Goal: Task Accomplishment & Management: Manage account settings

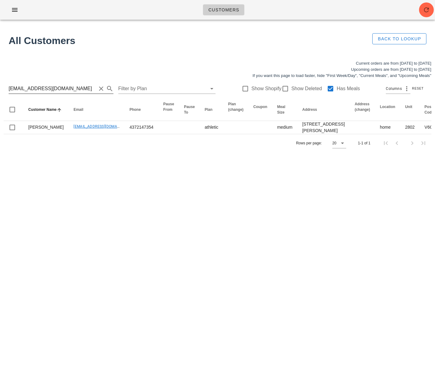
click at [46, 89] on input "kennlac@hotmail.com" at bounding box center [53, 89] width 88 height 10
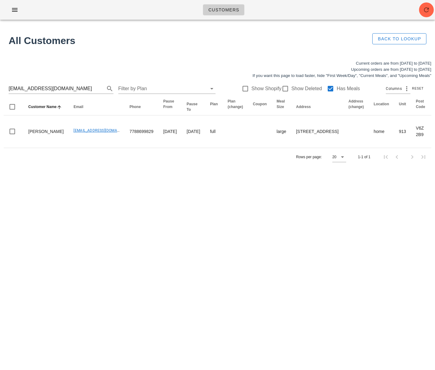
drag, startPoint x: 174, startPoint y: 190, endPoint x: 196, endPoint y: 188, distance: 21.3
click at [175, 190] on div "Customers Found 1 customer All Customers Back to Lookup Current orders are from…" at bounding box center [217, 185] width 435 height 370
drag, startPoint x: 65, startPoint y: 86, endPoint x: 21, endPoint y: 93, distance: 45.2
click at [0, 83] on html "Customers Found 1 customer All Customers Back to Lookup Current orders are from…" at bounding box center [217, 185] width 435 height 370
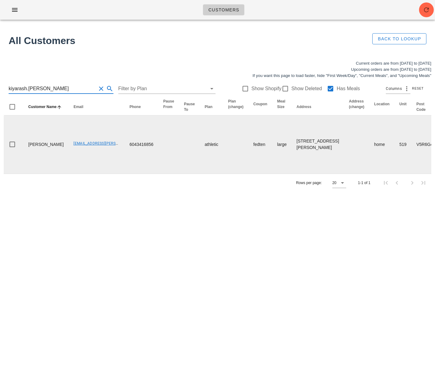
type input "kiyarash.rahimi"
drag, startPoint x: 37, startPoint y: 153, endPoint x: 23, endPoint y: 145, distance: 16.0
click at [23, 145] on tr "Kiarash Rahimi Kiyarash.rahimi@gmail.com 6043416856 athletic fedten large 519-3…" at bounding box center [429, 144] width 850 height 58
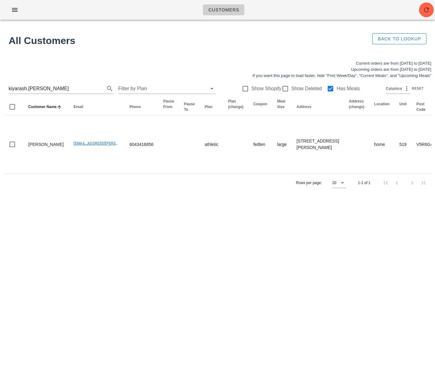
copy td "Kiarash Rahimi"
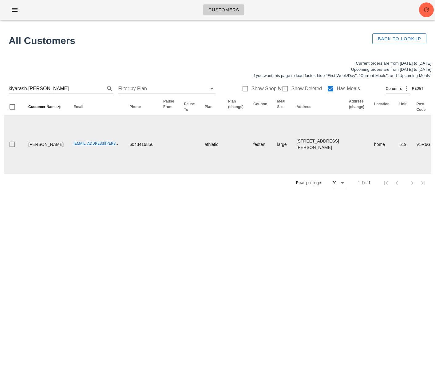
drag, startPoint x: 63, startPoint y: 158, endPoint x: 57, endPoint y: 153, distance: 7.8
click at [69, 157] on td "Kiyarash.rahimi@gmail.com" at bounding box center [97, 144] width 56 height 58
drag, startPoint x: 59, startPoint y: 150, endPoint x: 107, endPoint y: 149, distance: 48.0
click at [107, 149] on tr "Kiarash Rahimi Kiyarash.rahimi@gmail.com 6043416856 athletic fedten large 519-3…" at bounding box center [429, 144] width 850 height 58
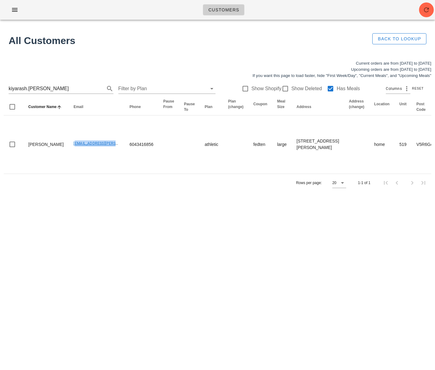
copy link "Kiyarash.rahimi@gmail.com"
drag, startPoint x: 46, startPoint y: 89, endPoint x: -19, endPoint y: 81, distance: 65.7
click at [0, 81] on html "Customers Found 1 customer All Customers Back to Lookup Current orders are from…" at bounding box center [217, 185] width 435 height 370
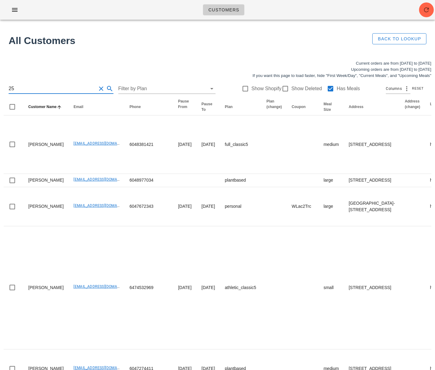
type input "25"
drag, startPoint x: 9, startPoint y: 91, endPoint x: -18, endPoint y: 89, distance: 27.1
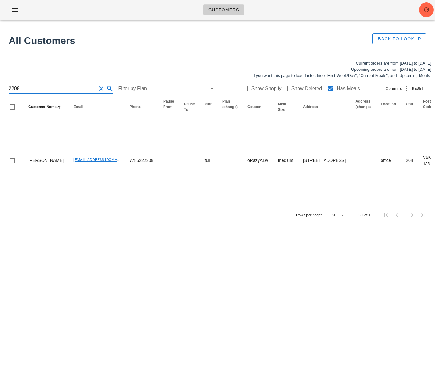
type input "2208"
drag, startPoint x: 152, startPoint y: 291, endPoint x: 129, endPoint y: 270, distance: 30.7
click at [151, 289] on div "Customers Found 1 customer All Customers Back to Lookup Current orders are from…" at bounding box center [217, 185] width 435 height 370
click at [238, 280] on div "Customers Found 1 customer All Customers Back to Lookup Current orders are from…" at bounding box center [217, 185] width 435 height 370
drag, startPoint x: 78, startPoint y: 237, endPoint x: 80, endPoint y: 234, distance: 4.4
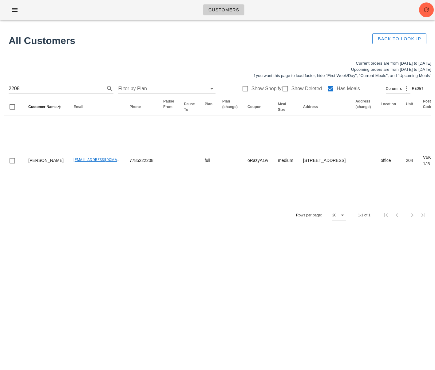
click at [78, 228] on div "Current orders are from Sunday Aug 31 to Saturday Sep 06 Upcoming orders are fr…" at bounding box center [217, 142] width 435 height 171
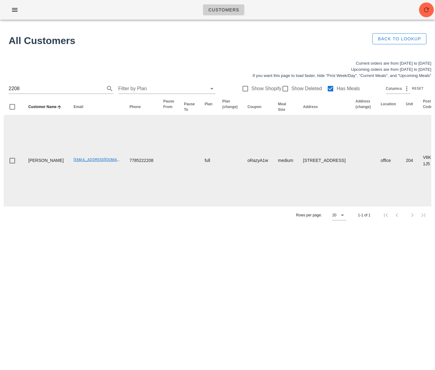
drag, startPoint x: 54, startPoint y: 186, endPoint x: 4, endPoint y: 192, distance: 50.9
click at [69, 186] on td "mohsenbordbar_96@yahoo.com" at bounding box center [97, 160] width 56 height 90
drag, startPoint x: 51, startPoint y: 177, endPoint x: 19, endPoint y: 160, distance: 35.8
click at [19, 160] on tr "Mohsen Bordbar mohsenbordbar_96@yahoo.com 7785222208 full oRazyA1w medium 204-2…" at bounding box center [425, 160] width 843 height 90
click at [44, 177] on td "Mohsen Bordbar" at bounding box center [45, 160] width 45 height 90
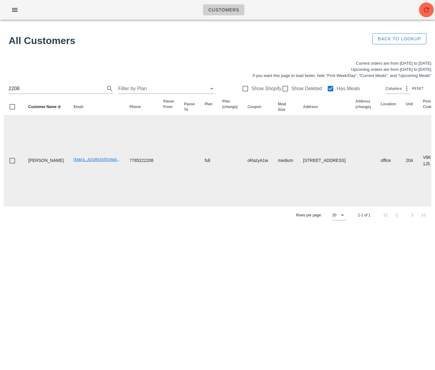
drag, startPoint x: 44, startPoint y: 175, endPoint x: 25, endPoint y: 165, distance: 21.1
click at [25, 165] on td "Mohsen Bordbar" at bounding box center [45, 160] width 45 height 90
copy td "Mohsen Bordbar"
drag, startPoint x: 112, startPoint y: 169, endPoint x: 144, endPoint y: 167, distance: 31.7
click at [144, 167] on tr "Mohsen Bordbar mohsenbordbar_96@yahoo.com 7785222208 full oRazyA1w medium 204-2…" at bounding box center [425, 160] width 843 height 90
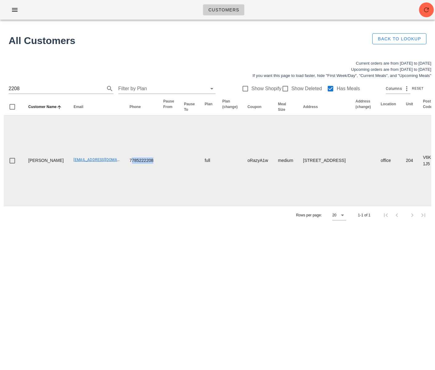
click at [158, 169] on td at bounding box center [168, 160] width 21 height 90
drag, startPoint x: 43, startPoint y: 174, endPoint x: 24, endPoint y: 162, distance: 22.4
click at [24, 162] on td "Mohsen Bordbar" at bounding box center [45, 160] width 45 height 90
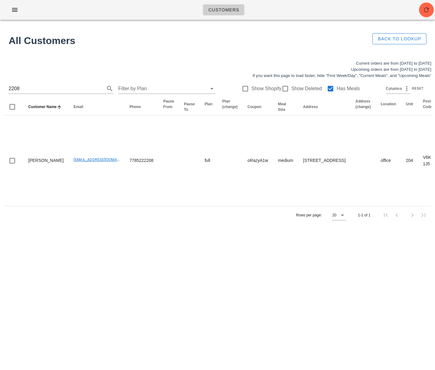
copy td "Mohsen Bordbar"
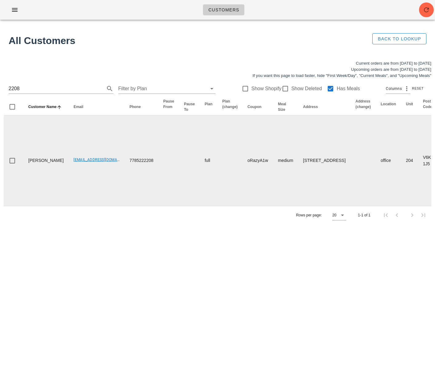
drag, startPoint x: 115, startPoint y: 175, endPoint x: 111, endPoint y: 170, distance: 6.2
click at [125, 174] on td "7785222208" at bounding box center [142, 160] width 34 height 90
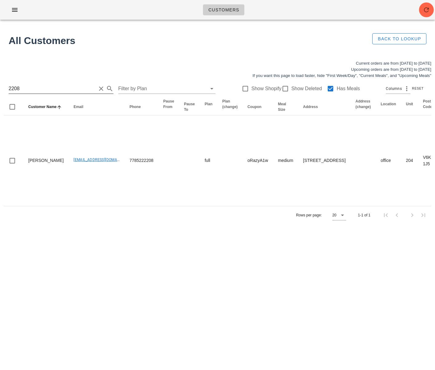
click at [35, 91] on input "2208" at bounding box center [53, 89] width 88 height 10
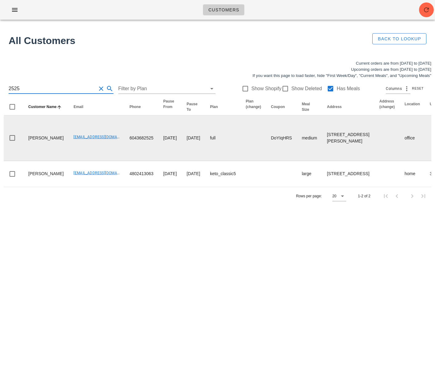
type input "2525"
drag, startPoint x: 65, startPoint y: 164, endPoint x: 106, endPoint y: 164, distance: 40.9
copy tr "chasefisher6@hotmail.co"
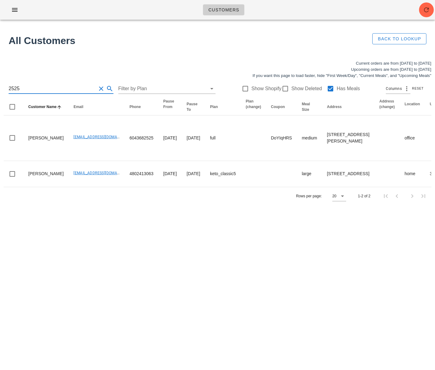
drag, startPoint x: 18, startPoint y: 89, endPoint x: -2, endPoint y: 88, distance: 20.9
click at [0, 88] on html "Customers Found 1 customer All Customers Back to Lookup Current orders are from…" at bounding box center [217, 185] width 435 height 370
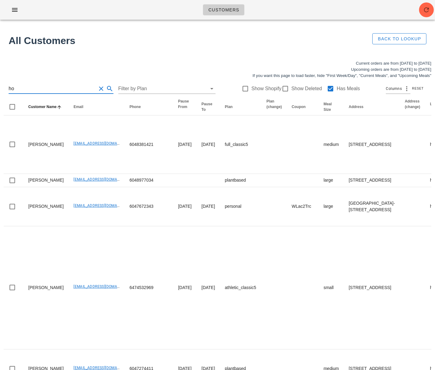
type input "h"
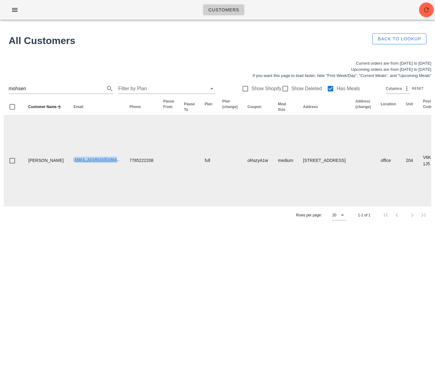
drag, startPoint x: 75, startPoint y: 169, endPoint x: 99, endPoint y: 172, distance: 24.2
click at [106, 170] on tr "Mohsen Bordbar mohsenbordbar_96@yahoo.com 7785222208 full oRazyA1w medium 204-2…" at bounding box center [425, 160] width 843 height 90
copy link "mohsenbordbar_96@yahoo.com"
drag, startPoint x: 144, startPoint y: 169, endPoint x: 109, endPoint y: 169, distance: 35.1
click at [109, 169] on tr "Mohsen Bordbar mohsenbordbar_96@yahoo.com 7785222208 full oRazyA1w medium 204-2…" at bounding box center [425, 160] width 843 height 90
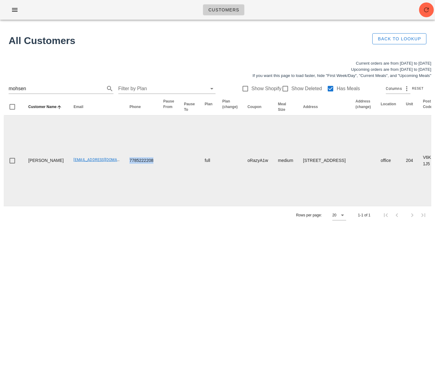
copy td "7785222208"
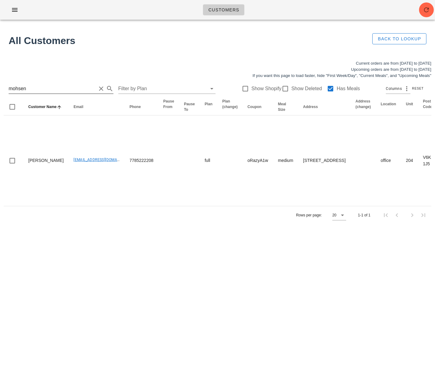
click at [59, 89] on input "mohsen" at bounding box center [53, 89] width 88 height 10
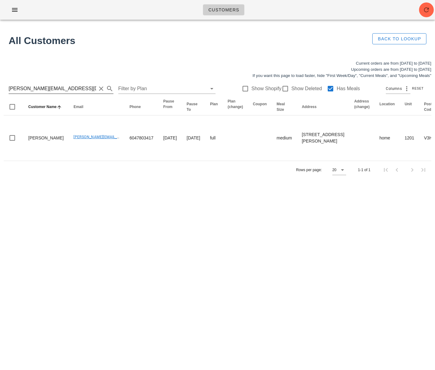
click at [49, 89] on input "carole.arrandale@gmail.com" at bounding box center [53, 89] width 88 height 10
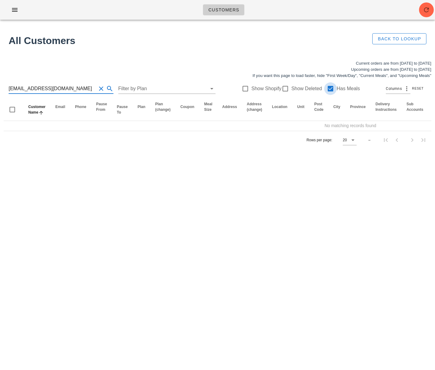
type input "diyasaigol@gmail.com"
click at [329, 88] on div at bounding box center [331, 88] width 10 height 10
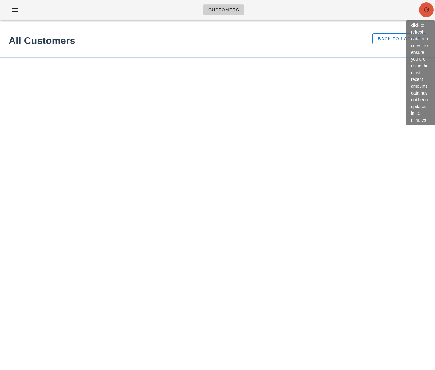
drag, startPoint x: 428, startPoint y: 10, endPoint x: 425, endPoint y: 11, distance: 3.1
click at [428, 10] on icon "button" at bounding box center [426, 9] width 7 height 7
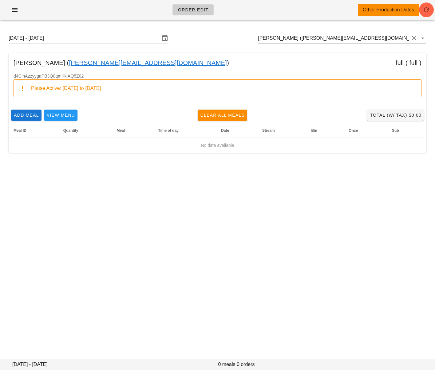
click at [321, 40] on input "Carole Arrandale (carole.arrandale@gmail.com)" at bounding box center [333, 38] width 151 height 10
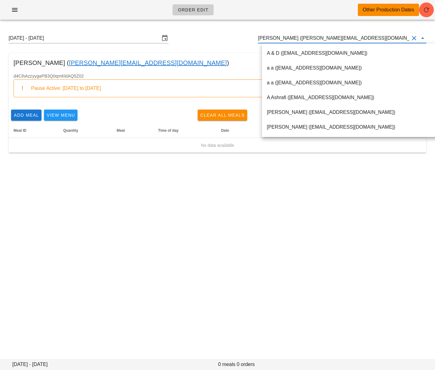
paste input "brook@logiforms.com"
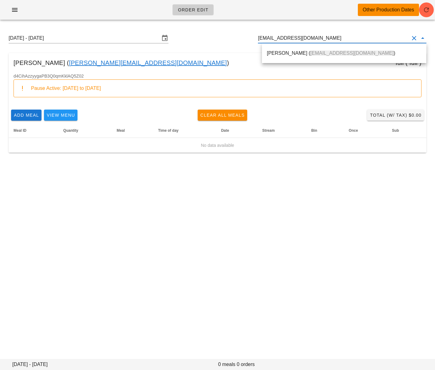
click at [312, 49] on div "Brook Davies ( brook@logiforms.com )" at bounding box center [344, 52] width 155 height 13
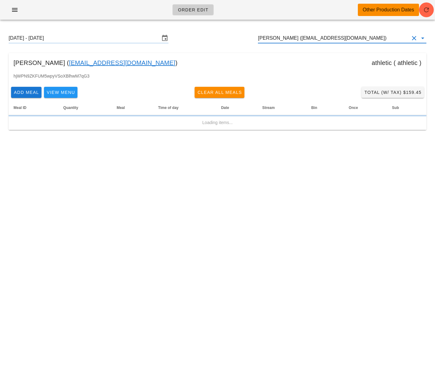
type input "Brook Davies (brook@logiforms.com)"
click at [68, 39] on input "Sunday September 7 - Saturday September 13" at bounding box center [84, 38] width 151 height 10
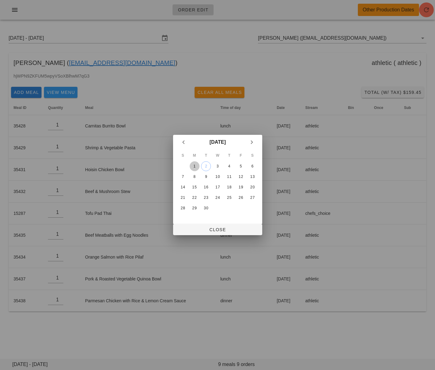
drag, startPoint x: 194, startPoint y: 168, endPoint x: 209, endPoint y: 221, distance: 54.9
click at [194, 168] on div "1" at bounding box center [195, 166] width 10 height 4
click at [207, 230] on span "Close" at bounding box center [217, 229] width 79 height 5
type input "Sunday August 31 - Saturday September 6"
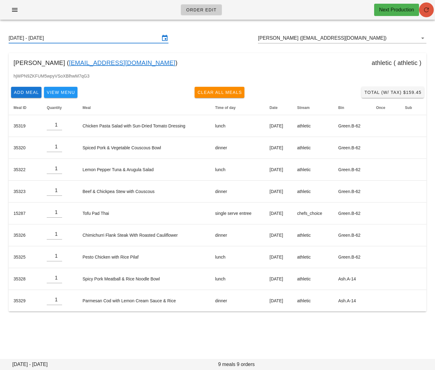
click at [426, 11] on icon "button" at bounding box center [426, 9] width 7 height 7
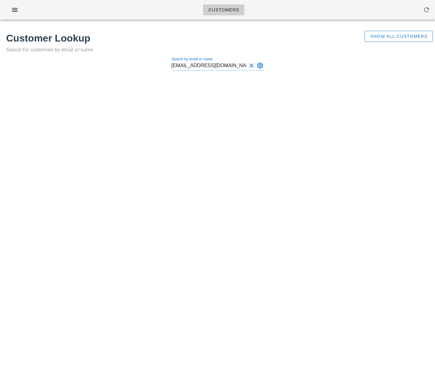
type input "[EMAIL_ADDRESS][DOMAIN_NAME]"
click at [376, 35] on span "Show All Customers" at bounding box center [399, 36] width 58 height 5
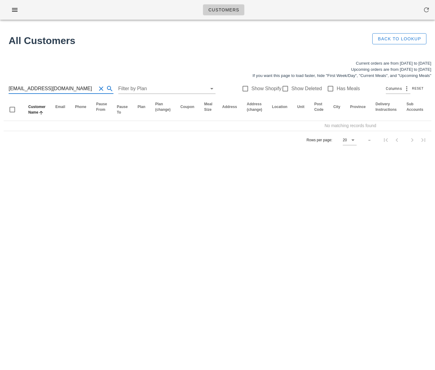
drag, startPoint x: 56, startPoint y: 91, endPoint x: -8, endPoint y: 87, distance: 64.2
click at [58, 90] on input "diyasaigol@gmail.com" at bounding box center [53, 89] width 88 height 10
click at [0, 87] on html "Customers No customers found for your search. All Customers Back to Lookup Curr…" at bounding box center [217, 185] width 435 height 370
type input "kiyarash.rahimi@gmail.com"
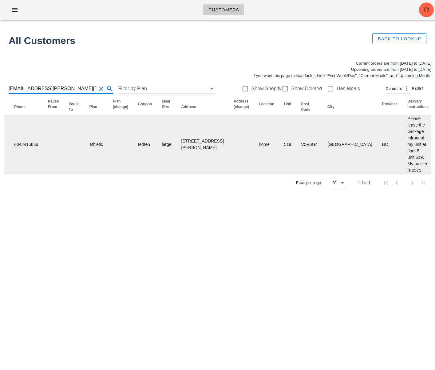
scroll to position [0, 298]
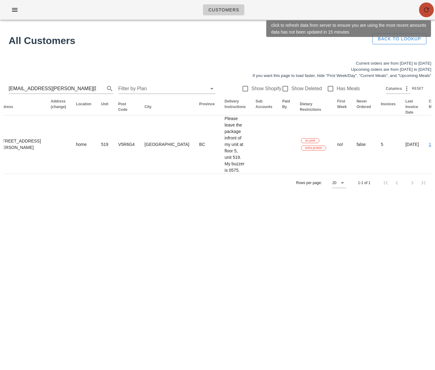
click at [423, 11] on span "button" at bounding box center [426, 9] width 15 height 7
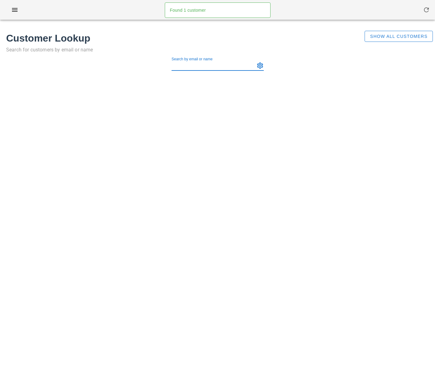
paste input "[EMAIL_ADDRESS][PERSON_NAME][DOMAIN_NAME]"
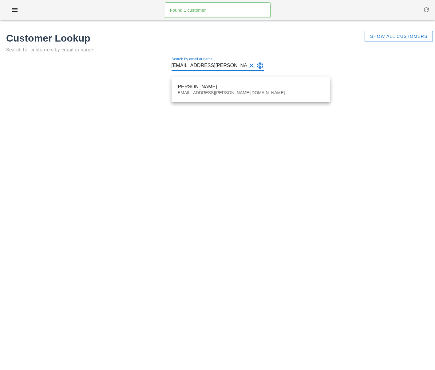
type input "[EMAIL_ADDRESS][PERSON_NAME][DOMAIN_NAME]"
click at [193, 79] on div "Kiarash Rahimi Kiyarash.rahimi@gmail.com" at bounding box center [251, 89] width 159 height 25
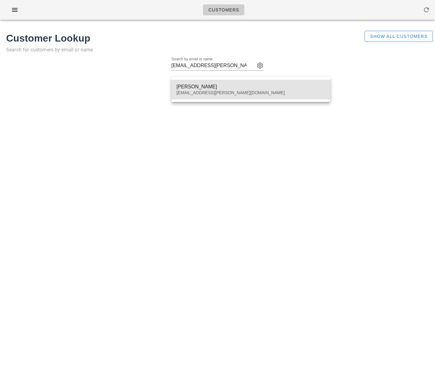
click at [198, 91] on div "Kiyarash.rahimi@gmail.com" at bounding box center [251, 92] width 149 height 5
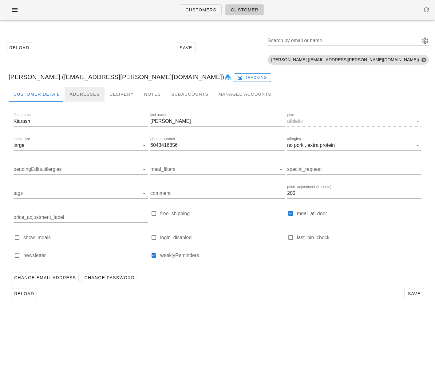
click at [85, 96] on div "Addresses" at bounding box center [85, 94] width 40 height 15
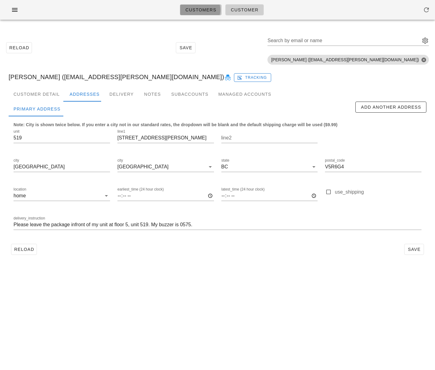
click at [204, 12] on span "Customers" at bounding box center [200, 9] width 31 height 5
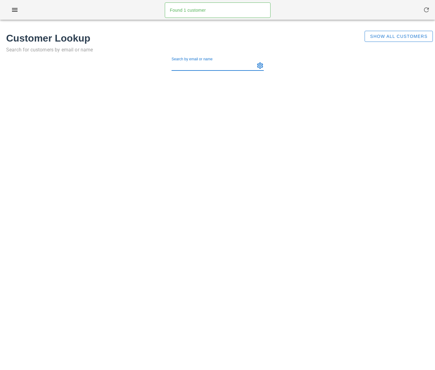
click at [196, 65] on input "Search by email or name" at bounding box center [213, 66] width 82 height 10
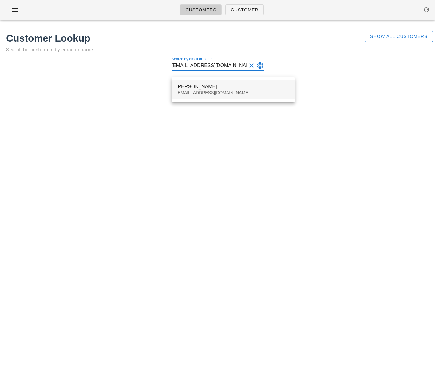
type input "[EMAIL_ADDRESS][DOMAIN_NAME]"
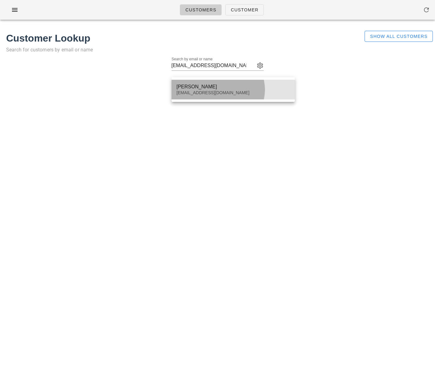
click at [214, 92] on div "[EMAIL_ADDRESS][DOMAIN_NAME]" at bounding box center [234, 92] width 114 height 5
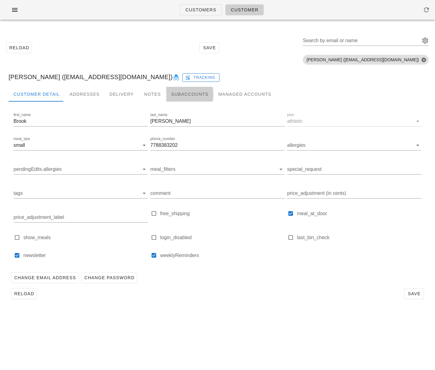
click at [196, 96] on div "Subaccounts" at bounding box center [189, 94] width 47 height 15
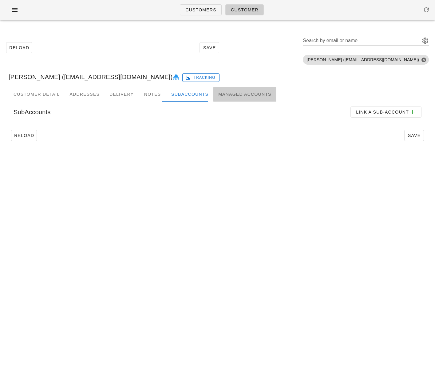
click at [238, 92] on div "Managed Accounts" at bounding box center [245, 94] width 63 height 15
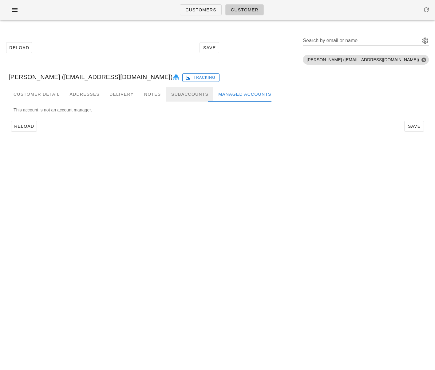
click at [186, 92] on div "Subaccounts" at bounding box center [189, 94] width 47 height 15
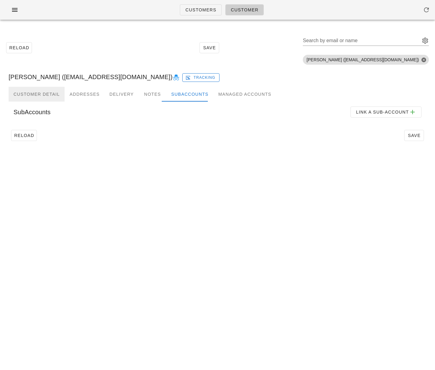
click at [43, 98] on div "Customer Detail" at bounding box center [37, 94] width 56 height 15
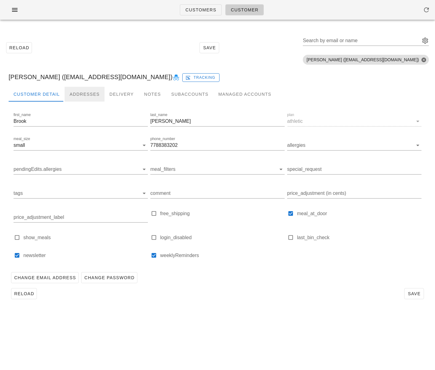
click at [79, 96] on div "Addresses" at bounding box center [85, 94] width 40 height 15
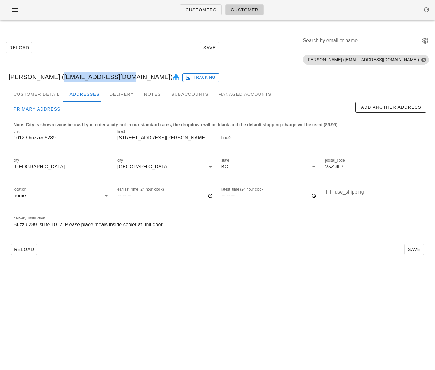
drag, startPoint x: 50, startPoint y: 76, endPoint x: 110, endPoint y: 74, distance: 59.1
click at [111, 75] on div "Brook Davies (brook@logiforms.com) Tracking" at bounding box center [218, 77] width 428 height 20
copy div "brook@logiforms.com"
click at [48, 94] on div "Customer Detail" at bounding box center [37, 94] width 56 height 15
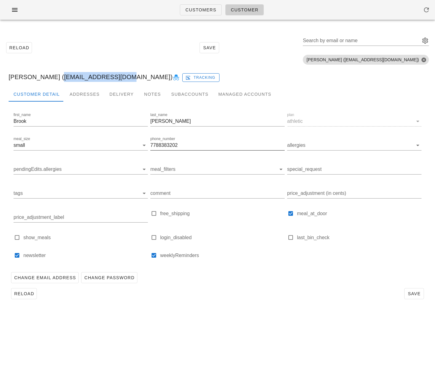
click at [166, 139] on label "phone_number" at bounding box center [162, 139] width 25 height 5
click at [166, 140] on input "7788383202" at bounding box center [217, 145] width 134 height 10
click at [166, 140] on label "phone_number" at bounding box center [162, 139] width 25 height 5
click at [166, 140] on input "7788383202" at bounding box center [217, 145] width 134 height 10
click at [166, 142] on input "7788383202" at bounding box center [217, 145] width 134 height 10
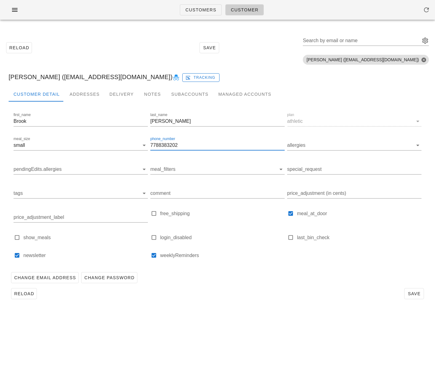
click at [166, 145] on input "7788383202" at bounding box center [217, 145] width 134 height 10
click at [84, 94] on div "Addresses" at bounding box center [85, 94] width 40 height 15
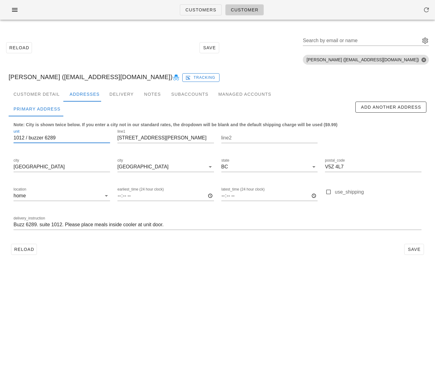
drag, startPoint x: 29, startPoint y: 139, endPoint x: 82, endPoint y: 137, distance: 53.6
click at [82, 137] on input "1012 / buzzer 6289" at bounding box center [62, 138] width 97 height 10
type input "1012"
click at [412, 252] on span "Save" at bounding box center [414, 249] width 14 height 5
click at [214, 281] on div "Customers Customer Reload Save Search by email or name Include deleted accounts…" at bounding box center [217, 185] width 435 height 370
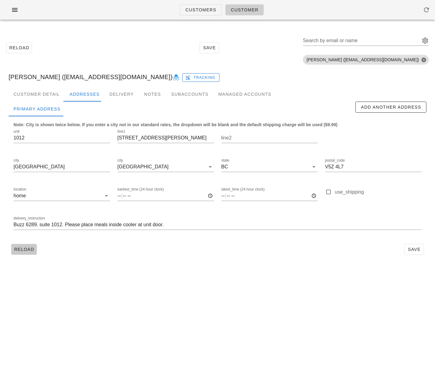
click at [24, 249] on span "Reload" at bounding box center [24, 249] width 20 height 5
drag, startPoint x: 56, startPoint y: 139, endPoint x: 32, endPoint y: 139, distance: 24.6
click at [32, 139] on input "1012 / buzzer 6289" at bounding box center [62, 138] width 97 height 10
type input "1012"
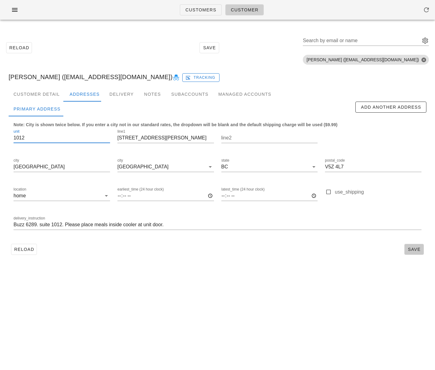
click at [418, 249] on span "Save" at bounding box center [414, 249] width 14 height 5
drag, startPoint x: 200, startPoint y: 7, endPoint x: 191, endPoint y: 12, distance: 10.3
click at [200, 7] on span "Customers" at bounding box center [200, 9] width 31 height 5
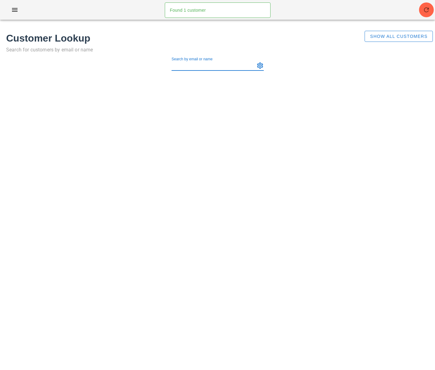
click at [200, 68] on input "Search by email or name" at bounding box center [213, 66] width 82 height 10
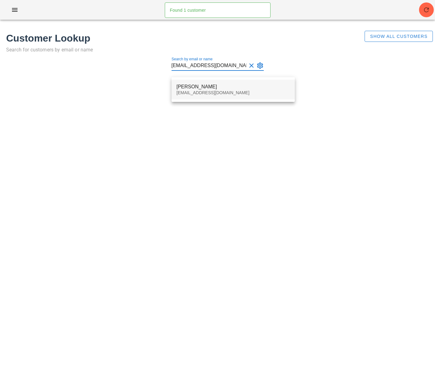
type input "kathyrolston@hotmail.com"
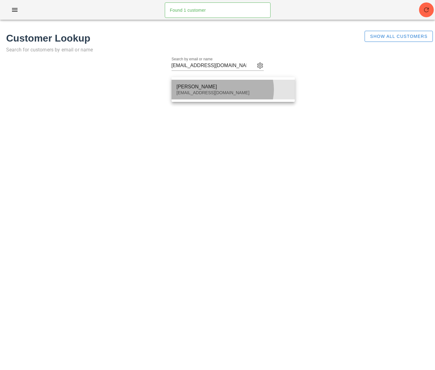
drag, startPoint x: 228, startPoint y: 91, endPoint x: 212, endPoint y: 93, distance: 15.8
click at [228, 91] on div "Kathyrolston@hotmail.com" at bounding box center [234, 92] width 114 height 5
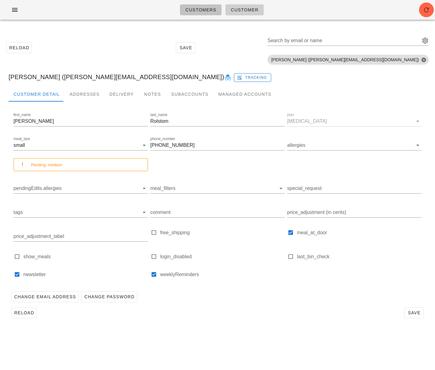
click at [190, 10] on span "Customers" at bounding box center [200, 9] width 31 height 5
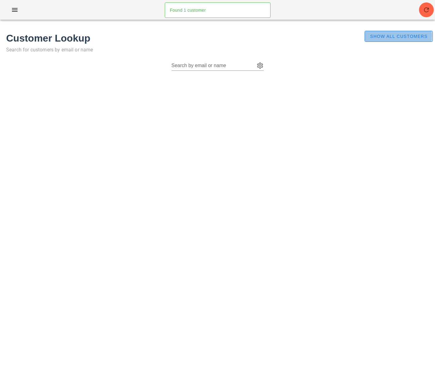
click at [388, 37] on span "Show All Customers" at bounding box center [399, 36] width 58 height 5
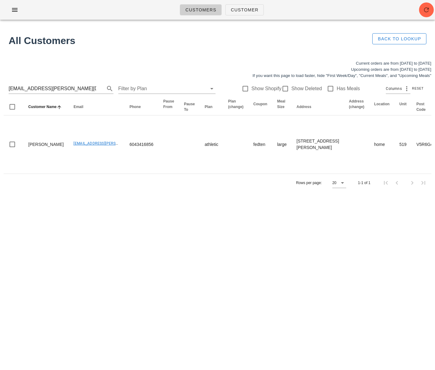
drag, startPoint x: 130, startPoint y: 223, endPoint x: 58, endPoint y: 198, distance: 76.5
click at [130, 223] on div "Customers Customer Found 1 customer All Customers Back to Lookup Current orders…" at bounding box center [217, 185] width 435 height 370
drag, startPoint x: 50, startPoint y: 86, endPoint x: -8, endPoint y: 83, distance: 57.3
click at [0, 83] on html "Customers Customer Found 1 customer All Customers Back to Lookup Current orders…" at bounding box center [217, 185] width 435 height 370
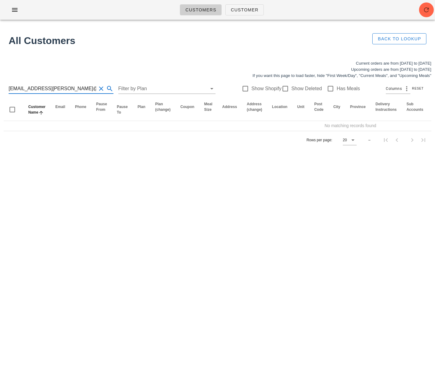
click at [73, 88] on input "kathyrolston@hotmail.comkiyarash.rahimi@gmail.com" at bounding box center [53, 89] width 88 height 10
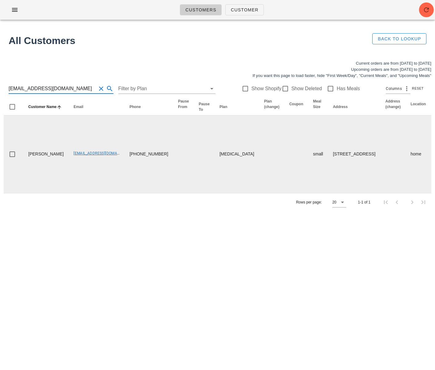
scroll to position [0, 322]
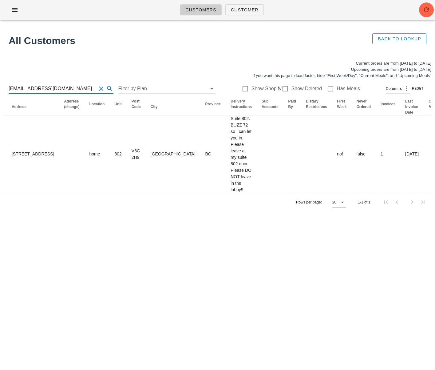
type input "kathyrolston@hotmail.com"
drag, startPoint x: 154, startPoint y: 272, endPoint x: 139, endPoint y: 269, distance: 14.9
click at [154, 272] on div "Customers Customer Found 1 customer All Customers Back to Lookup Current orders…" at bounding box center [217, 185] width 435 height 370
click at [51, 90] on input "kathyrolston@hotmail.com" at bounding box center [53, 89] width 88 height 10
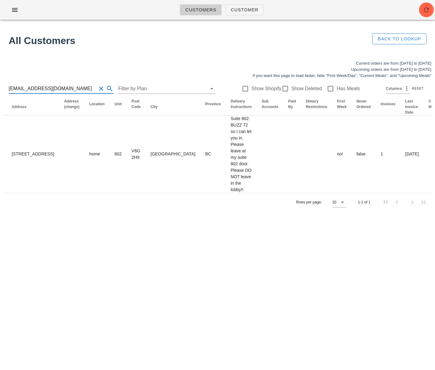
click at [51, 90] on input "kathyrolston@hotmail.com" at bounding box center [53, 89] width 88 height 10
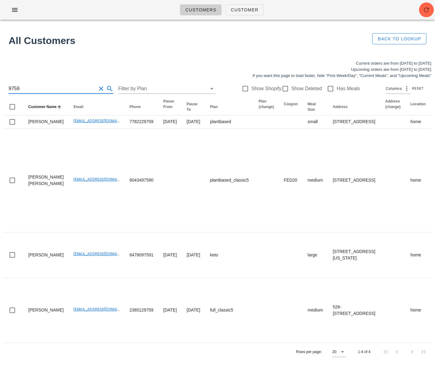
click at [9, 89] on input "9759" at bounding box center [53, 89] width 88 height 10
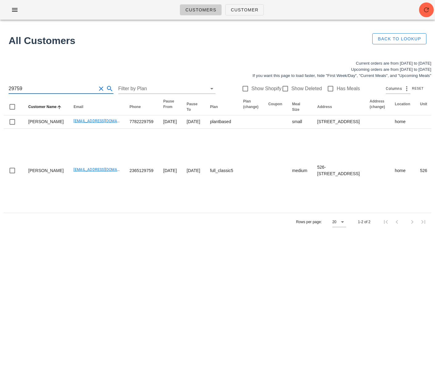
drag, startPoint x: 42, startPoint y: 84, endPoint x: 33, endPoint y: 86, distance: 8.6
click at [40, 84] on input "29759" at bounding box center [53, 89] width 88 height 10
drag, startPoint x: 27, startPoint y: 88, endPoint x: -20, endPoint y: 85, distance: 47.2
click at [0, 85] on html "Customers Customer Found 1 customer All Customers Back to Lookup Current orders…" at bounding box center [217, 185] width 435 height 370
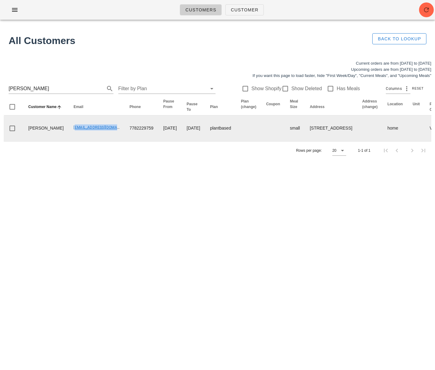
drag, startPoint x: 63, startPoint y: 134, endPoint x: 84, endPoint y: 132, distance: 20.7
click at [104, 134] on td "Angelatruckey@hotmail.com" at bounding box center [97, 128] width 56 height 26
copy link "Angelatruckey@hotmail.com"
drag, startPoint x: 109, startPoint y: 133, endPoint x: 136, endPoint y: 136, distance: 27.5
click at [136, 135] on td "7782229759" at bounding box center [142, 128] width 34 height 26
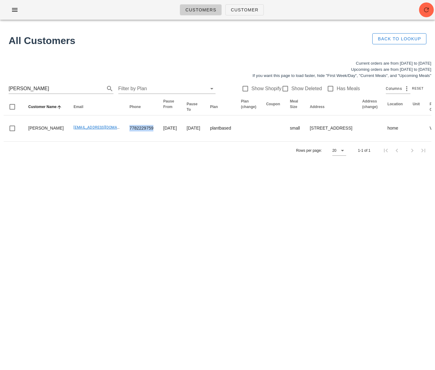
copy td "7782229759"
drag, startPoint x: 67, startPoint y: 90, endPoint x: -36, endPoint y: 87, distance: 102.8
click at [0, 87] on html "Customers Customer Found 1 customer All Customers Back to Lookup Current orders…" at bounding box center [217, 185] width 435 height 370
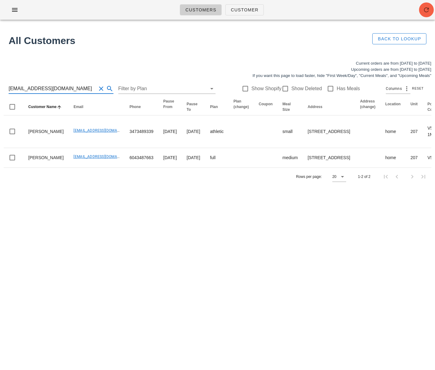
type input "lunanfelo@gmail.com"
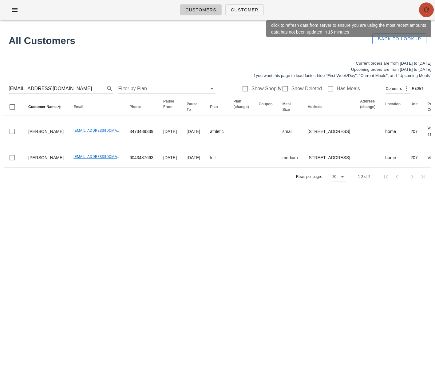
click at [427, 12] on icon "button" at bounding box center [426, 9] width 7 height 7
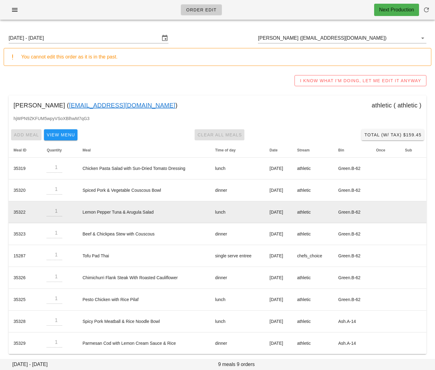
scroll to position [2, 0]
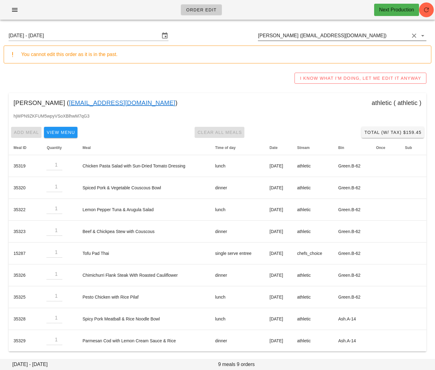
click at [294, 37] on input "[PERSON_NAME] ([EMAIL_ADDRESS][DOMAIN_NAME])" at bounding box center [333, 36] width 151 height 10
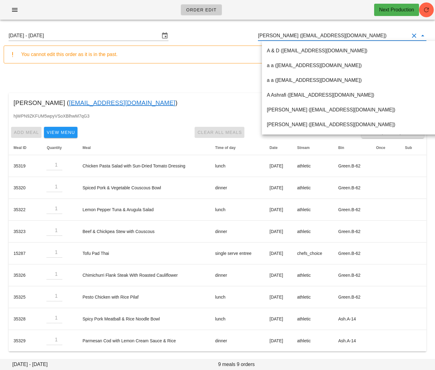
click at [294, 37] on input "[PERSON_NAME] ([EMAIL_ADDRESS][DOMAIN_NAME])" at bounding box center [333, 36] width 151 height 10
paste input "[EMAIL_ADDRESS][DOMAIN_NAME]"
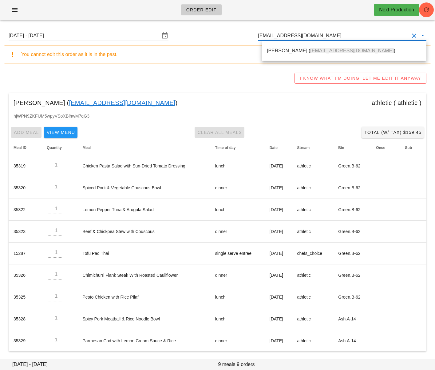
drag, startPoint x: 282, startPoint y: 51, endPoint x: 2, endPoint y: 165, distance: 303.1
click at [282, 51] on div "[PERSON_NAME] ( [EMAIL_ADDRESS][DOMAIN_NAME] )" at bounding box center [344, 51] width 155 height 6
type input "[PERSON_NAME] ([EMAIL_ADDRESS][DOMAIN_NAME])"
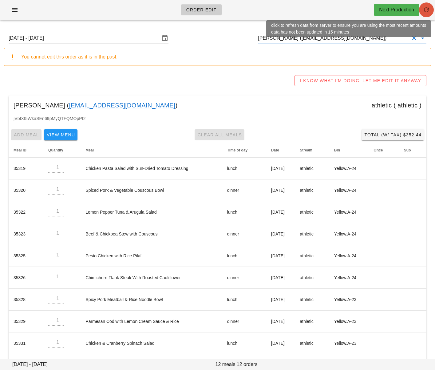
click at [425, 8] on icon "button" at bounding box center [426, 9] width 7 height 7
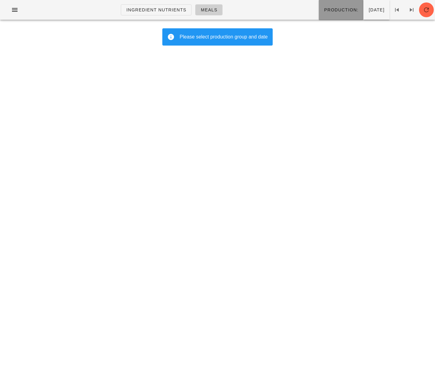
click at [324, 10] on span "Production:" at bounding box center [341, 9] width 35 height 5
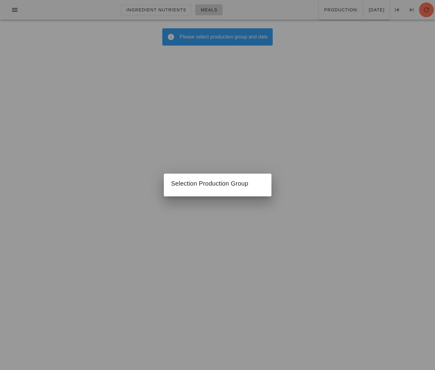
click at [318, 69] on div at bounding box center [217, 185] width 435 height 370
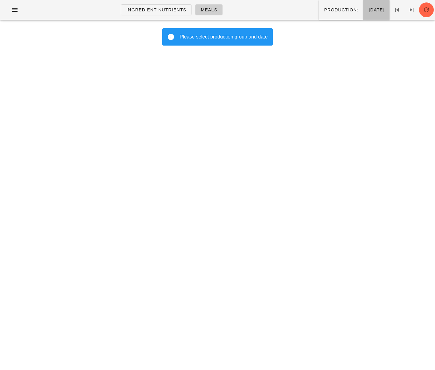
drag, startPoint x: 369, startPoint y: 14, endPoint x: 362, endPoint y: 26, distance: 14.0
click at [369, 14] on button "[DATE]" at bounding box center [377, 10] width 26 height 20
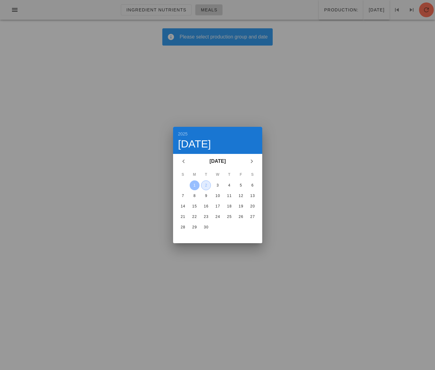
click at [206, 186] on div "2" at bounding box center [206, 185] width 9 height 4
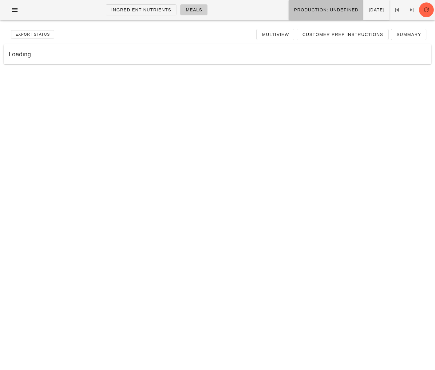
click at [313, 4] on button "Production: undefined" at bounding box center [326, 10] width 75 height 20
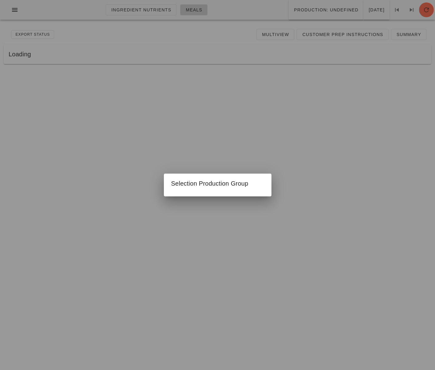
click at [266, 155] on div at bounding box center [217, 185] width 435 height 370
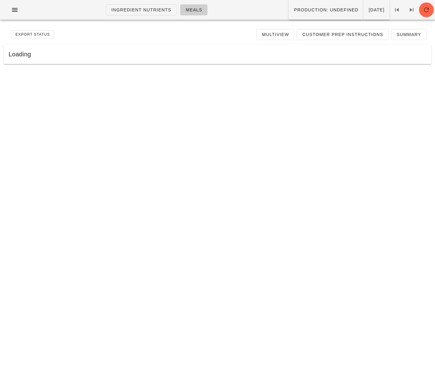
click at [421, 18] on div "Ingredient Nutrients Meals Production: undefined [DATE]" at bounding box center [217, 10] width 435 height 20
click at [423, 14] on button "button" at bounding box center [426, 9] width 15 height 15
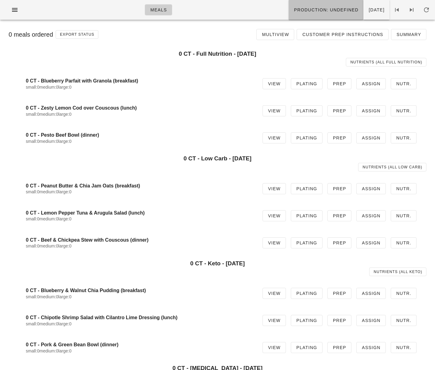
click at [318, 10] on span "Production: undefined" at bounding box center [326, 9] width 65 height 5
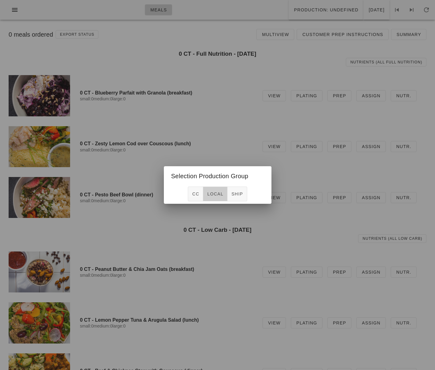
drag, startPoint x: 212, startPoint y: 193, endPoint x: 214, endPoint y: 190, distance: 3.6
click at [212, 193] on span "local" at bounding box center [215, 193] width 16 height 5
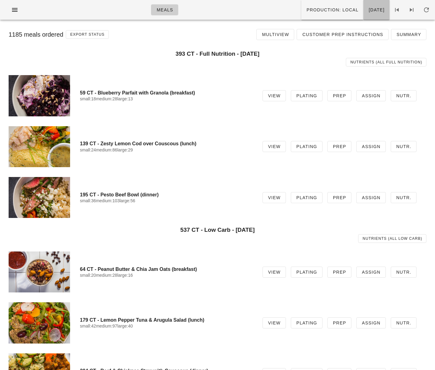
click at [364, 15] on button "Tuesday Sep 02" at bounding box center [377, 10] width 26 height 20
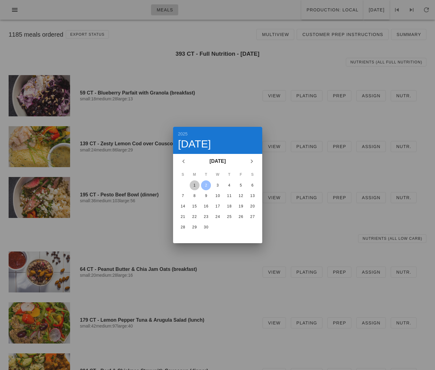
click at [197, 186] on div "1" at bounding box center [195, 185] width 10 height 4
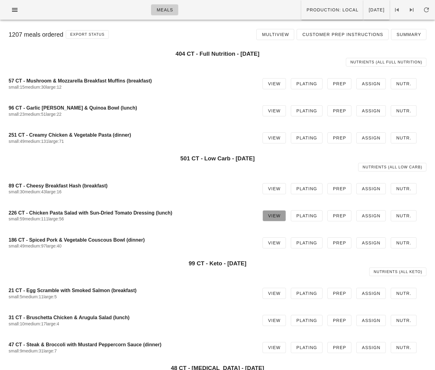
click at [272, 217] on span "View" at bounding box center [274, 215] width 13 height 5
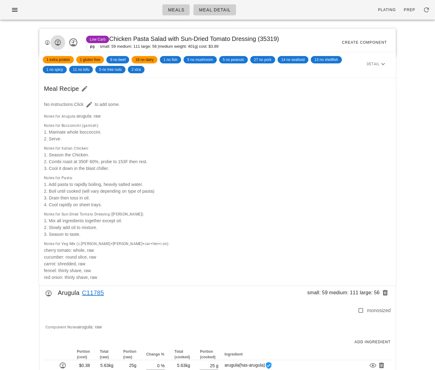
click at [56, 42] on icon "button" at bounding box center [57, 42] width 7 height 7
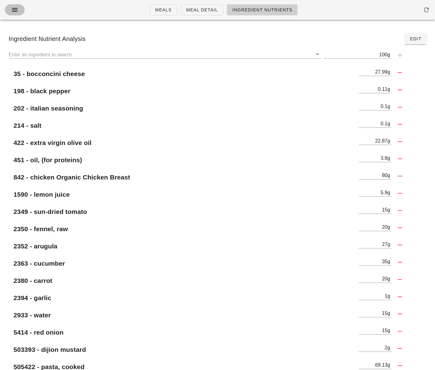
click at [11, 7] on icon "button" at bounding box center [14, 9] width 7 height 7
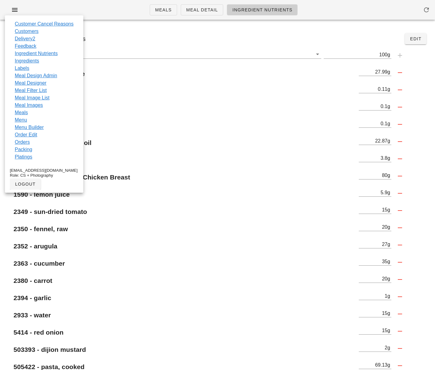
click at [24, 158] on link "Platings" at bounding box center [24, 156] width 18 height 7
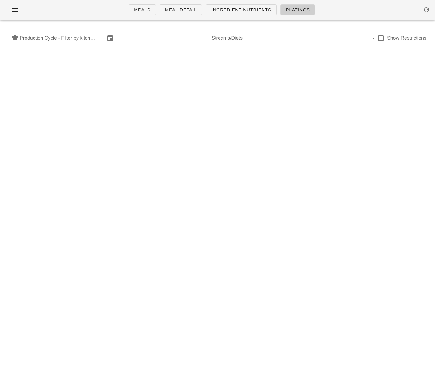
click at [84, 38] on input "Production Cycle - Filter by kitchen production schedules" at bounding box center [63, 38] width 86 height 10
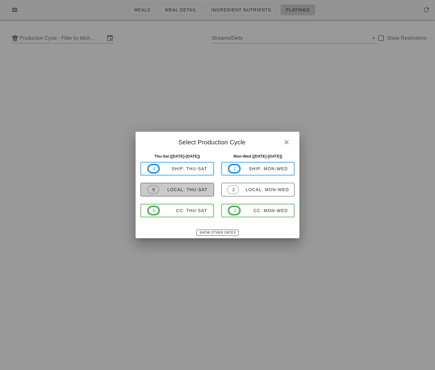
click at [201, 193] on span "5 local: Thu-Sat" at bounding box center [177, 190] width 61 height 10
type input "local: Thu-Sat (Sep 4-Sep 6)"
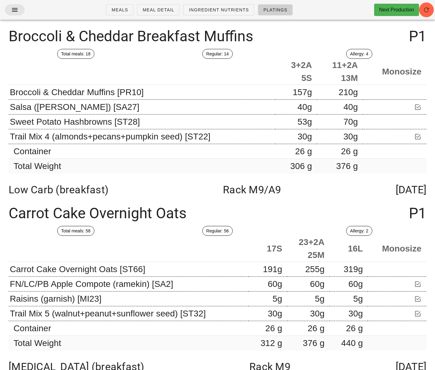
scroll to position [2684, 0]
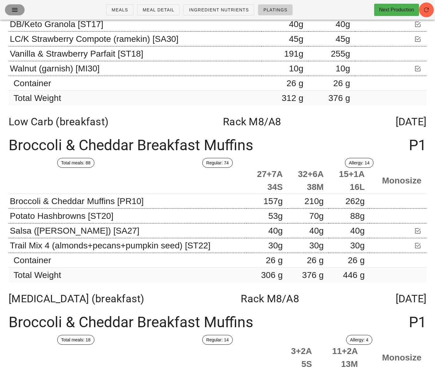
click at [13, 8] on icon "button" at bounding box center [14, 9] width 7 height 7
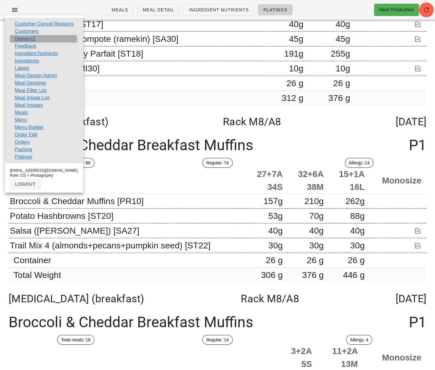
click at [30, 37] on link "Delivery2" at bounding box center [25, 38] width 21 height 7
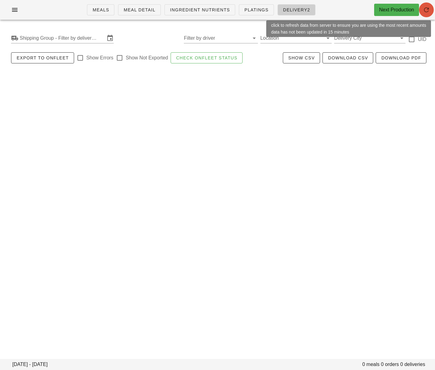
click at [430, 11] on icon "button" at bounding box center [426, 9] width 7 height 7
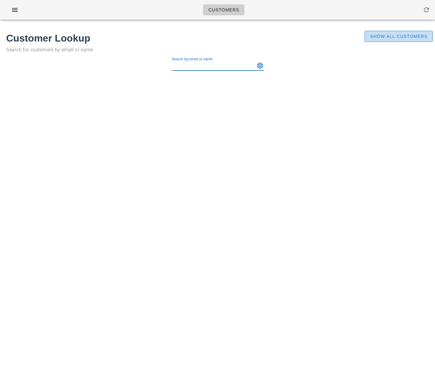
click at [379, 38] on span "Show All Customers" at bounding box center [399, 36] width 58 height 5
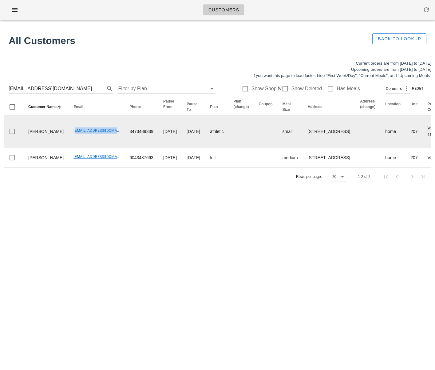
drag, startPoint x: 55, startPoint y: 148, endPoint x: 99, endPoint y: 128, distance: 47.6
click at [98, 146] on td "[EMAIL_ADDRESS][DOMAIN_NAME]" at bounding box center [97, 131] width 56 height 33
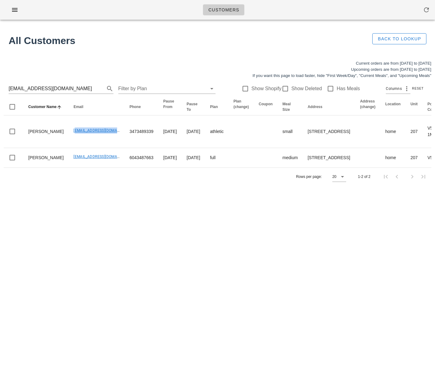
copy link "[EMAIL_ADDRESS][DOMAIN_NAME]"
drag, startPoint x: 70, startPoint y: 189, endPoint x: 105, endPoint y: 110, distance: 86.4
copy link "[EMAIL_ADDRESS][DOMAIN_NAME]"
drag, startPoint x: 57, startPoint y: 88, endPoint x: 12, endPoint y: 88, distance: 44.3
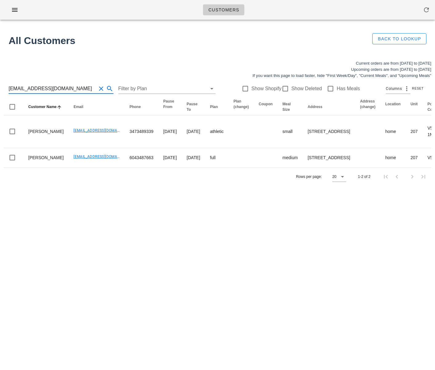
click at [4, 88] on div "lunanfelo@gmail.com Filter by Plan Show Shopify Show Deleted Has Meals Columns …" at bounding box center [218, 89] width 428 height 20
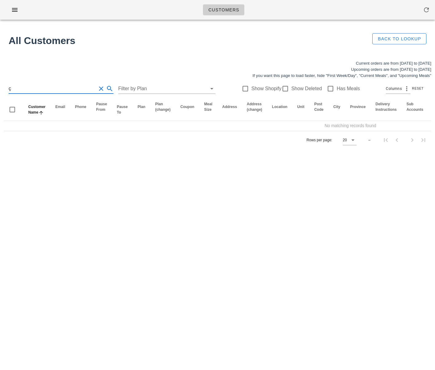
drag, startPoint x: 15, startPoint y: 85, endPoint x: -5, endPoint y: 86, distance: 20.1
click at [0, 86] on html "Customers Found 1 customer All Customers Back to Lookup Current orders are from…" at bounding box center [217, 185] width 435 height 370
drag, startPoint x: 19, startPoint y: 88, endPoint x: -5, endPoint y: 87, distance: 24.3
click at [0, 87] on html "Customers Found 1 customer All Customers Back to Lookup Current orders are from…" at bounding box center [217, 185] width 435 height 370
type input "778 320 0824"
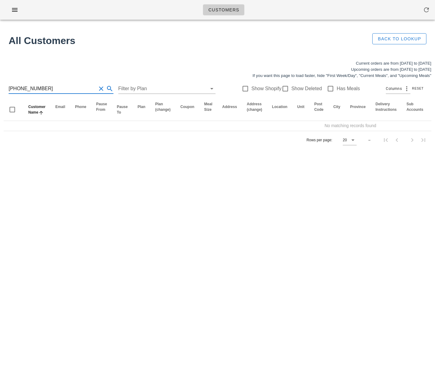
drag, startPoint x: 46, startPoint y: 88, endPoint x: -17, endPoint y: 87, distance: 63.1
click at [0, 87] on html "Customers Found 1 customer All Customers Back to Lookup Current orders are from…" at bounding box center [217, 185] width 435 height 370
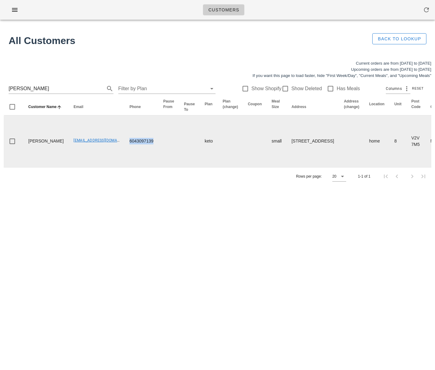
drag, startPoint x: 113, startPoint y: 153, endPoint x: 159, endPoint y: 154, distance: 45.9
click at [159, 154] on tr "Mary Mackenzie scottandserena@hotmail.com 6043097139 keto small 8-9201 Shook Ro…" at bounding box center [404, 141] width 801 height 52
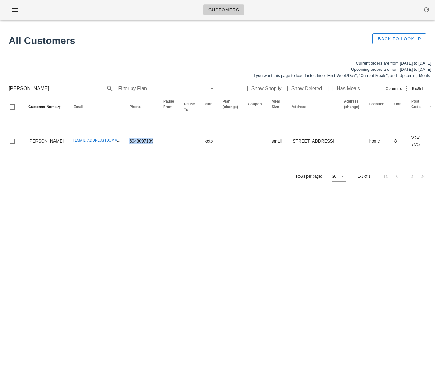
copy td "6043097139"
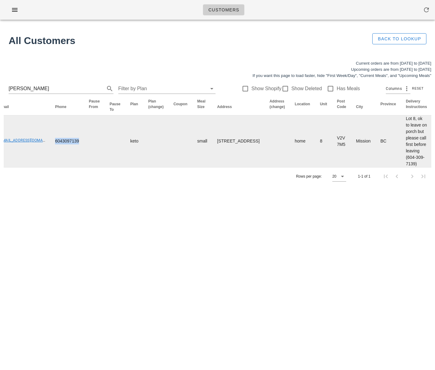
scroll to position [0, 220]
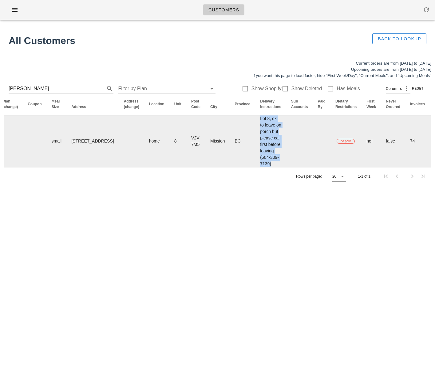
drag, startPoint x: 210, startPoint y: 124, endPoint x: 235, endPoint y: 181, distance: 62.1
click at [255, 167] on td "Lot 8, ok to leave on porch but please call first before leaving (604-309-7139)" at bounding box center [270, 141] width 31 height 52
copy td "Lot 8, ok to leave on porch but please call first before leaving (604-309-7139)"
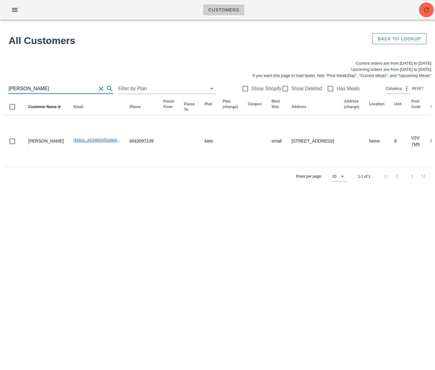
click at [0, 87] on html "Customers Found 1 customer All Customers Back to Lookup Current orders are from…" at bounding box center [217, 185] width 435 height 370
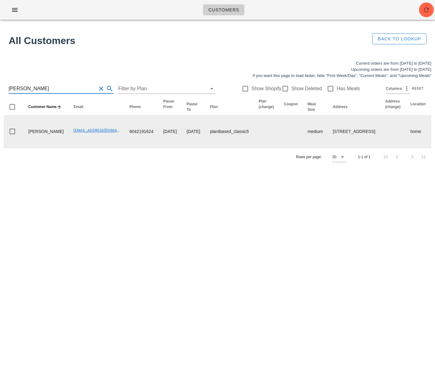
type input "Julie Gagnon"
drag, startPoint x: 110, startPoint y: 138, endPoint x: 137, endPoint y: 137, distance: 27.1
click at [137, 137] on td "6042191624" at bounding box center [142, 131] width 34 height 32
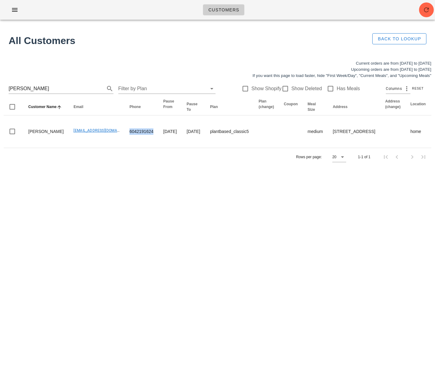
copy td "6042191624"
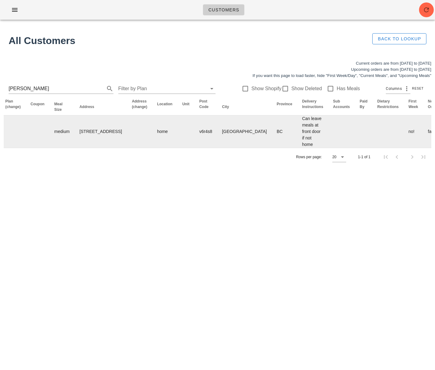
scroll to position [0, 282]
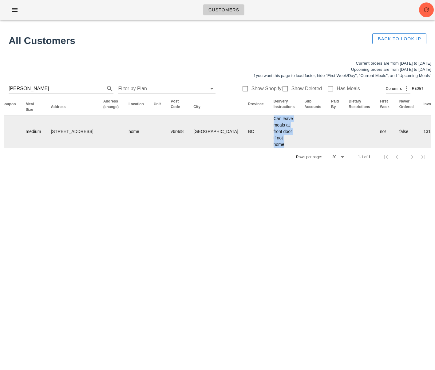
drag, startPoint x: 200, startPoint y: 123, endPoint x: 228, endPoint y: 147, distance: 36.2
click at [269, 148] on td "Can leave meals at front door if not home" at bounding box center [284, 131] width 31 height 32
copy td "Can leave meals at front door if not home"
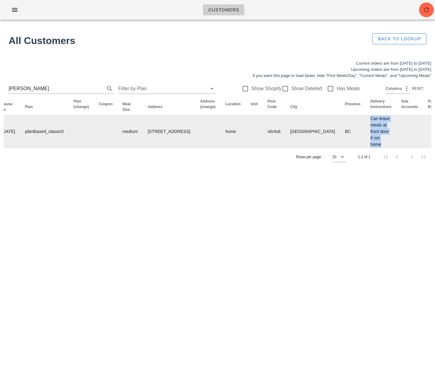
scroll to position [0, 0]
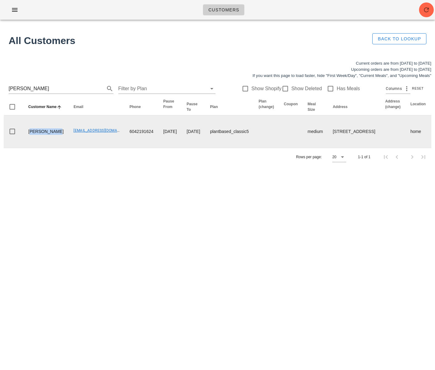
drag, startPoint x: 44, startPoint y: 141, endPoint x: 28, endPoint y: 131, distance: 18.8
click at [28, 131] on td "[PERSON_NAME]" at bounding box center [45, 131] width 45 height 32
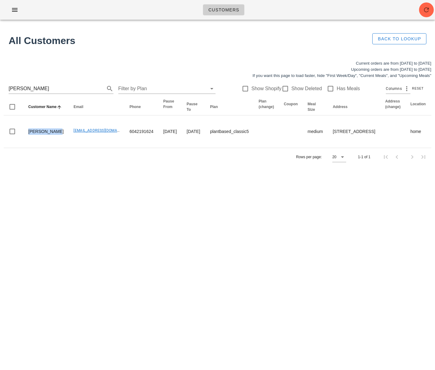
copy td "[PERSON_NAME]"
drag, startPoint x: 387, startPoint y: 19, endPoint x: 393, endPoint y: 17, distance: 6.5
click at [387, 19] on div "Customers" at bounding box center [217, 10] width 435 height 20
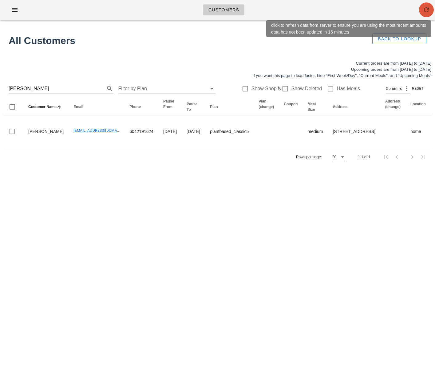
click at [423, 9] on icon "button" at bounding box center [426, 9] width 7 height 7
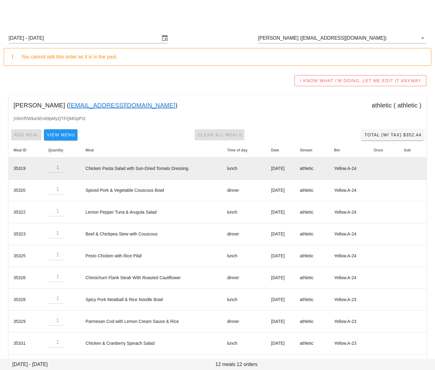
scroll to position [68, 0]
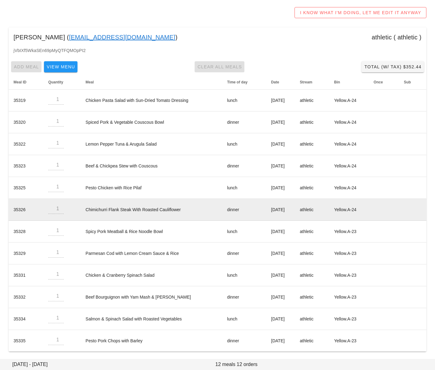
drag, startPoint x: 251, startPoint y: 210, endPoint x: 296, endPoint y: 209, distance: 45.2
click at [295, 209] on td "[DATE]" at bounding box center [280, 210] width 29 height 22
copy td "[DATE]"
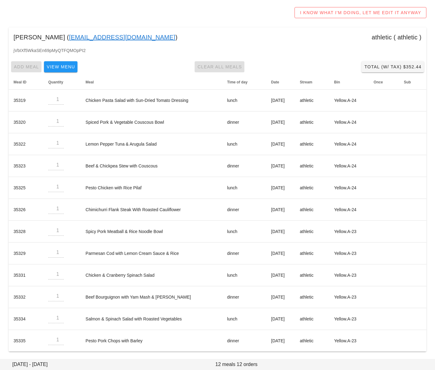
scroll to position [0, 0]
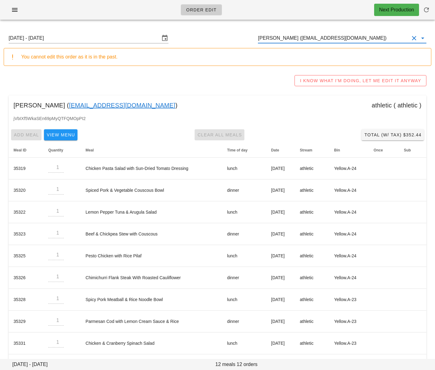
click at [278, 41] on input "[PERSON_NAME] ([EMAIL_ADDRESS][DOMAIN_NAME])" at bounding box center [333, 38] width 151 height 10
click at [278, 42] on input "[PERSON_NAME] ([EMAIL_ADDRESS][DOMAIN_NAME])" at bounding box center [333, 38] width 151 height 10
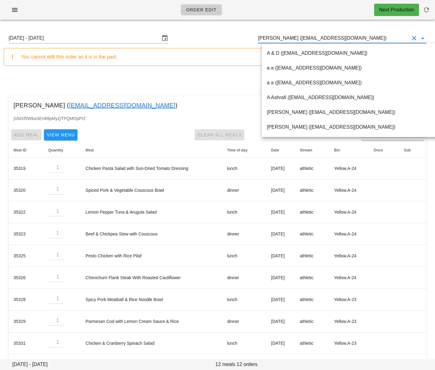
click at [278, 42] on input "[PERSON_NAME] ([EMAIL_ADDRESS][DOMAIN_NAME])" at bounding box center [333, 38] width 151 height 10
paste input "[EMAIL_ADDRESS][DOMAIN_NAME]"
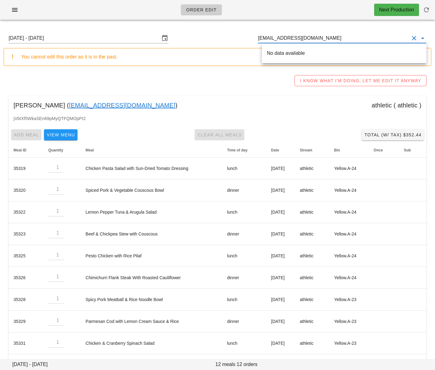
click at [284, 52] on div "No data available" at bounding box center [344, 53] width 155 height 6
click at [307, 56] on div "Mohamad El Taki ( taki.mhd9@gmail.com )" at bounding box center [344, 52] width 155 height 13
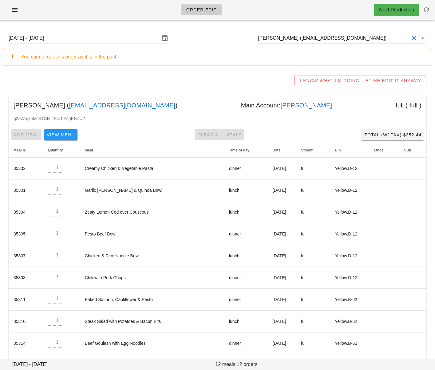
click at [308, 36] on input "Mohamad El Taki (taki.mhd9@gmail.com)" at bounding box center [333, 38] width 151 height 10
click at [308, 37] on input "Mohamad El Taki (taki.mhd9@gmail.com)" at bounding box center [333, 38] width 151 height 10
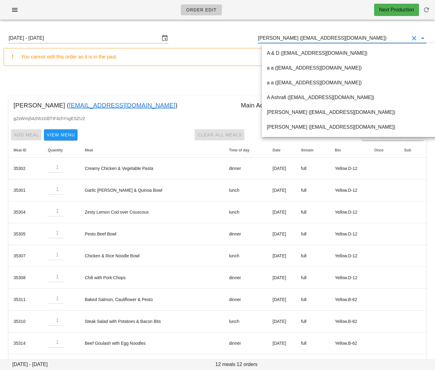
click at [308, 37] on input "Mohamad El Taki (taki.mhd9@gmail.com)" at bounding box center [333, 38] width 151 height 10
paste input "Julie Gagnon"
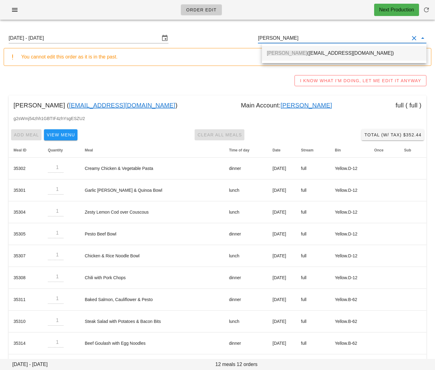
click at [297, 52] on div "Julie Gagnon (julieadelaidegagnon@gmail.com)" at bounding box center [344, 53] width 155 height 6
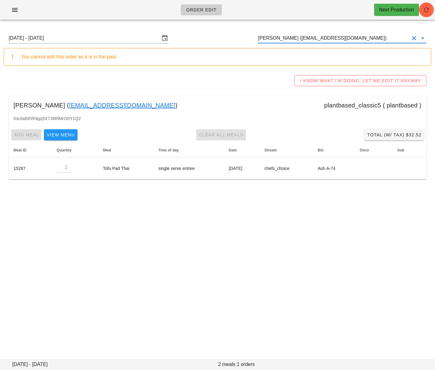
click at [325, 41] on input "Julie Gagnon (julieadelaidegagnon@gmail.com)" at bounding box center [333, 38] width 151 height 10
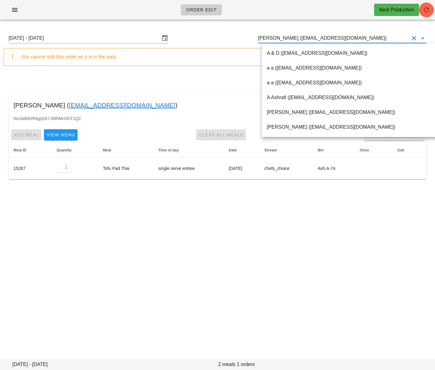
click at [325, 41] on input "Julie Gagnon (julieadelaidegagnon@gmail.com)" at bounding box center [333, 38] width 151 height 10
paste input "Ashton Pearson"
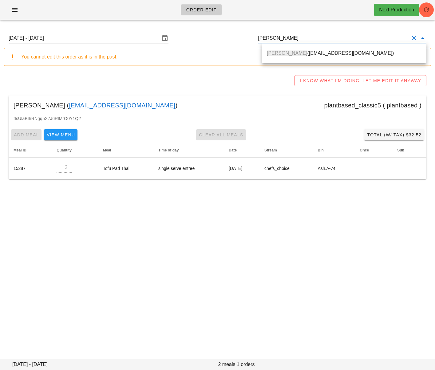
click at [322, 58] on div "Ashton Pearson (ashton.ulti@gmail.com)" at bounding box center [344, 52] width 155 height 13
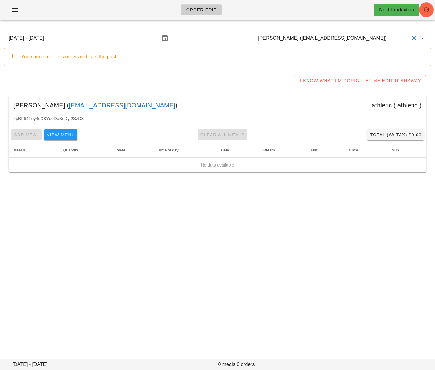
click at [294, 39] on input "Ashton Pearson (ashton.ulti@gmail.com)" at bounding box center [333, 38] width 151 height 10
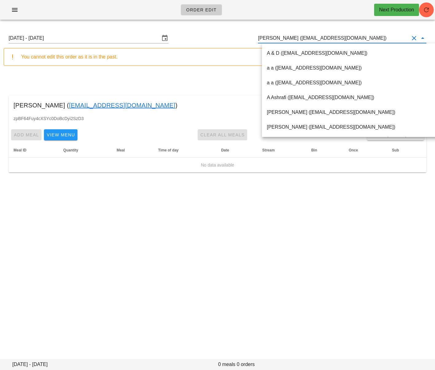
click at [293, 38] on input "Ashton Pearson (ashton.ulti@gmail.com)" at bounding box center [333, 38] width 151 height 10
paste input "Olivia Chu"
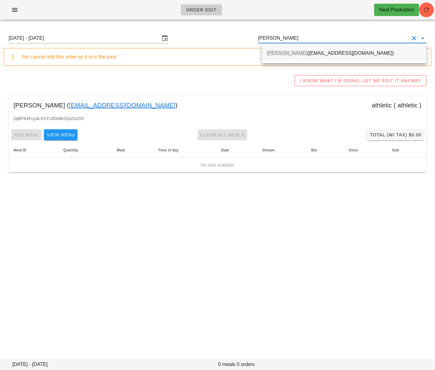
click at [295, 54] on div "Olivia Chu (platformwarehouse@gmail.com)" at bounding box center [344, 53] width 155 height 6
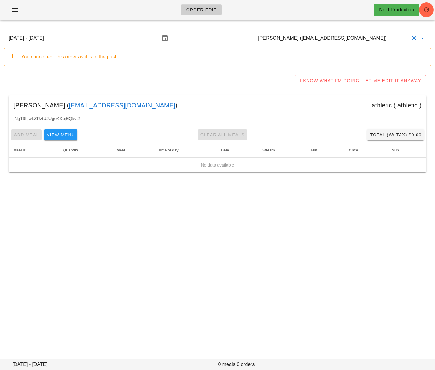
click at [55, 39] on input "Sunday August 31 - Saturday September 6" at bounding box center [84, 38] width 151 height 10
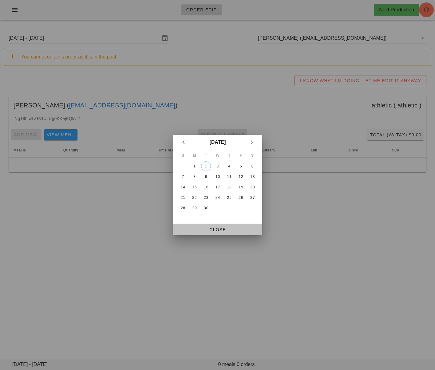
drag, startPoint x: 211, startPoint y: 232, endPoint x: 94, endPoint y: 230, distance: 116.3
click at [211, 232] on span "Close" at bounding box center [217, 229] width 79 height 5
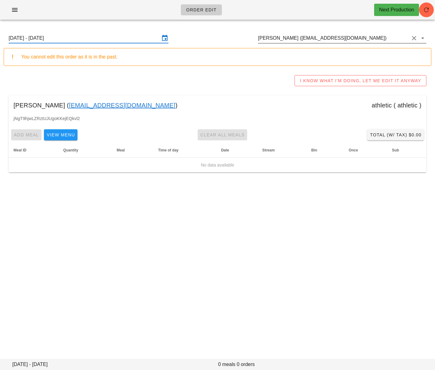
click at [289, 36] on input "Olivia Chu (platformwarehouse@gmail.com)" at bounding box center [333, 38] width 151 height 10
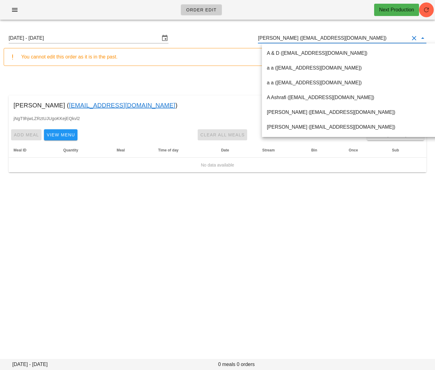
click at [289, 36] on input "Olivia Chu (platformwarehouse@gmail.com)" at bounding box center [333, 38] width 151 height 10
paste input "Linda Manestar"
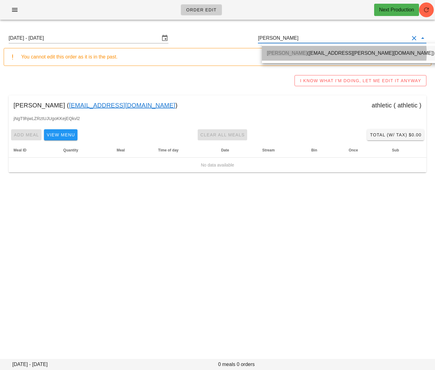
click at [294, 50] on div "Linda Manestar (autumn.manestar@gmail.com)" at bounding box center [351, 52] width 168 height 13
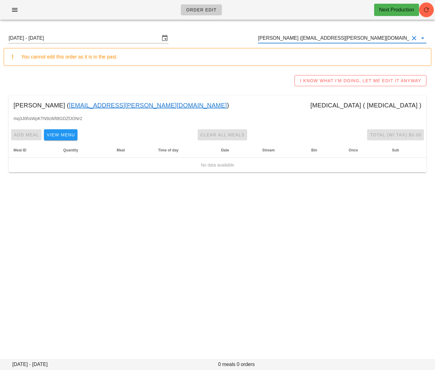
click at [278, 38] on input "Linda Manestar (autumn.manestar@gmail.com)" at bounding box center [333, 38] width 151 height 10
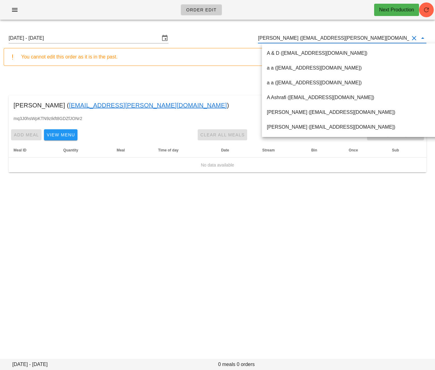
click at [278, 38] on input "Linda Manestar (autumn.manestar@gmail.com)" at bounding box center [333, 38] width 151 height 10
paste input "Steph Mz"
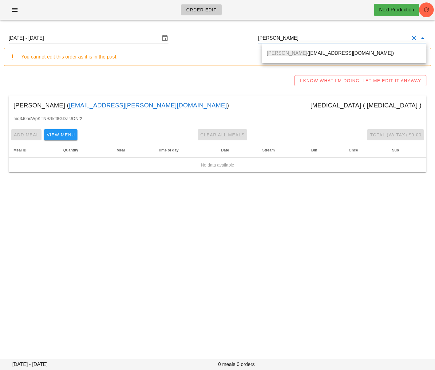
click at [281, 49] on div "Steph Mz (stephmunez@gmail.com)" at bounding box center [344, 52] width 155 height 13
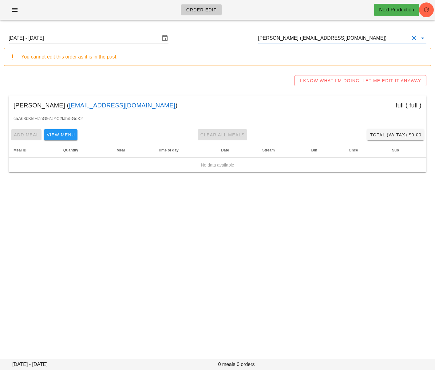
click at [284, 37] on input "Steph Mz (stephmunez@gmail.com)" at bounding box center [333, 38] width 151 height 10
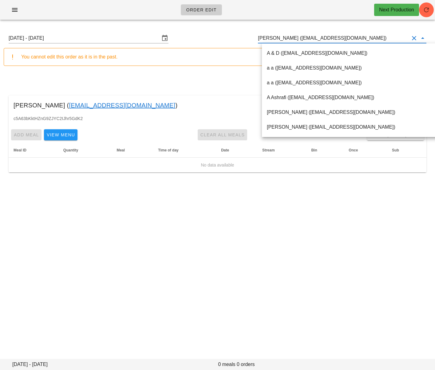
click at [284, 37] on input "Steph Mz (stephmunez@gmail.com)" at bounding box center [333, 38] width 151 height 10
paste input "Travis Dunn"
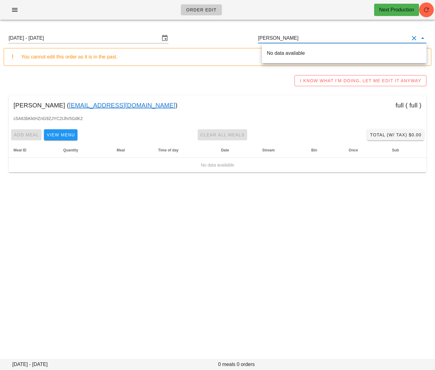
click at [275, 38] on input "Travis Dunn" at bounding box center [333, 38] width 151 height 10
click at [290, 50] on span "Travis Dunn" at bounding box center [287, 52] width 41 height 5
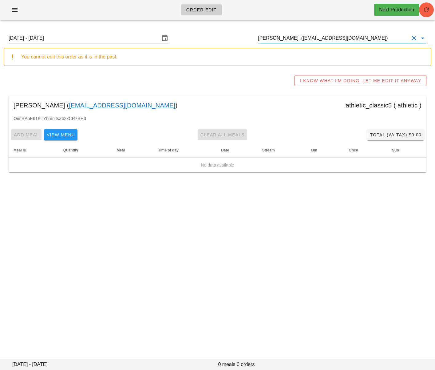
type input "Travis Dunn (Travisajdunn@gmail.com)"
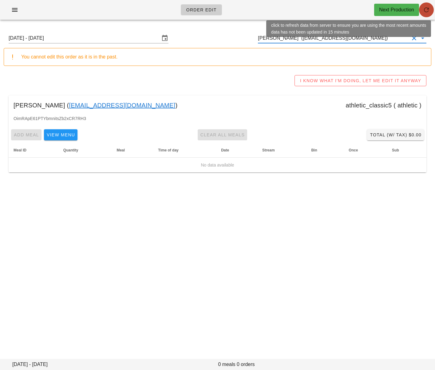
click at [426, 8] on icon "button" at bounding box center [426, 9] width 7 height 7
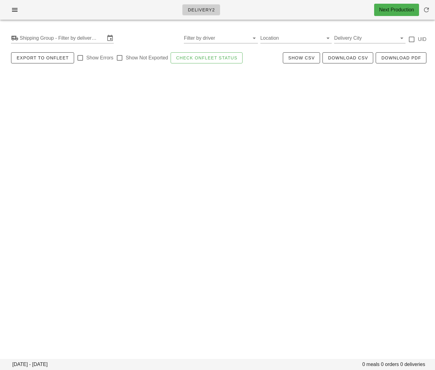
click at [143, 141] on div "Delivery2 Next Production [DATE] - [DATE] 0 meals 0 orders 0 deliveries Shippin…" at bounding box center [217, 185] width 435 height 370
click at [89, 39] on input "Shipping Group - Filter by delivery logistics" at bounding box center [63, 38] width 86 height 10
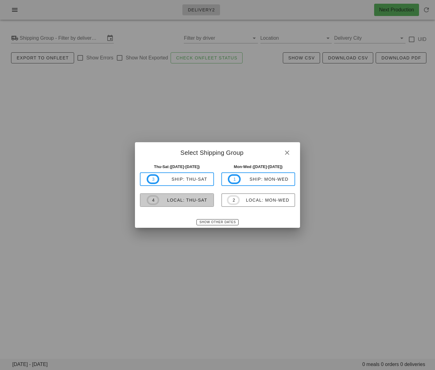
click at [201, 202] on div "local: Thu-Sat" at bounding box center [183, 200] width 48 height 5
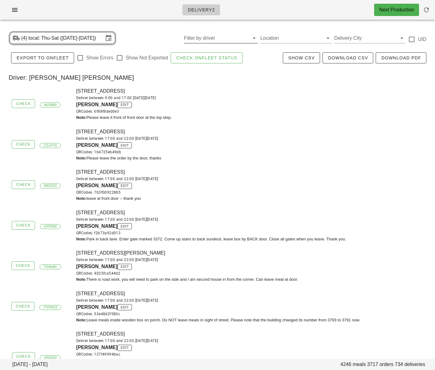
click at [213, 34] on input "Filter by driver" at bounding box center [216, 38] width 64 height 10
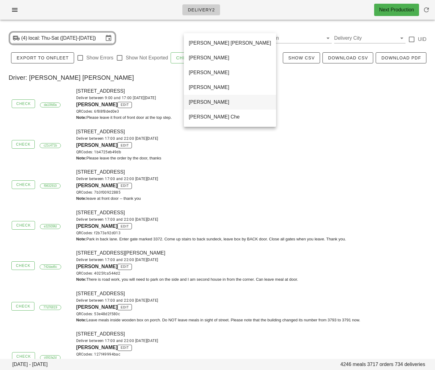
scroll to position [384, 0]
click at [201, 89] on div "Unassigned" at bounding box center [230, 87] width 82 height 6
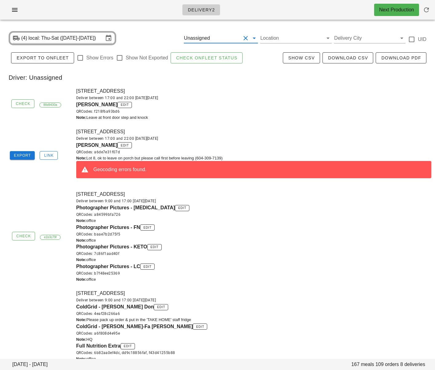
drag, startPoint x: 72, startPoint y: 106, endPoint x: 94, endPoint y: 105, distance: 22.8
click at [94, 105] on div "Check 88d9430a 1-2836 EAST 16TH AVENUE, Vancouver, V5M2M1 Deliver between 17:00…" at bounding box center [217, 104] width 435 height 41
click at [170, 107] on div "Julia Law edit QRCodes: f218f6a93bd6" at bounding box center [253, 108] width 355 height 14
drag, startPoint x: 77, startPoint y: 106, endPoint x: 97, endPoint y: 107, distance: 20.3
click at [97, 107] on div "Julia Law edit QRCodes: f218f6a93bd6" at bounding box center [253, 108] width 355 height 14
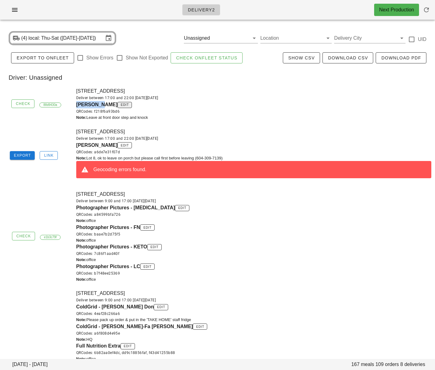
copy span "Julia Law"
click at [219, 128] on div "8-9201 Shook Road, Mission, V2V7M5 Deliver between 17:00 and 22:00 on Wednesday…" at bounding box center [254, 155] width 363 height 63
drag, startPoint x: 78, startPoint y: 146, endPoint x: 113, endPoint y: 147, distance: 34.8
click at [113, 147] on div "8-9201 Shook Road, Mission, V2V7M5 Deliver between 17:00 and 22:00 on Wednesday…" at bounding box center [254, 155] width 363 height 63
click at [193, 129] on div "8-9201 Shook Road, Mission, V2V7M5 Deliver between 17:00 and 22:00 on Wednesday…" at bounding box center [254, 155] width 363 height 63
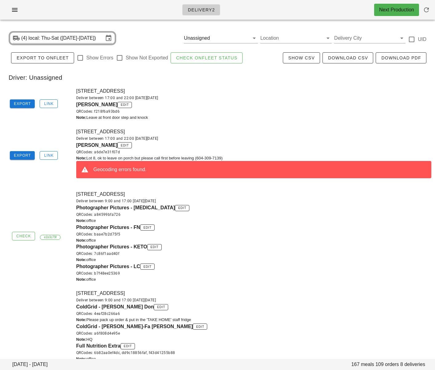
drag, startPoint x: 227, startPoint y: 128, endPoint x: 161, endPoint y: 110, distance: 69.0
click at [227, 128] on div "[STREET_ADDRESS] Deliver between 17:00 and 22:00 [DATE][DATE] [PERSON_NAME] edi…" at bounding box center [254, 155] width 363 height 63
click at [25, 105] on span "Export" at bounding box center [23, 104] width 18 height 4
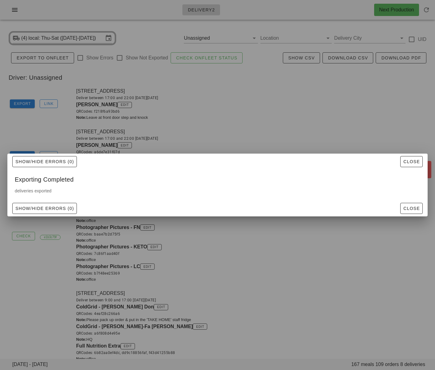
click at [190, 235] on div at bounding box center [217, 185] width 435 height 370
click at [415, 163] on span "Close" at bounding box center [411, 161] width 17 height 5
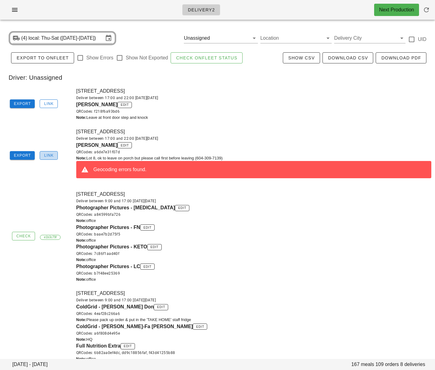
click at [46, 154] on span "Link" at bounding box center [49, 155] width 10 height 4
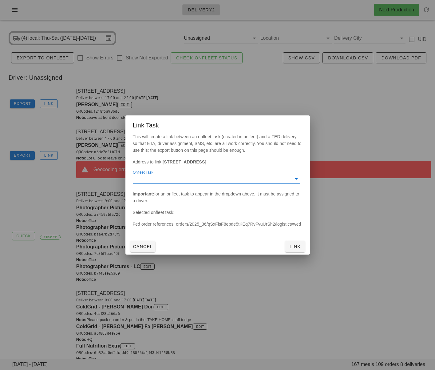
click at [176, 179] on input "Onfleet Task" at bounding box center [212, 179] width 158 height 10
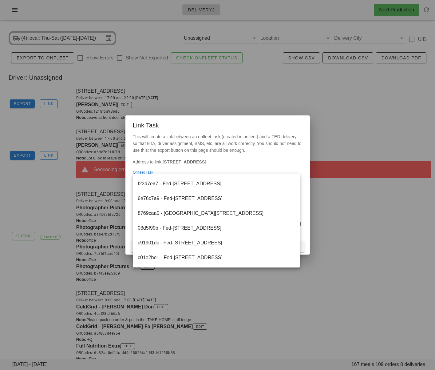
scroll to position [89, 0]
click at [355, 208] on div at bounding box center [217, 185] width 435 height 370
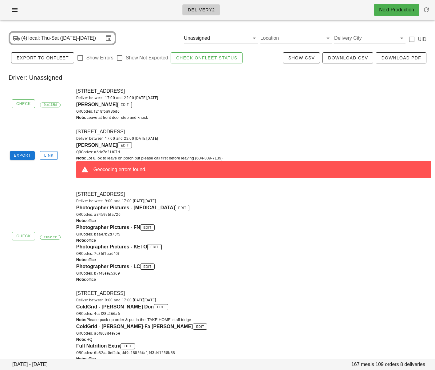
drag, startPoint x: 203, startPoint y: 112, endPoint x: 193, endPoint y: 104, distance: 13.0
click at [203, 111] on div "QRCodes: f218f6a93bd6" at bounding box center [253, 111] width 355 height 6
click at [49, 155] on span "Link" at bounding box center [49, 155] width 10 height 4
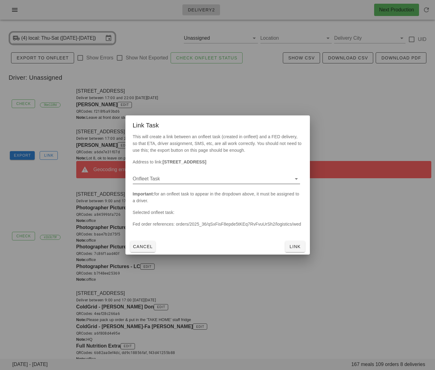
drag, startPoint x: 172, startPoint y: 181, endPoint x: 173, endPoint y: 184, distance: 3.5
click at [172, 181] on input "Onfleet Task" at bounding box center [212, 179] width 158 height 10
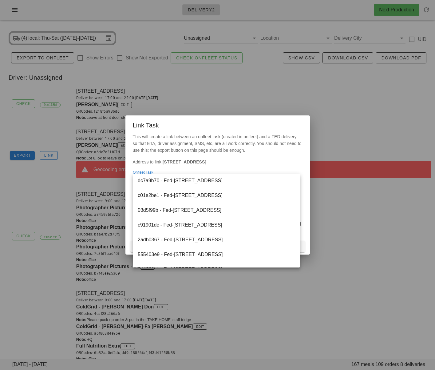
scroll to position [89, 0]
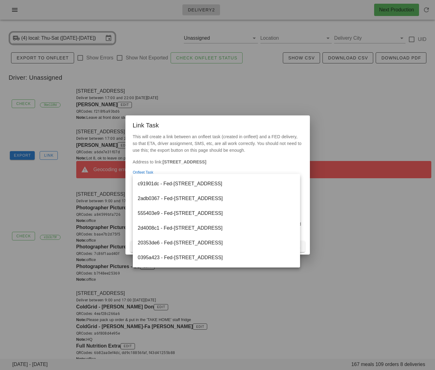
click at [57, 201] on div at bounding box center [217, 185] width 435 height 370
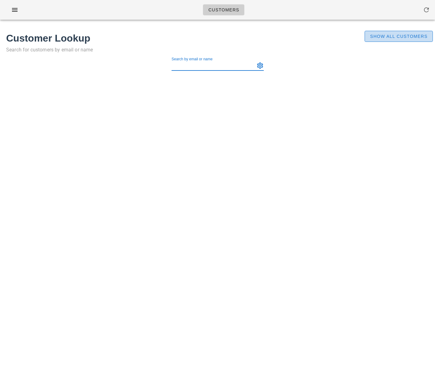
click at [375, 37] on span "Show All Customers" at bounding box center [399, 36] width 58 height 5
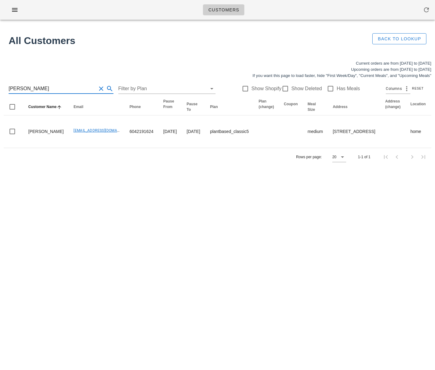
drag, startPoint x: 54, startPoint y: 85, endPoint x: -9, endPoint y: 85, distance: 63.1
click at [0, 85] on html "Customers Found 1 customer All Customers Back to Lookup Current orders are from…" at bounding box center [217, 185] width 435 height 370
drag, startPoint x: 47, startPoint y: 85, endPoint x: -26, endPoint y: 85, distance: 73.5
click at [0, 85] on html "Customers Found 1 customer All Customers Back to Lookup Current orders are from…" at bounding box center [217, 185] width 435 height 370
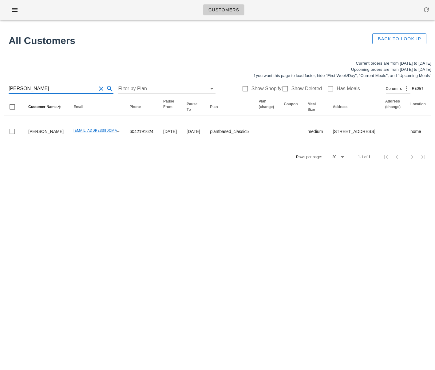
drag, startPoint x: 53, startPoint y: 92, endPoint x: -10, endPoint y: 90, distance: 62.8
click at [0, 90] on html "Customers Found 1 customer All Customers Back to Lookup Current orders are from…" at bounding box center [217, 185] width 435 height 370
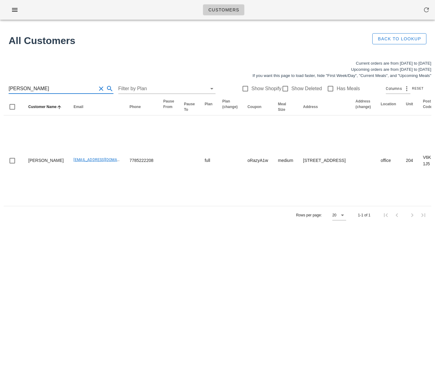
type input "[PERSON_NAME]"
drag, startPoint x: 218, startPoint y: 259, endPoint x: 213, endPoint y: 246, distance: 13.3
click at [217, 256] on div "Customers Found 1 customer All Customers Back to Lookup Current orders are from…" at bounding box center [217, 185] width 435 height 370
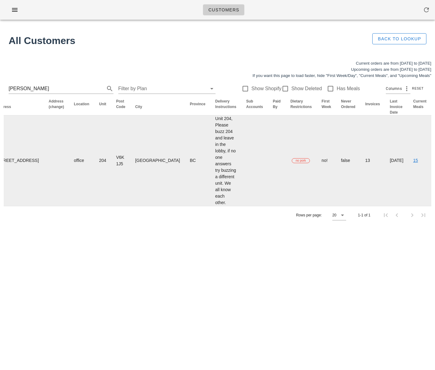
scroll to position [0, 337]
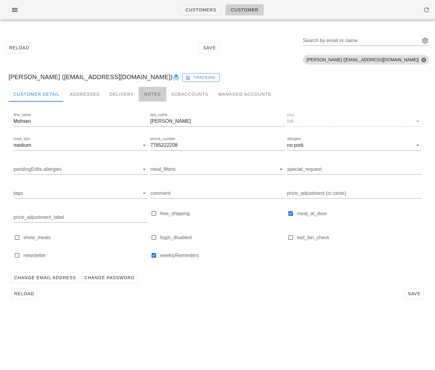
click at [148, 94] on div "Notes" at bounding box center [153, 94] width 28 height 15
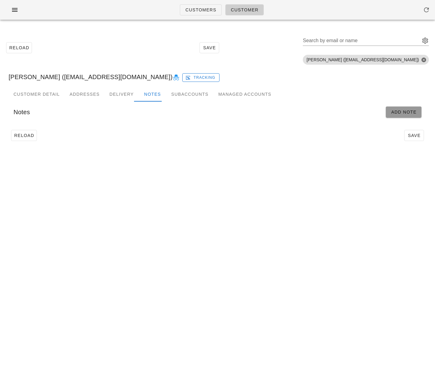
click at [400, 114] on span "Add Note" at bounding box center [404, 112] width 26 height 5
click at [50, 135] on input "Start" at bounding box center [57, 132] width 87 height 10
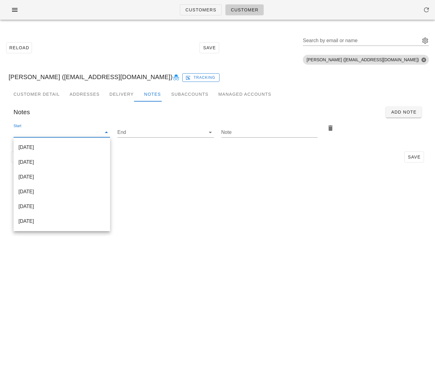
drag, startPoint x: 45, startPoint y: 148, endPoint x: 49, endPoint y: 149, distance: 3.7
click at [46, 149] on div "[DATE]" at bounding box center [61, 147] width 87 height 6
type input "[DATE]"
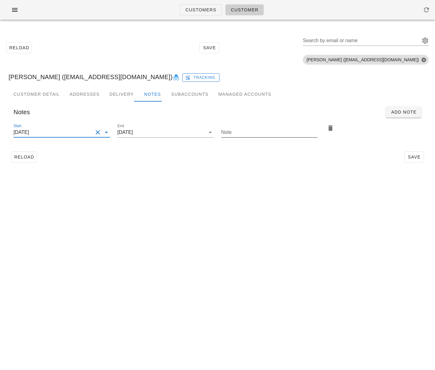
click at [264, 132] on input "Note" at bounding box center [270, 132] width 97 height 10
type input "Please find previous delivery on G3 rack, repack & add to [DATE] delivery"
click at [411, 156] on span "Save" at bounding box center [414, 156] width 14 height 5
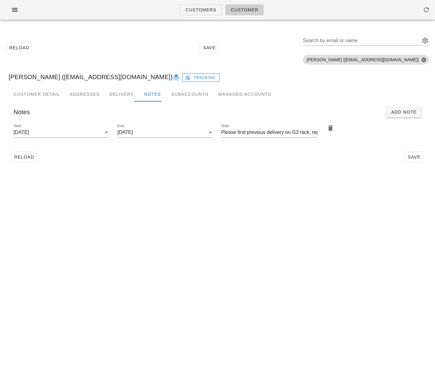
click at [280, 291] on div "Customers Customer Reload Save Search by email or name Include deleted accounts…" at bounding box center [217, 185] width 435 height 370
click at [140, 212] on div "Customers Customer Reload Save Search by email or name Include deleted accounts…" at bounding box center [217, 185] width 435 height 370
click at [23, 156] on span "Reload" at bounding box center [24, 156] width 20 height 5
click at [90, 201] on div "Customers Customer Reload Save Search by email or name Include deleted accounts…" at bounding box center [217, 185] width 435 height 370
click at [206, 198] on div "Customers Customer Reload Save Search by email or name Include deleted accounts…" at bounding box center [217, 185] width 435 height 370
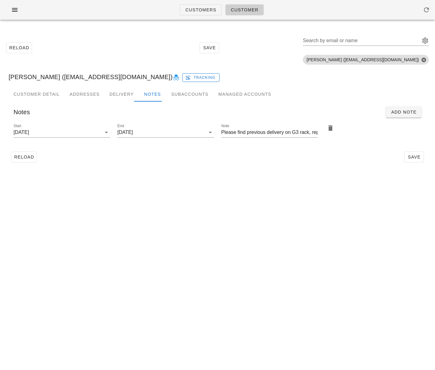
click at [187, 193] on div "Customers Customer Reload Save Search by email or name Include deleted accounts…" at bounding box center [217, 185] width 435 height 370
click at [228, 162] on div "Reload Save" at bounding box center [218, 157] width 418 height 16
click at [25, 157] on span "Reload" at bounding box center [24, 156] width 20 height 5
click at [407, 157] on span "Save" at bounding box center [414, 156] width 14 height 5
drag, startPoint x: 330, startPoint y: 187, endPoint x: 419, endPoint y: 165, distance: 92.7
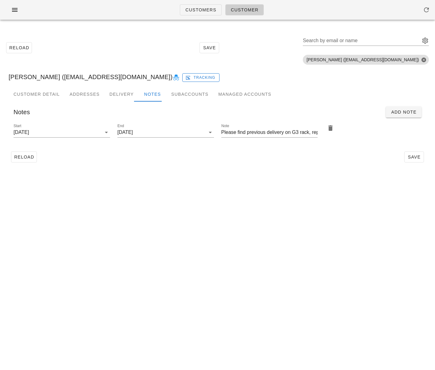
click at [341, 183] on div "Customers Customer Reload Save Search by email or name Include deleted accounts…" at bounding box center [217, 185] width 435 height 370
click at [345, 39] on input "Search by email or name" at bounding box center [361, 41] width 116 height 10
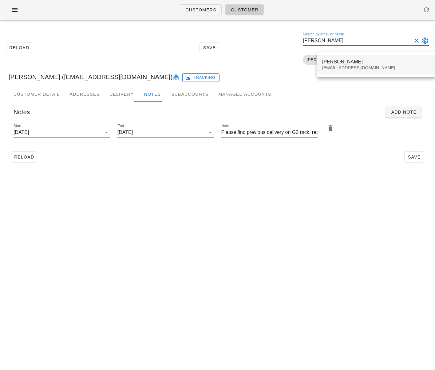
type input "mary mack"
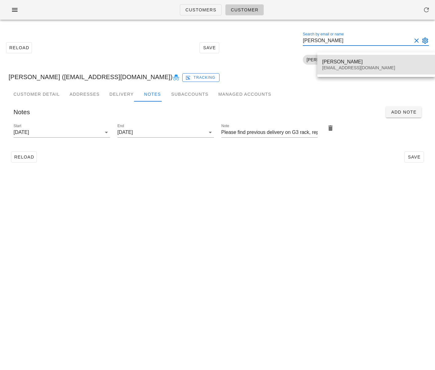
click at [371, 63] on div "Mary Mackenzie" at bounding box center [376, 62] width 108 height 6
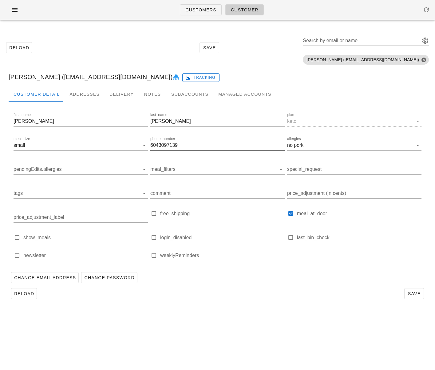
click at [162, 150] on div "phone_number 6043097139" at bounding box center [217, 145] width 134 height 10
click at [162, 147] on input "6043097139" at bounding box center [217, 145] width 134 height 10
click at [162, 145] on input "6043097139" at bounding box center [217, 145] width 134 height 10
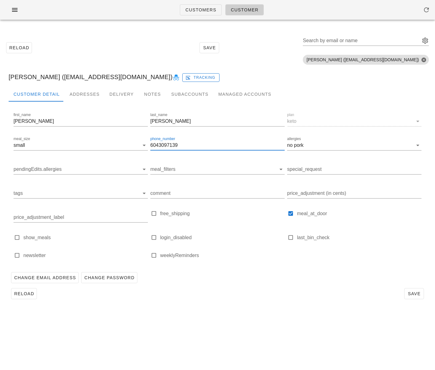
click at [162, 145] on input "6043097139" at bounding box center [217, 145] width 134 height 10
click at [165, 145] on input "6043097139" at bounding box center [217, 145] width 134 height 10
click at [78, 94] on div "Addresses" at bounding box center [85, 94] width 40 height 15
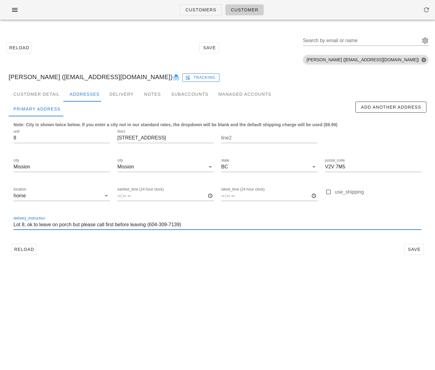
click at [137, 227] on input "Lot 8, ok to leave on porch but please call first before leaving (604-309-7139)" at bounding box center [218, 225] width 408 height 10
drag, startPoint x: 137, startPoint y: 227, endPoint x: 155, endPoint y: 227, distance: 18.2
click at [137, 227] on input "Lot 8, ok to leave on porch but please call first before leaving (604-309-7139)" at bounding box center [218, 225] width 408 height 10
click at [143, 228] on input "Lot 8, ok to leave on porch but please call first before leaving (604-309-7139)" at bounding box center [218, 225] width 408 height 10
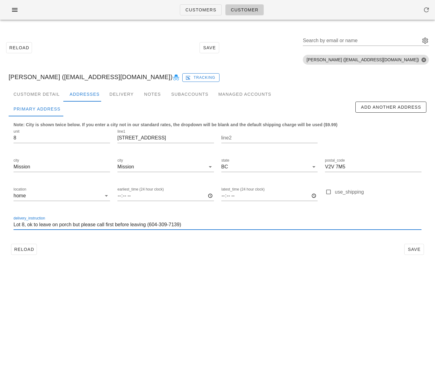
click at [138, 224] on input "Lot 8, ok to leave on porch but please call first before leaving (604-309-7139)" at bounding box center [218, 225] width 408 height 10
click at [209, 14] on link "Customers" at bounding box center [201, 9] width 42 height 11
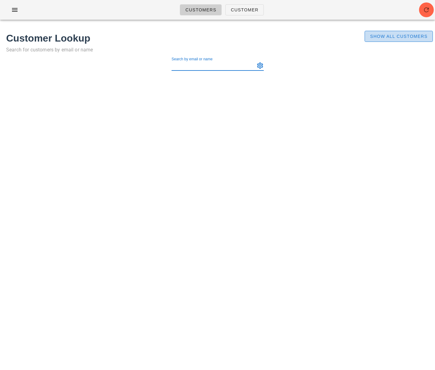
click at [381, 35] on span "Show All Customers" at bounding box center [399, 36] width 58 height 5
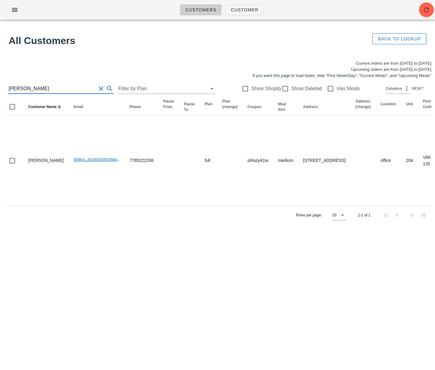
drag, startPoint x: 53, startPoint y: 86, endPoint x: -6, endPoint y: 84, distance: 59.1
click at [0, 84] on html "Customers Customer Found 1 customer All Customers Back to Lookup Current orders…" at bounding box center [217, 185] width 435 height 370
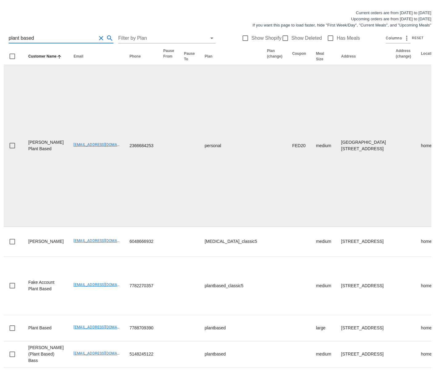
scroll to position [82, 0]
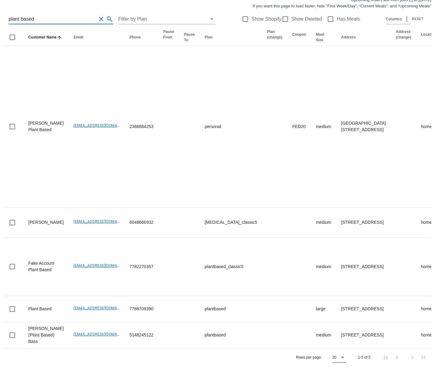
click at [345, 359] on icon at bounding box center [342, 357] width 7 height 7
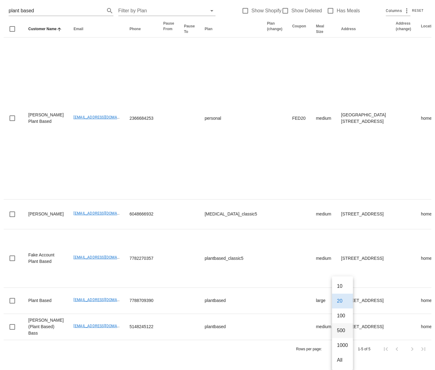
click at [341, 327] on div "500" at bounding box center [342, 330] width 11 height 6
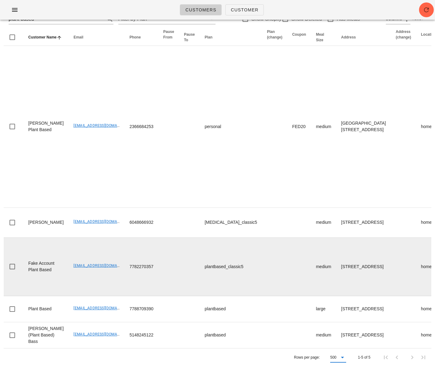
scroll to position [0, 0]
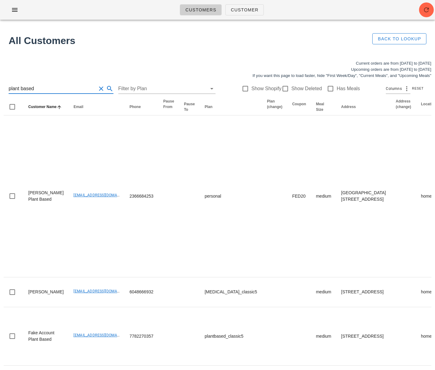
click at [21, 90] on input "plant based" at bounding box center [53, 89] width 88 height 10
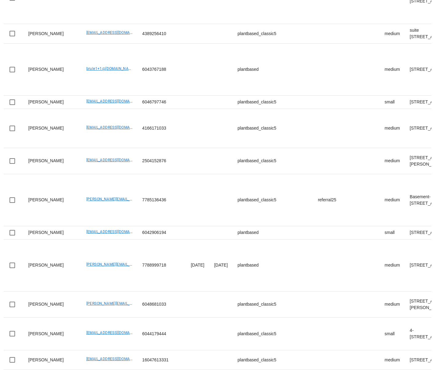
type input "plantbased"
drag, startPoint x: 66, startPoint y: 115, endPoint x: 116, endPoint y: 115, distance: 50.8
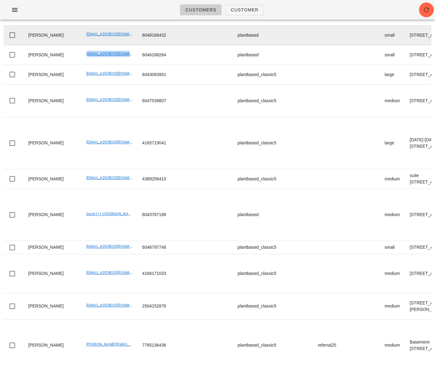
scroll to position [514, 0]
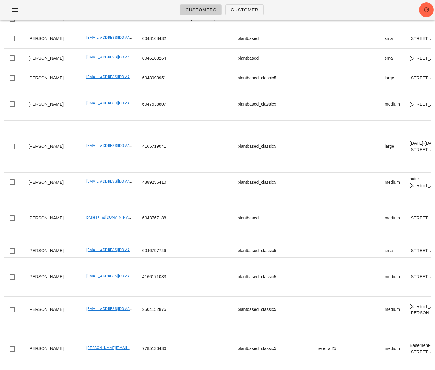
drag, startPoint x: 66, startPoint y: 126, endPoint x: 121, endPoint y: 127, distance: 54.8
copy link "adrianarochadelallave@gmail.com"
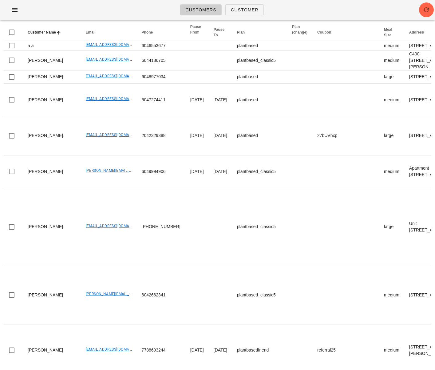
scroll to position [0, 0]
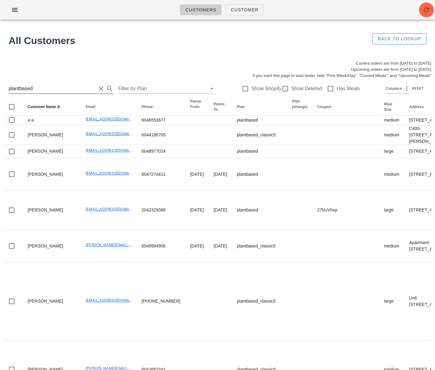
click at [38, 89] on input "plantbased" at bounding box center [53, 89] width 88 height 10
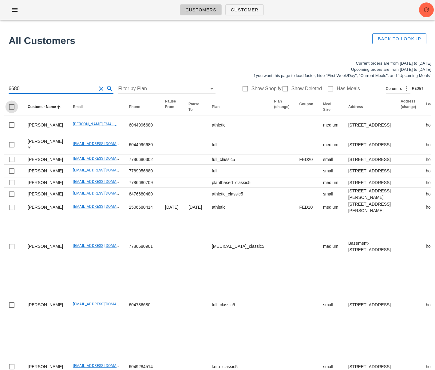
type input "6680"
drag, startPoint x: 34, startPoint y: 83, endPoint x: -13, endPoint y: 88, distance: 47.0
click at [0, 88] on html "Customers Customer Found 1 customer All Customers Back to Lookup Current orders…" at bounding box center [217, 238] width 435 height 477
drag, startPoint x: -33, startPoint y: 86, endPoint x: -37, endPoint y: 86, distance: 4.0
click at [0, 86] on html "Customers Customer Found 1 customer All Customers Back to Lookup Current orders…" at bounding box center [217, 238] width 435 height 477
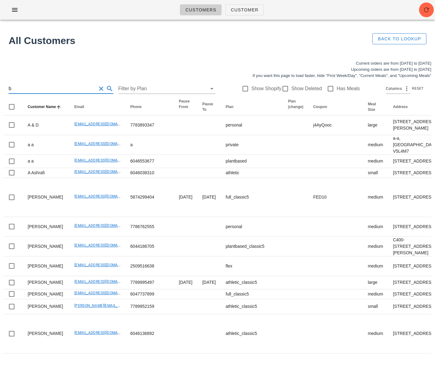
drag, startPoint x: 13, startPoint y: 89, endPoint x: -28, endPoint y: 87, distance: 41.3
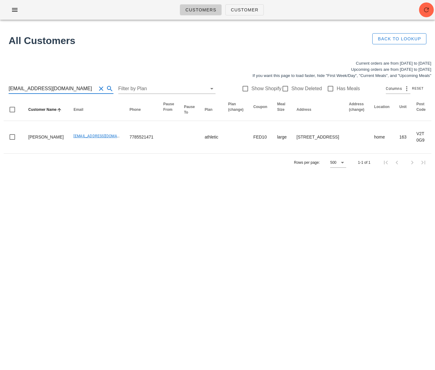
type input "mike12head@gmail.com"
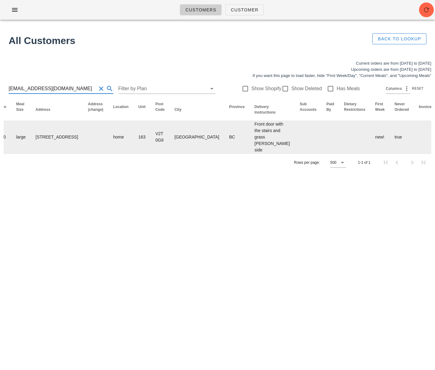
scroll to position [0, 331]
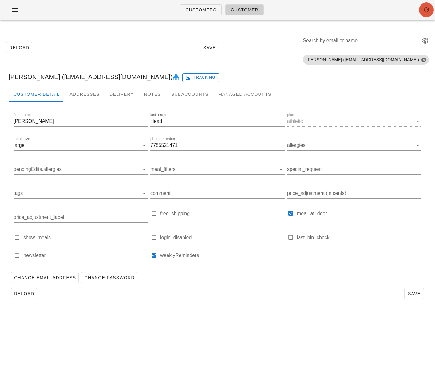
drag, startPoint x: 423, startPoint y: 10, endPoint x: 422, endPoint y: 2, distance: 8.4
click at [423, 10] on icon "button" at bounding box center [426, 9] width 7 height 7
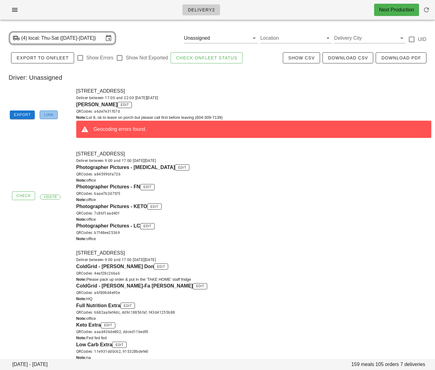
click at [49, 114] on span "Link" at bounding box center [49, 115] width 10 height 4
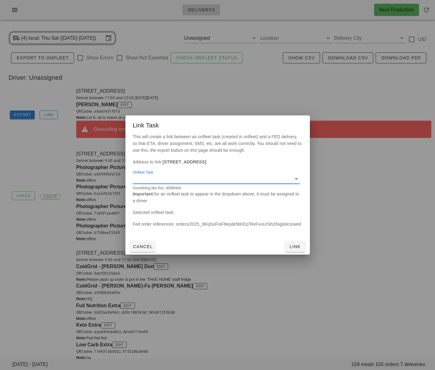
click at [185, 181] on input "Onfleet Task" at bounding box center [212, 179] width 158 height 10
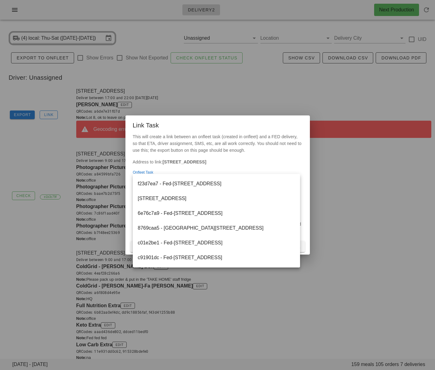
click at [350, 176] on div at bounding box center [217, 185] width 435 height 370
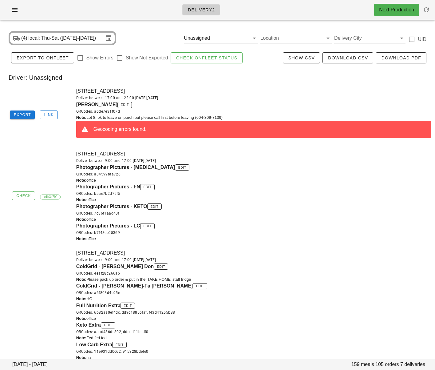
click at [236, 96] on div "Deliver between 17:00 and 22:00 [DATE][DATE]" at bounding box center [253, 98] width 355 height 6
click at [47, 111] on button "Link" at bounding box center [49, 114] width 18 height 9
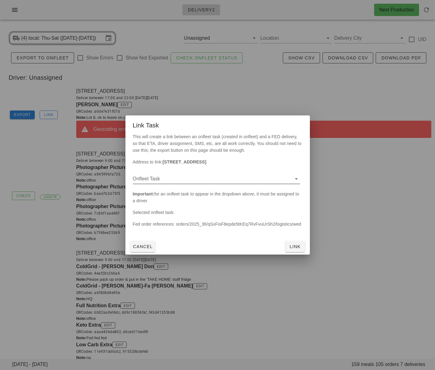
click at [164, 184] on div "Onfleet Task" at bounding box center [216, 179] width 167 height 10
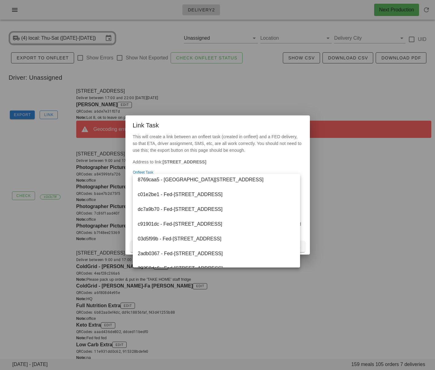
scroll to position [103, 0]
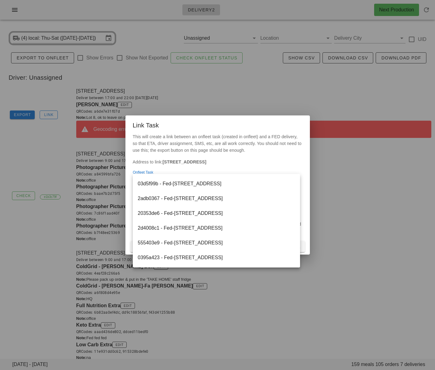
click at [275, 294] on div at bounding box center [217, 185] width 435 height 370
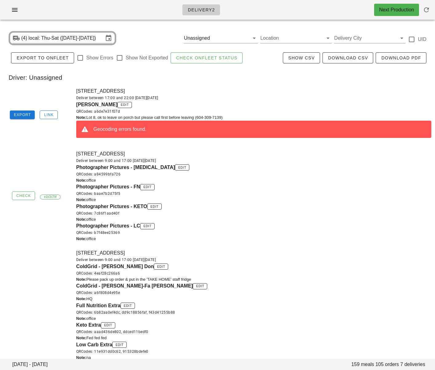
drag, startPoint x: 43, startPoint y: 160, endPoint x: 51, endPoint y: 21, distance: 138.7
click at [45, 156] on div "Check e1b3c79f 845 Teminal, Vancouver, V6A2M9 Deliver between 9:00 and 17:00 on…" at bounding box center [217, 195] width 435 height 99
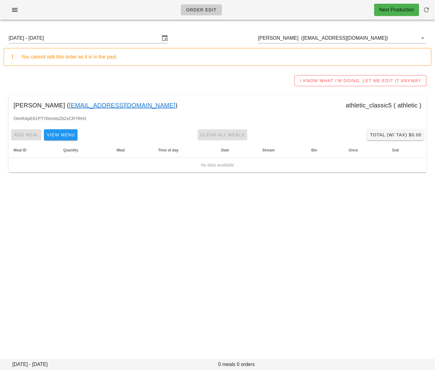
drag, startPoint x: 104, startPoint y: 232, endPoint x: 167, endPoint y: 7, distance: 233.4
click at [104, 232] on div "Order Edit Next Production Sunday August 31 - Saturday September 6 Travis Dunn …" at bounding box center [217, 185] width 435 height 370
click at [326, 38] on input "Travis Dunn (Travisajdunn@gmail.com)" at bounding box center [333, 38] width 151 height 10
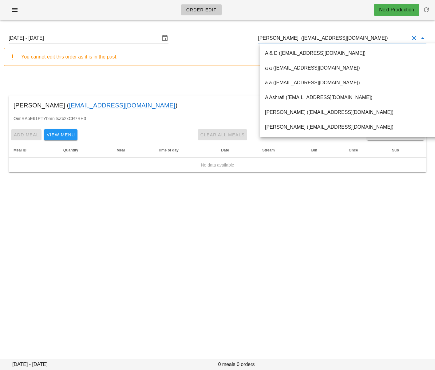
click at [326, 38] on input "Travis Dunn (Travisajdunn@gmail.com)" at bounding box center [333, 38] width 151 height 10
paste input "Rudi Airisto"
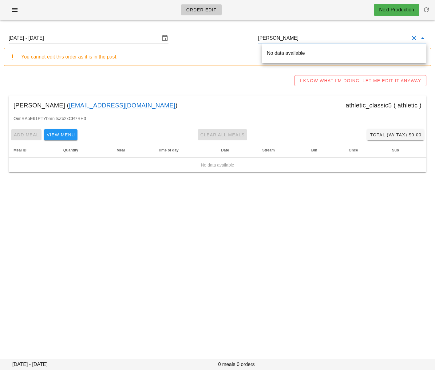
click at [271, 39] on input "Rudi Airisto" at bounding box center [333, 38] width 151 height 10
click at [274, 52] on span "Rudi Airisto" at bounding box center [287, 52] width 41 height 5
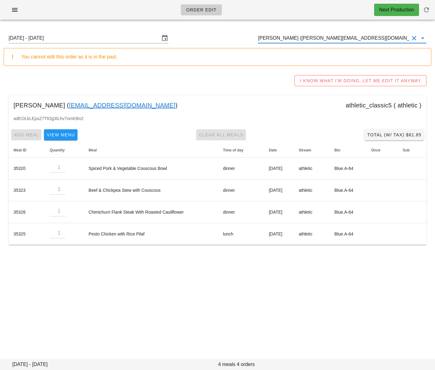
click at [324, 39] on input "Rudi Airisto (rudi.airisto@gmail.com)" at bounding box center [333, 38] width 151 height 10
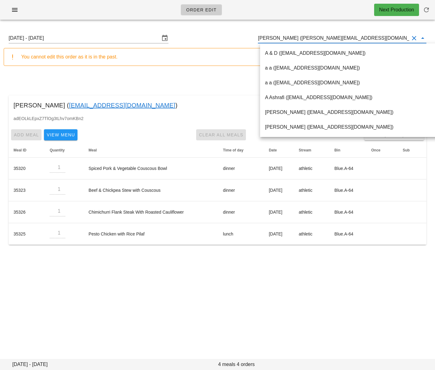
paste input "jmhillary@hotmail.com"
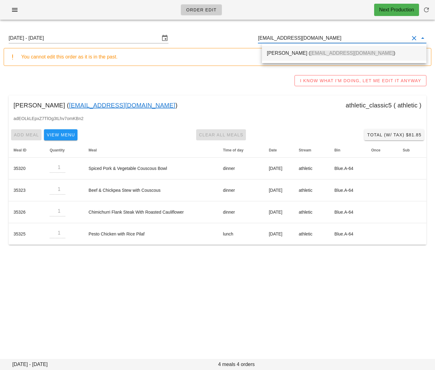
click at [329, 55] on span "jmhillary@hotmail.com" at bounding box center [351, 52] width 83 height 5
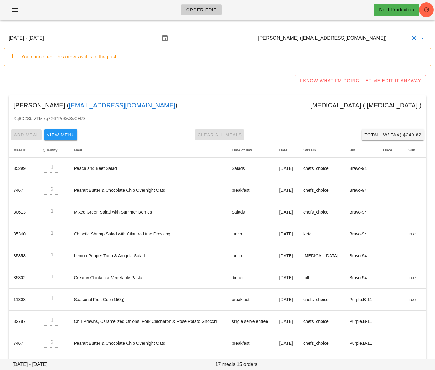
click at [308, 34] on input "Jackie Hillary (jmhillary@hotmail.com)" at bounding box center [333, 38] width 151 height 10
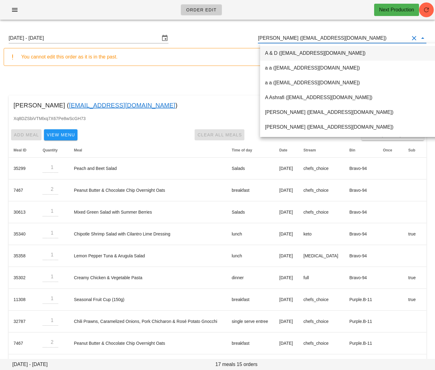
click at [308, 34] on input "Jackie Hillary (jmhillary@hotmail.com)" at bounding box center [333, 38] width 151 height 10
paste input "serinadhesi@hotmail.com"
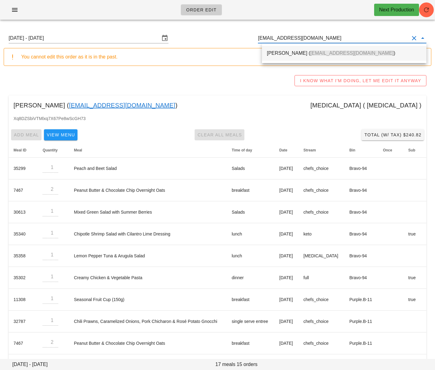
click at [310, 51] on span "serinadhesi@hotmail.com" at bounding box center [351, 52] width 83 height 5
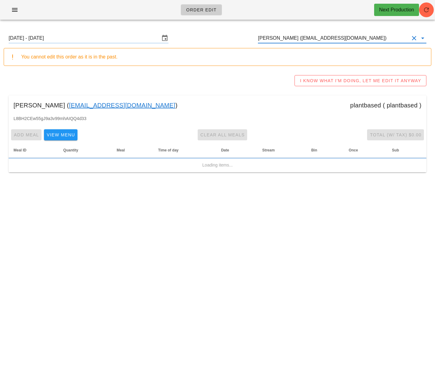
type input "Ajit Dhesi (serinadhesi@hotmail.com)"
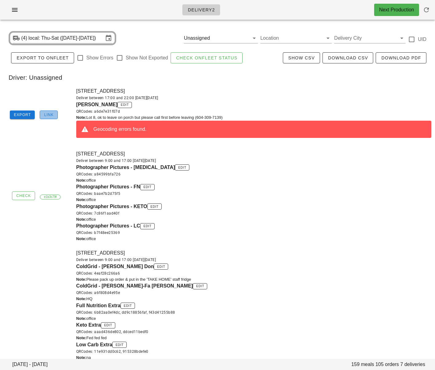
click at [50, 116] on span "Link" at bounding box center [49, 115] width 10 height 4
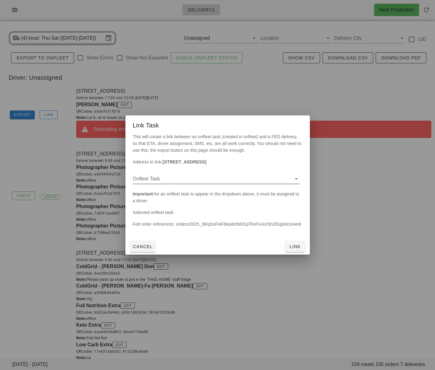
click at [194, 181] on input "Onfleet Task" at bounding box center [212, 179] width 158 height 10
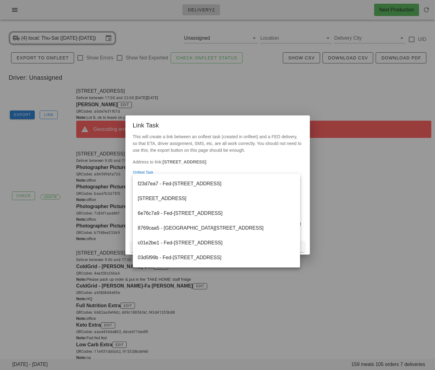
drag, startPoint x: 355, startPoint y: 181, endPoint x: 428, endPoint y: 170, distance: 73.8
click at [355, 181] on div at bounding box center [217, 185] width 435 height 370
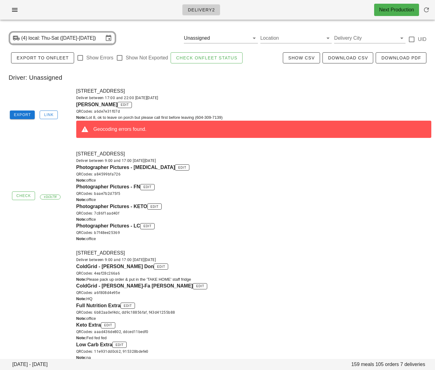
drag, startPoint x: 136, startPoint y: 30, endPoint x: 86, endPoint y: 1, distance: 57.7
click at [136, 30] on div "(4) local: Thu-Sat ([DATE]-[DATE]) Unassigned Location Delivery City UID" at bounding box center [218, 38] width 428 height 20
click at [53, 114] on button "Link" at bounding box center [49, 114] width 18 height 9
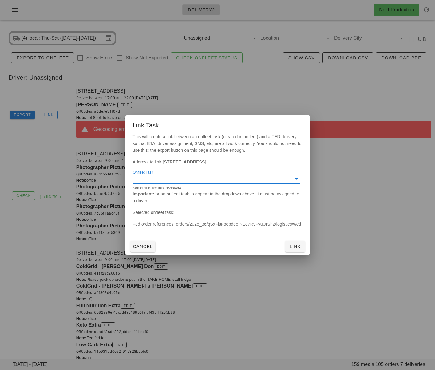
click at [198, 178] on input "Onfleet Task" at bounding box center [212, 179] width 158 height 10
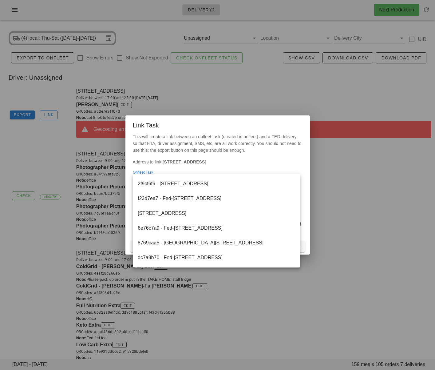
click at [200, 182] on div "2f9cf6f6 - [STREET_ADDRESS]" at bounding box center [217, 184] width 158 height 6
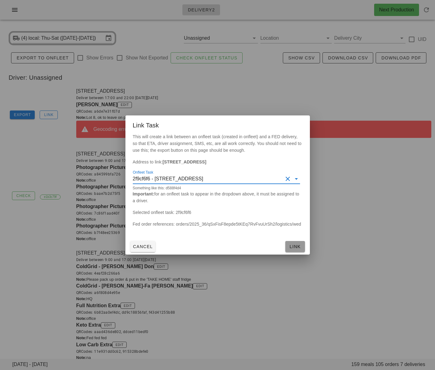
drag, startPoint x: 297, startPoint y: 245, endPoint x: 301, endPoint y: 238, distance: 8.3
click at [297, 245] on span "Link" at bounding box center [295, 246] width 15 height 5
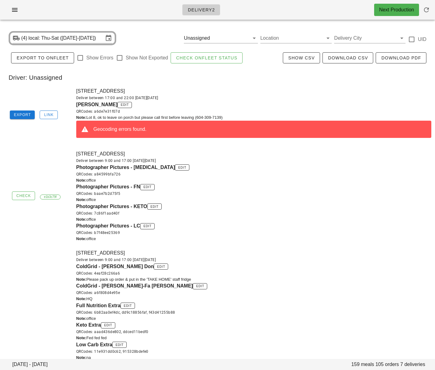
drag, startPoint x: 258, startPoint y: 94, endPoint x: 254, endPoint y: 96, distance: 5.6
click at [258, 94] on div "[STREET_ADDRESS] Deliver between 17:00 and 22:00 [DATE][DATE] [PERSON_NAME] edi…" at bounding box center [254, 115] width 363 height 63
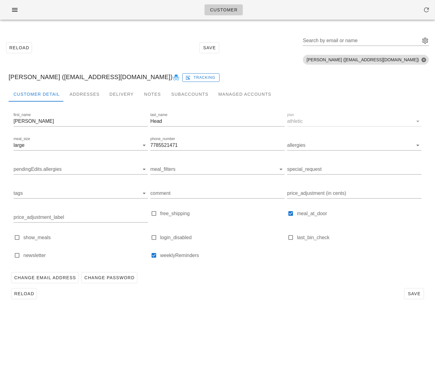
drag, startPoint x: 246, startPoint y: 302, endPoint x: 238, endPoint y: 288, distance: 16.3
click at [245, 297] on div "Customer Detail Addresses Delivery Notes Subaccounts Managed Accounts first_nam…" at bounding box center [218, 197] width 428 height 220
click at [77, 95] on div "Addresses" at bounding box center [85, 94] width 40 height 15
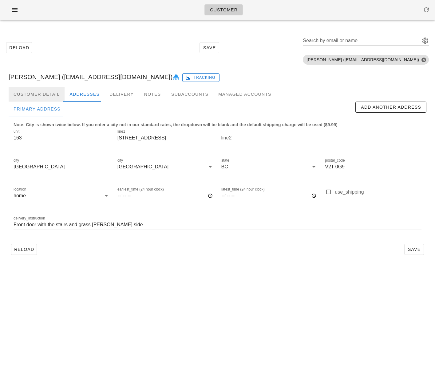
click at [43, 93] on div "Customer Detail" at bounding box center [37, 94] width 56 height 15
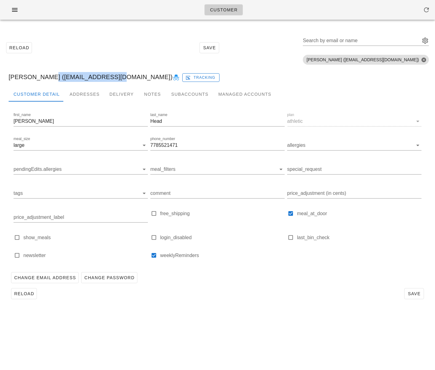
drag, startPoint x: 43, startPoint y: 77, endPoint x: 110, endPoint y: 71, distance: 67.0
click at [110, 76] on div "[PERSON_NAME] ([EMAIL_ADDRESS][DOMAIN_NAME]) Tracking" at bounding box center [218, 77] width 428 height 20
copy div "[EMAIL_ADDRESS][DOMAIN_NAME]"
click at [93, 93] on div "Addresses" at bounding box center [85, 94] width 40 height 15
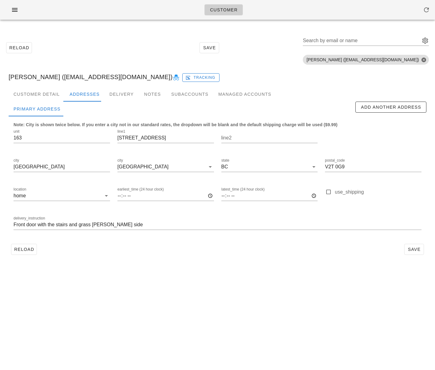
click at [77, 294] on div "Customer Reload Save Search by email or name Include deleted accounts Include S…" at bounding box center [217, 185] width 435 height 370
drag, startPoint x: 111, startPoint y: 285, endPoint x: 104, endPoint y: 274, distance: 12.8
click at [109, 283] on div "Customer Reload Save Search by email or name Include deleted accounts Include S…" at bounding box center [217, 185] width 435 height 370
click at [16, 11] on icon "button" at bounding box center [14, 9] width 7 height 7
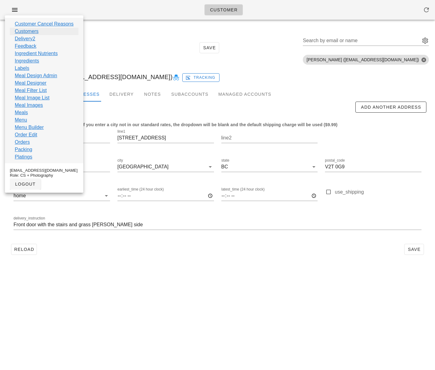
click at [27, 32] on link "Customers" at bounding box center [27, 31] width 24 height 7
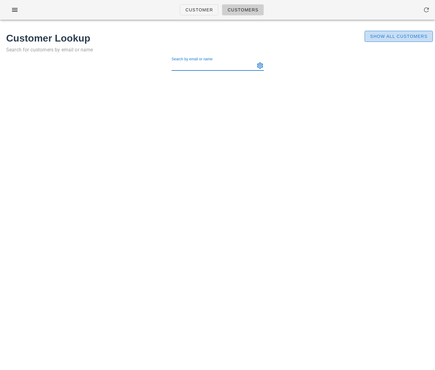
click at [384, 37] on span "Show All Customers" at bounding box center [399, 36] width 58 height 5
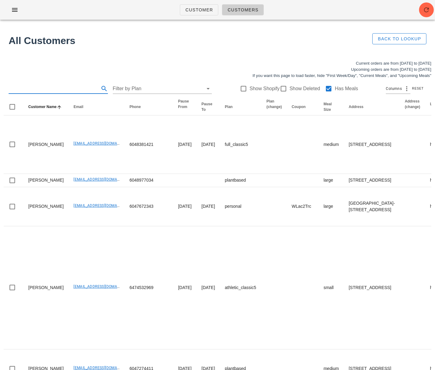
click at [62, 87] on input "text" at bounding box center [54, 89] width 90 height 10
click at [48, 91] on input "text" at bounding box center [54, 89] width 90 height 10
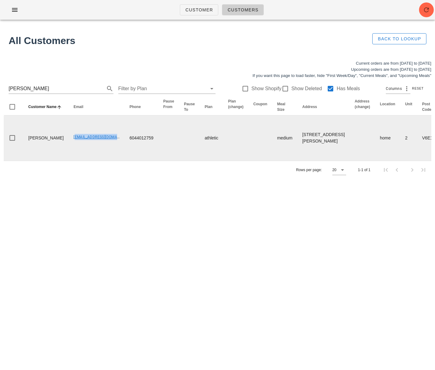
drag, startPoint x: 53, startPoint y: 163, endPoint x: 83, endPoint y: 164, distance: 30.2
click at [102, 161] on td "Mmguzmanr@gmail.com" at bounding box center [97, 137] width 56 height 45
copy link "Mmguzmanr@gmail.com"
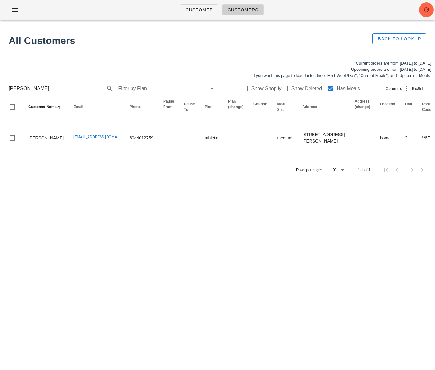
click at [81, 245] on div "Customer Customers All Customers Back to Lookup Current orders are from Sunday …" at bounding box center [217, 185] width 435 height 370
click at [97, 179] on div "Rows per page: 20 1-1 of 1" at bounding box center [218, 170] width 428 height 18
drag, startPoint x: 58, startPoint y: 85, endPoint x: 1, endPoint y: 86, distance: 56.3
click at [1, 86] on div "Current orders are from Sunday Aug 31 to Saturday Sep 06 Upcoming orders are fr…" at bounding box center [217, 120] width 435 height 126
drag, startPoint x: 45, startPoint y: 91, endPoint x: -4, endPoint y: 88, distance: 48.7
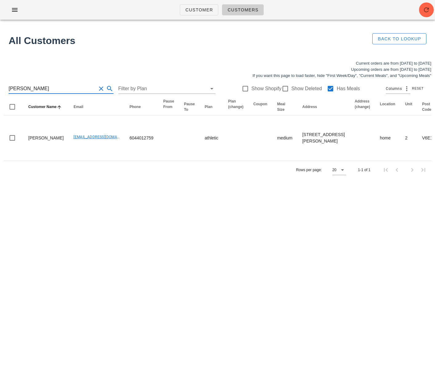
click at [0, 88] on html "Customer Customers All Customers Back to Lookup Current orders are from Sunday …" at bounding box center [217, 185] width 435 height 370
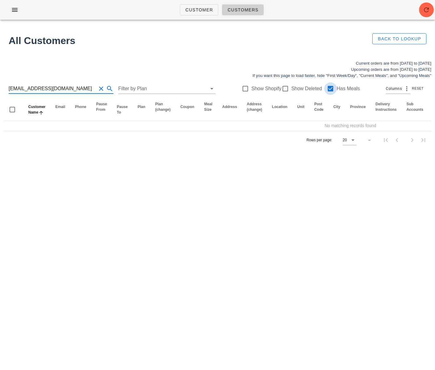
type input "kathyrolston@hotmail.com"
click at [326, 89] on div at bounding box center [331, 88] width 10 height 10
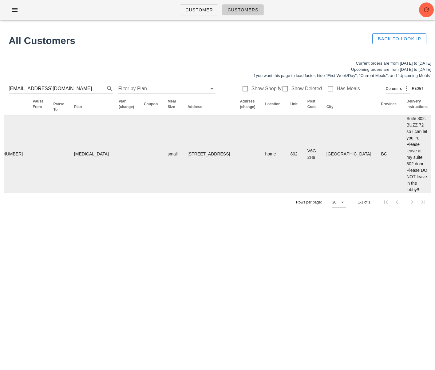
scroll to position [0, 322]
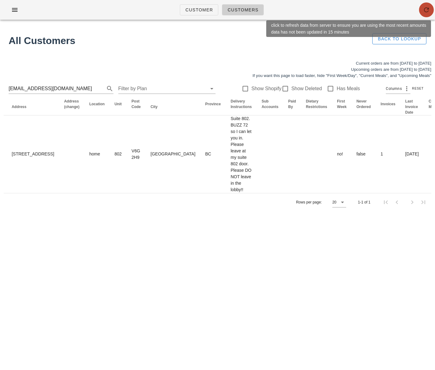
click at [427, 12] on icon "button" at bounding box center [426, 9] width 7 height 7
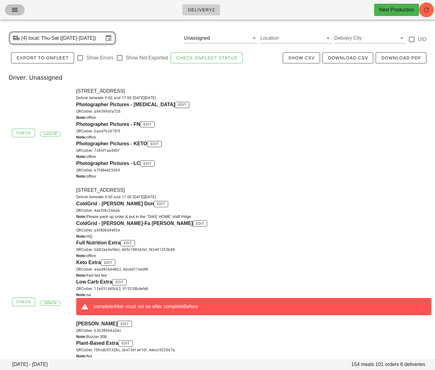
drag, startPoint x: 18, startPoint y: 9, endPoint x: 38, endPoint y: 122, distance: 114.4
click at [18, 9] on span "button" at bounding box center [15, 9] width 10 height 7
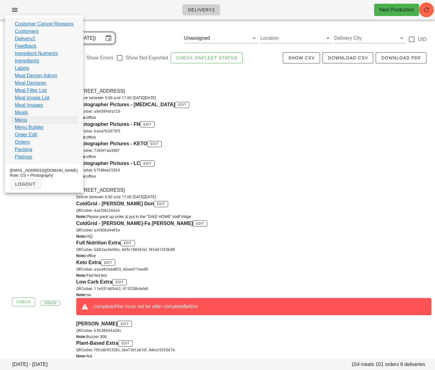
click at [22, 118] on link "Menu" at bounding box center [21, 119] width 12 height 7
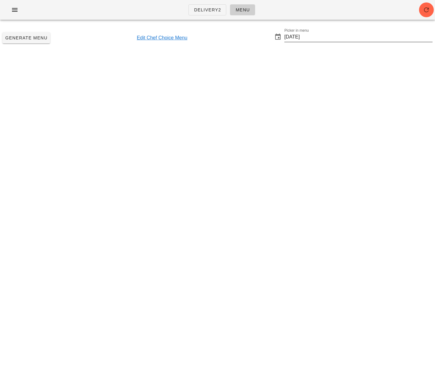
click at [305, 36] on input "[DATE]" at bounding box center [359, 37] width 148 height 10
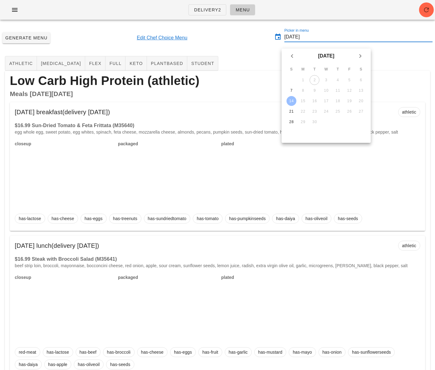
scroll to position [0, 0]
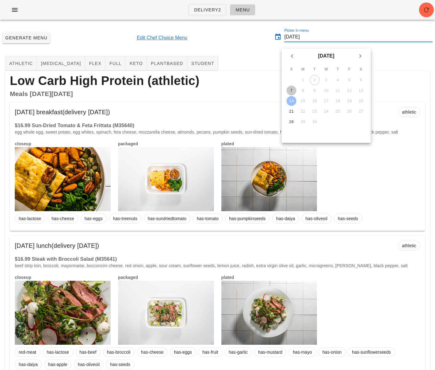
click at [291, 90] on div "7" at bounding box center [292, 90] width 10 height 4
type input "[DATE]"
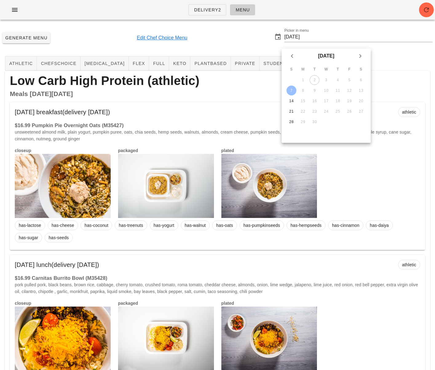
click at [257, 46] on div "Generate Menu Edit Chef Choice Menu Picker in menu 2025-09-07" at bounding box center [217, 38] width 435 height 26
click at [248, 42] on div "Generate Menu Edit Chef Choice Menu Picker in menu 2025-09-07" at bounding box center [217, 38] width 435 height 26
click at [73, 34] on div "Generate Menu Edit Chef Choice Menu Picker in menu 2025-09-07" at bounding box center [217, 38] width 435 height 26
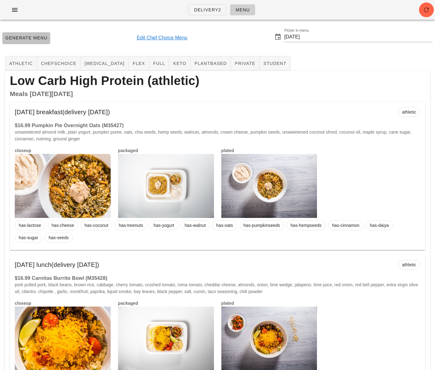
click at [40, 37] on span "Generate Menu" at bounding box center [26, 37] width 43 height 5
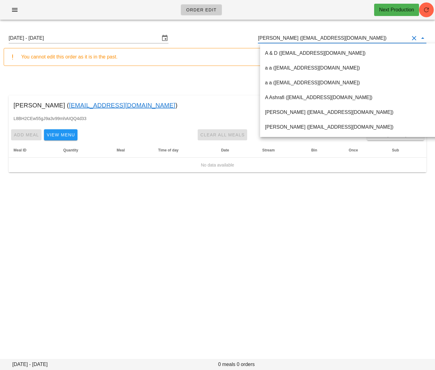
click at [285, 37] on input "[PERSON_NAME] ([EMAIL_ADDRESS][DOMAIN_NAME])" at bounding box center [333, 38] width 151 height 10
click at [285, 37] on input "Ajit Dhesi (serinadhesi@hotmail.com)" at bounding box center [333, 38] width 151 height 10
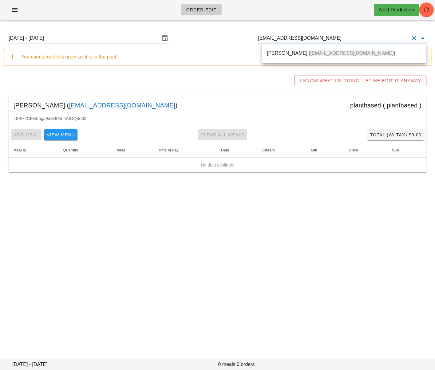
click at [290, 49] on div "Mike Head ( Mike12head@gmail.com )" at bounding box center [344, 52] width 155 height 13
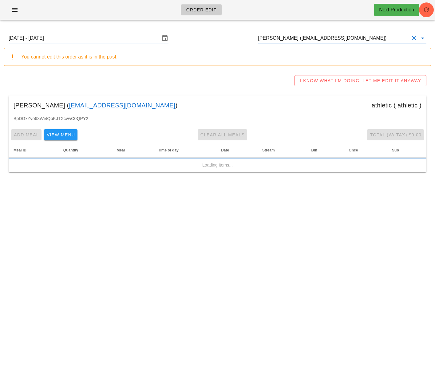
type input "Mike Head (Mike12head@gmail.com)"
click at [128, 41] on input "Sunday August 31 - Saturday September 6" at bounding box center [84, 38] width 151 height 10
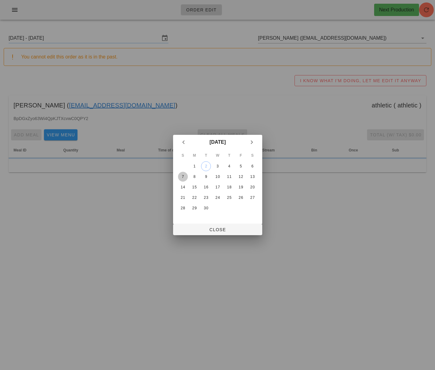
click at [182, 174] on button "7" at bounding box center [183, 177] width 10 height 10
click at [190, 227] on span "Close" at bounding box center [217, 229] width 79 height 5
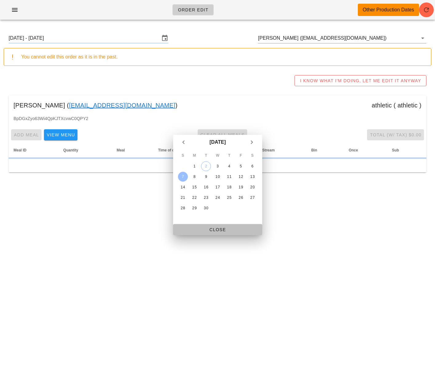
type input "Sunday September 7 - Saturday September 13"
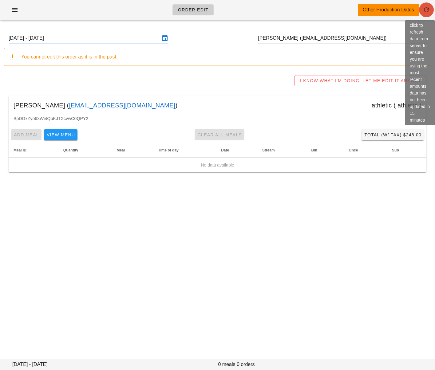
click at [428, 11] on icon "button" at bounding box center [426, 9] width 7 height 7
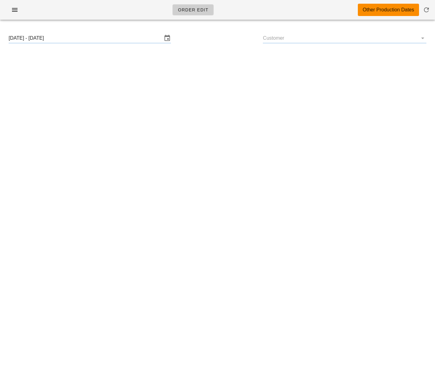
type input "[PERSON_NAME] ([EMAIL_ADDRESS][DOMAIN_NAME])"
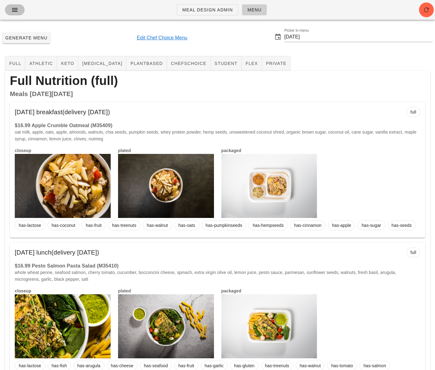
click at [10, 10] on span "button" at bounding box center [15, 9] width 10 height 7
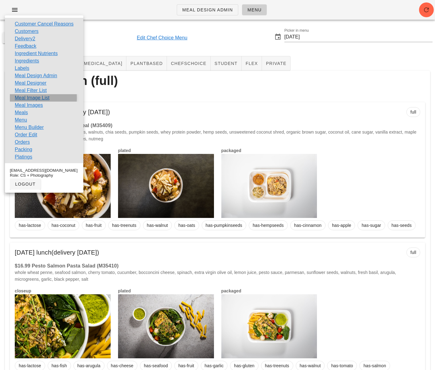
click at [35, 97] on link "Meal Image List" at bounding box center [32, 97] width 35 height 7
click at [16, 12] on icon "button" at bounding box center [14, 9] width 7 height 7
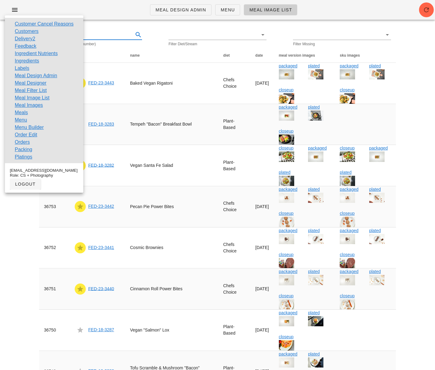
click at [98, 31] on input "text" at bounding box center [88, 35] width 88 height 10
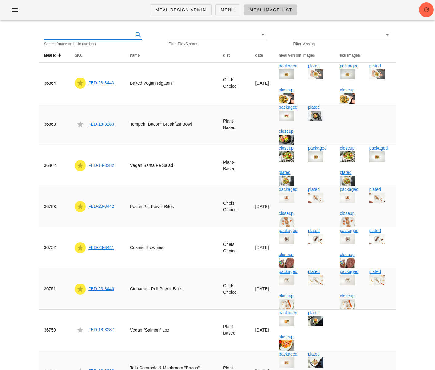
click at [93, 36] on input "text" at bounding box center [88, 35] width 88 height 10
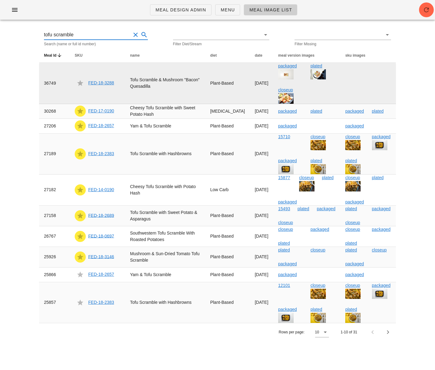
type input "tofu scramble"
click at [102, 82] on link "FED-18-3288" at bounding box center [101, 82] width 26 height 5
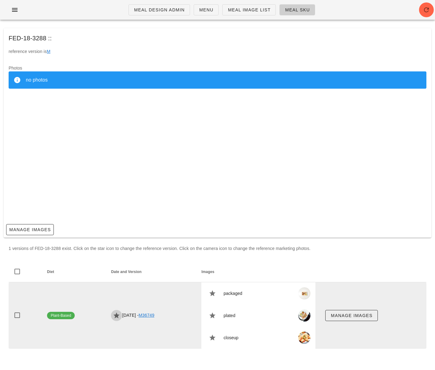
click at [113, 315] on icon "button" at bounding box center [116, 315] width 7 height 7
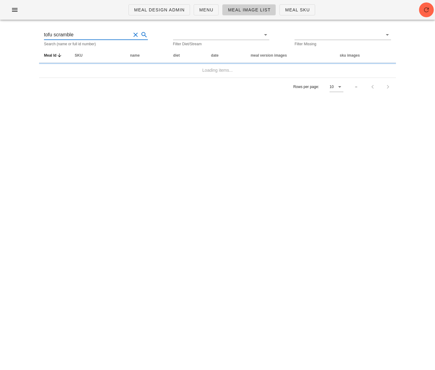
drag, startPoint x: 81, startPoint y: 36, endPoint x: 30, endPoint y: 33, distance: 50.6
click at [30, 33] on div "Meal Design Admin Menu Meal Image List Meal Sku tofu scramble Search (name or f…" at bounding box center [217, 185] width 435 height 370
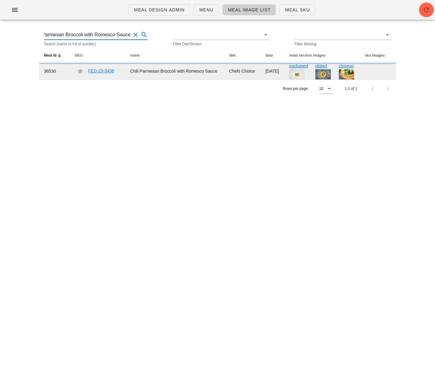
type input "Chili Parmesan Broccoli with Romesco Sauce"
click at [100, 73] on link "FED-23-3436" at bounding box center [101, 70] width 26 height 5
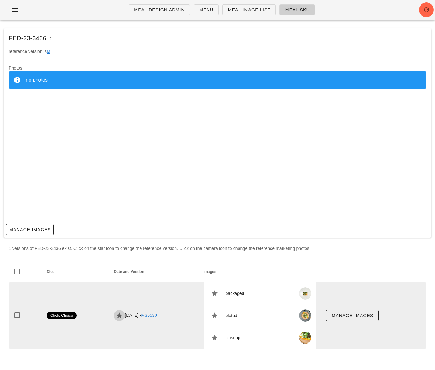
click at [116, 316] on icon "button" at bounding box center [119, 315] width 7 height 7
drag, startPoint x: 115, startPoint y: 315, endPoint x: 119, endPoint y: 316, distance: 4.3
click at [116, 315] on icon "button" at bounding box center [119, 315] width 7 height 7
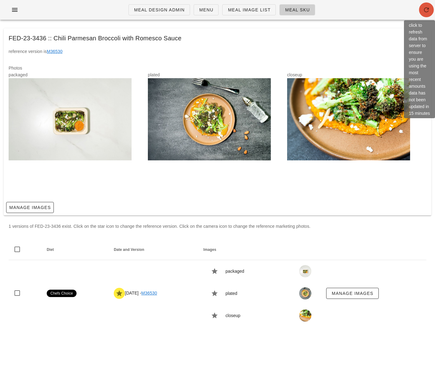
click at [427, 10] on icon "button" at bounding box center [426, 9] width 7 height 7
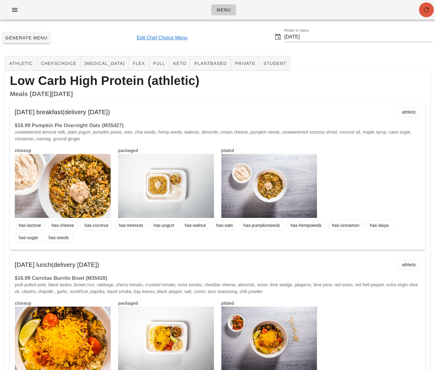
click at [427, 8] on icon "button" at bounding box center [426, 9] width 7 height 7
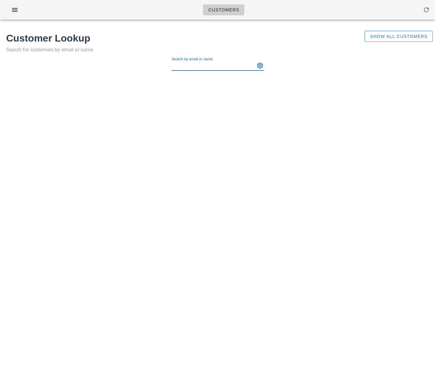
click at [226, 66] on input "Search by email or name" at bounding box center [213, 66] width 82 height 10
click at [415, 34] on span "Show All Customers" at bounding box center [399, 36] width 58 height 5
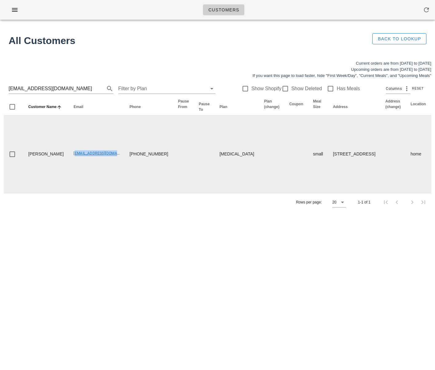
drag, startPoint x: 54, startPoint y: 162, endPoint x: 98, endPoint y: 164, distance: 44.0
click at [98, 164] on td "[EMAIL_ADDRESS][DOMAIN_NAME]" at bounding box center [97, 154] width 56 height 78
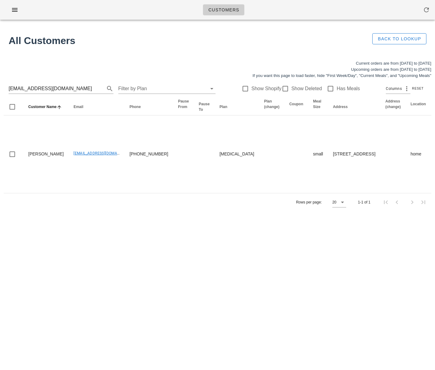
click at [166, 235] on div "Customers Found 1 customer All Customers Back to Lookup Current orders are from…" at bounding box center [217, 185] width 435 height 370
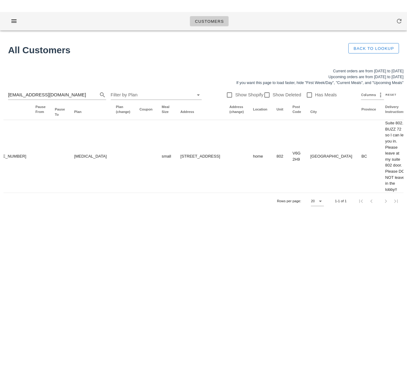
scroll to position [0, 322]
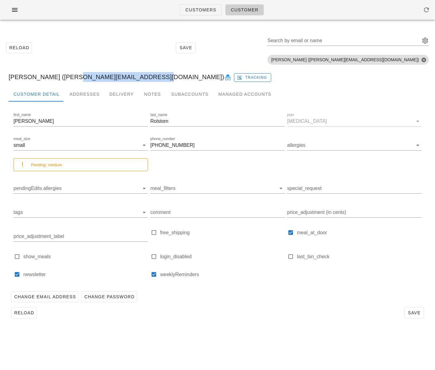
drag, startPoint x: 65, startPoint y: 77, endPoint x: 139, endPoint y: 76, distance: 74.2
click at [139, 76] on div "Katherine Rolstom (Kathyrolston@hotmail.com) Tracking" at bounding box center [218, 77] width 428 height 20
copy div "[EMAIL_ADDRESS][DOMAIN_NAME]"
click at [85, 93] on div "Addresses" at bounding box center [85, 94] width 40 height 15
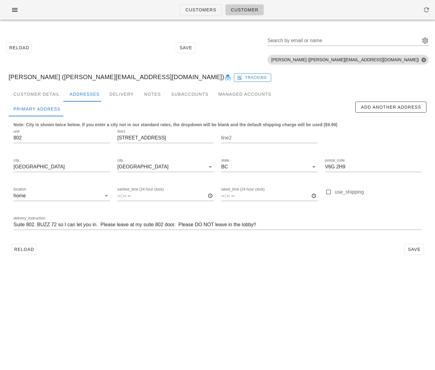
click at [154, 47] on div "Reload Save Search by email or name Include deleted accounts Include Shopify ac…" at bounding box center [218, 47] width 428 height 39
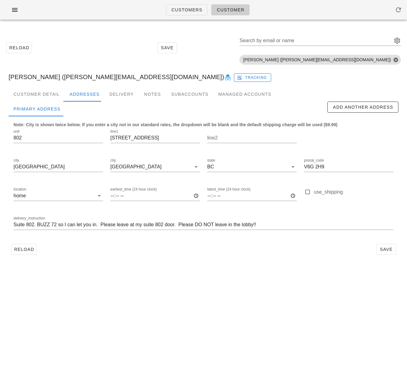
click at [113, 36] on div "Reload Save Search by email or name Include deleted accounts Include Shopify ac…" at bounding box center [204, 47] width 400 height 39
click at [182, 7] on span "Customers" at bounding box center [186, 9] width 31 height 5
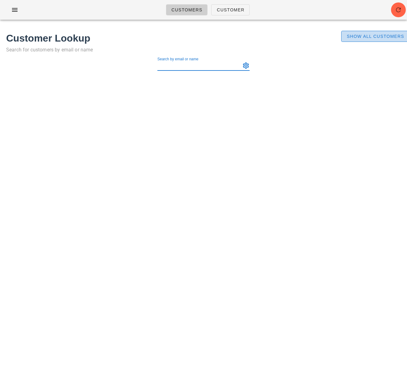
click at [386, 36] on span "Show All Customers" at bounding box center [376, 36] width 58 height 5
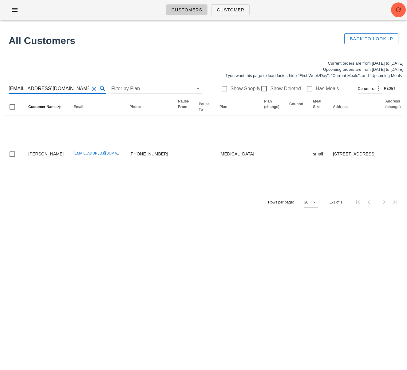
drag, startPoint x: 70, startPoint y: 91, endPoint x: -15, endPoint y: 85, distance: 85.2
click at [0, 85] on html "Customers Customer Found 1 customer All Customers Back to Lookup Current orders…" at bounding box center [203, 185] width 407 height 370
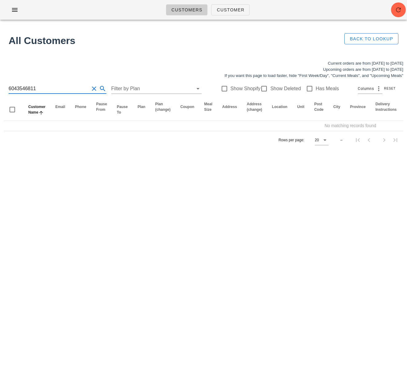
click at [16, 89] on input "6043546811" at bounding box center [49, 89] width 81 height 10
click at [26, 90] on input "604 3546811" at bounding box center [49, 89] width 81 height 10
drag, startPoint x: 39, startPoint y: 89, endPoint x: 34, endPoint y: 90, distance: 4.3
click at [38, 89] on input "604 354 6811" at bounding box center [49, 89] width 81 height 10
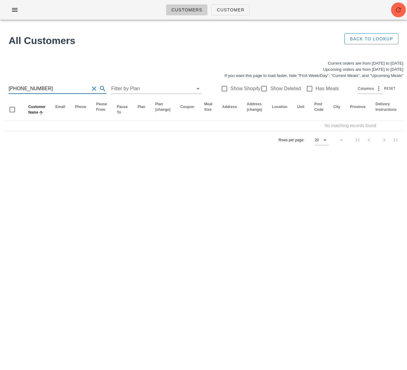
scroll to position [0, 0]
drag, startPoint x: 29, startPoint y: 88, endPoint x: -8, endPoint y: 86, distance: 37.0
click at [0, 86] on html "Customers Customer Found 1 customer All Customers Back to Lookup Current orders…" at bounding box center [203, 185] width 407 height 370
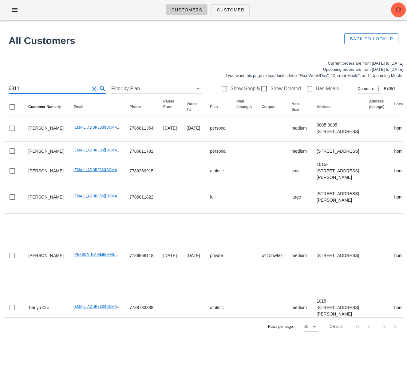
type input "46811"
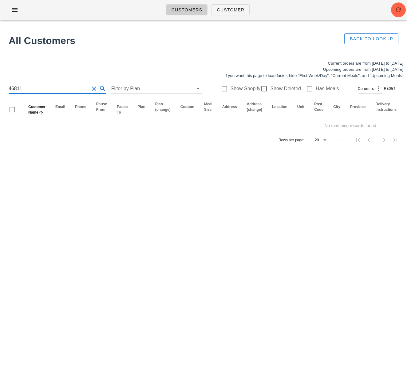
drag, startPoint x: 24, startPoint y: 88, endPoint x: -5, endPoint y: 86, distance: 28.7
click at [0, 86] on html "Customers Customer Found 1 customer All Customers Back to Lookup Current orders…" at bounding box center [203, 185] width 407 height 370
click at [17, 88] on input "stef str" at bounding box center [49, 89] width 81 height 10
drag, startPoint x: 13, startPoint y: 90, endPoint x: -3, endPoint y: 89, distance: 16.0
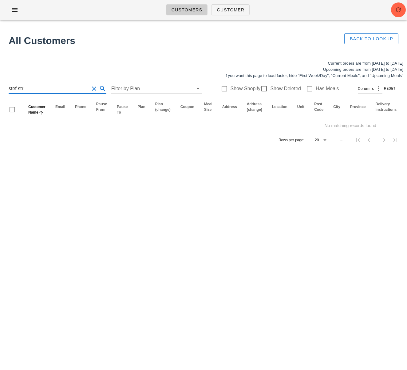
click at [0, 89] on html "Customers Customer Found 1 customer All Customers Back to Lookup Current orders…" at bounding box center [203, 185] width 407 height 370
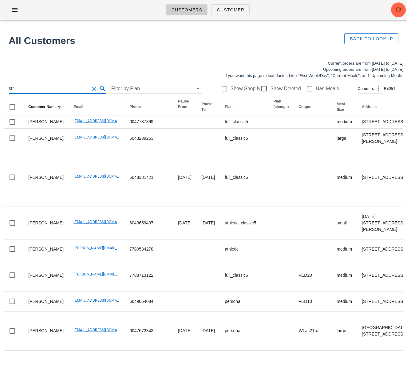
click at [26, 88] on input "str" at bounding box center [49, 89] width 81 height 10
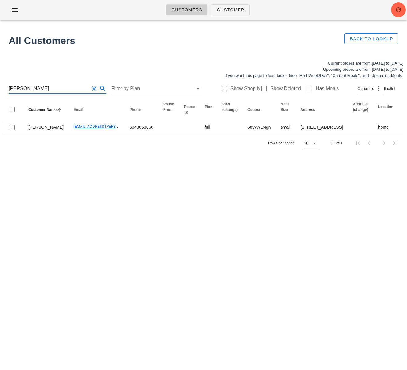
drag, startPoint x: 12, startPoint y: 87, endPoint x: -13, endPoint y: 86, distance: 25.0
click at [0, 86] on html "Customers Customer Found 1 customer All Customers Back to Lookup Current orders…" at bounding box center [203, 185] width 407 height 370
type input "stresing"
drag, startPoint x: 8, startPoint y: 86, endPoint x: 26, endPoint y: 88, distance: 18.0
click at [8, 86] on div "stresing Filter by Plan Show Shopify Show Deleted Has Meals Columns Reset" at bounding box center [204, 89] width 400 height 20
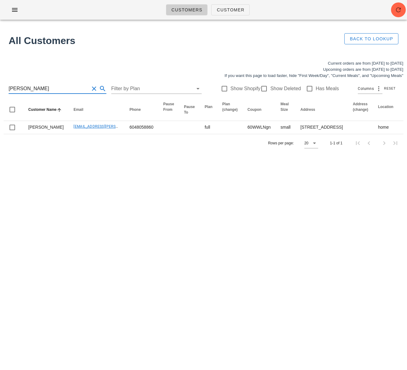
drag, startPoint x: 28, startPoint y: 88, endPoint x: -6, endPoint y: 87, distance: 33.6
click at [0, 87] on html "Customers Customer Found 1 customer All Customers Back to Lookup Current orders…" at bounding box center [203, 185] width 407 height 370
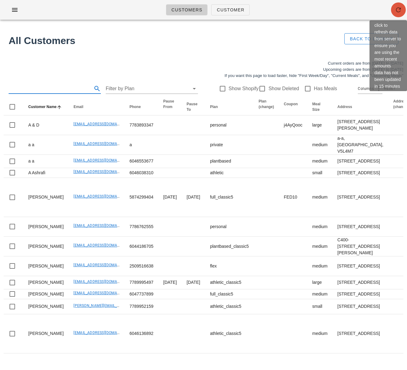
click at [400, 12] on icon "button" at bounding box center [398, 9] width 7 height 7
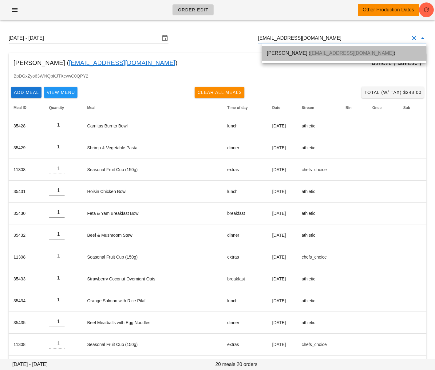
click at [297, 54] on div "[PERSON_NAME] ( [PERSON_NAME][EMAIL_ADDRESS][DOMAIN_NAME] )" at bounding box center [344, 53] width 155 height 6
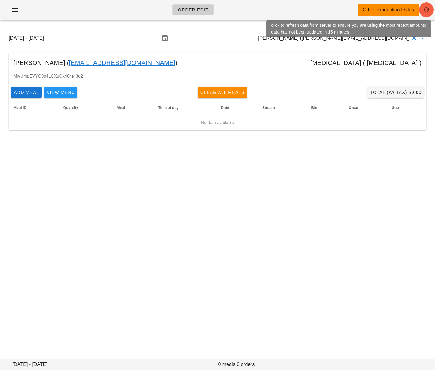
type input "[PERSON_NAME] ([PERSON_NAME][EMAIL_ADDRESS][DOMAIN_NAME])"
click at [428, 13] on icon "button" at bounding box center [426, 9] width 7 height 7
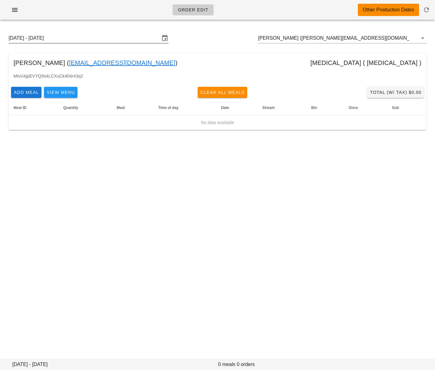
click at [107, 39] on input "[DATE] - [DATE]" at bounding box center [84, 38] width 151 height 10
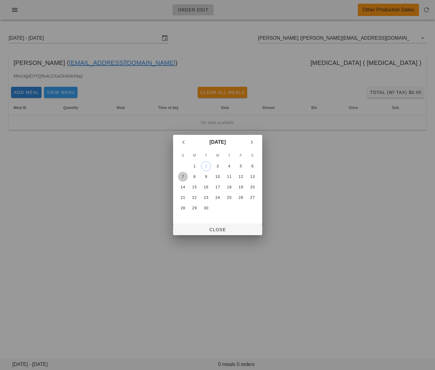
click at [181, 175] on div "7" at bounding box center [183, 176] width 10 height 4
click at [183, 174] on div "7" at bounding box center [183, 176] width 10 height 4
click at [212, 230] on span "Close" at bounding box center [217, 229] width 79 height 5
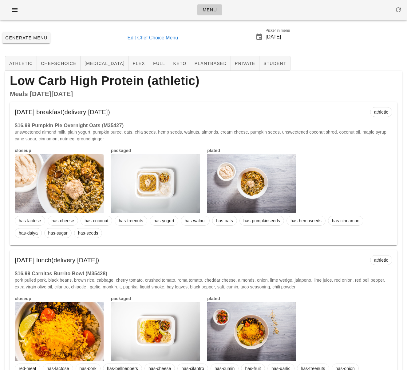
drag, startPoint x: 298, startPoint y: 82, endPoint x: 270, endPoint y: 88, distance: 27.7
click at [298, 82] on div "Low Carb High Protein (athletic)" at bounding box center [204, 81] width 398 height 20
click at [286, 37] on input "2025-09-07" at bounding box center [335, 37] width 139 height 10
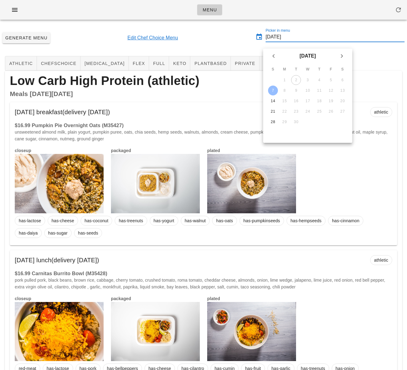
click at [274, 89] on div "7" at bounding box center [273, 90] width 10 height 4
click at [240, 38] on div "Generate Menu Edit Chef Choice Menu Picker in menu 2025-09-07" at bounding box center [203, 38] width 407 height 26
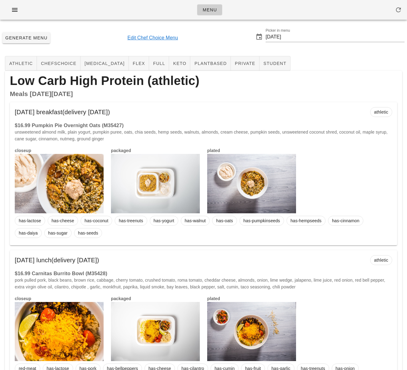
drag, startPoint x: 220, startPoint y: 41, endPoint x: 208, endPoint y: 38, distance: 12.3
click at [220, 41] on div "Generate Menu Edit Chef Choice Menu Picker in menu 2025-09-07" at bounding box center [203, 38] width 407 height 26
click at [37, 37] on span "Generate Menu" at bounding box center [26, 37] width 43 height 5
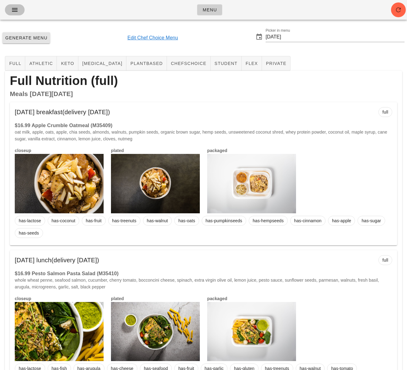
click at [17, 11] on icon "button" at bounding box center [14, 9] width 7 height 7
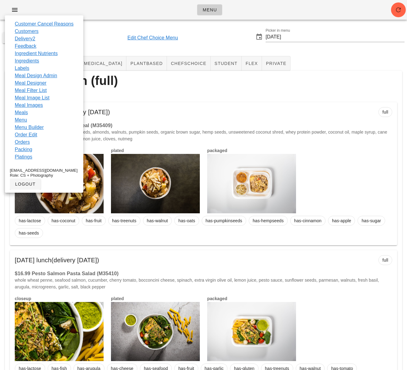
click at [21, 46] on link "Feedback" at bounding box center [26, 45] width 22 height 7
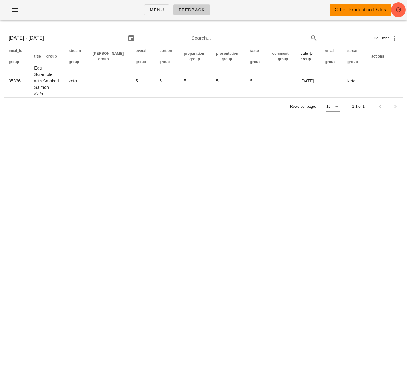
click at [92, 40] on input "Sun 31 Aug 2025 - Sun 7 Sep 2025" at bounding box center [68, 38] width 118 height 10
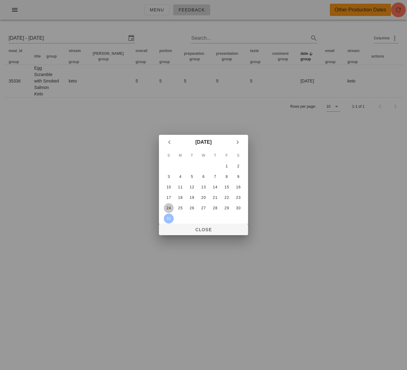
click at [168, 210] on div "24" at bounding box center [169, 208] width 10 height 4
click at [241, 209] on div "30" at bounding box center [239, 208] width 10 height 4
click at [172, 208] on div "24" at bounding box center [169, 208] width 10 height 4
type input "Sun 24 Aug 2025 - Sat 30 Aug 2025"
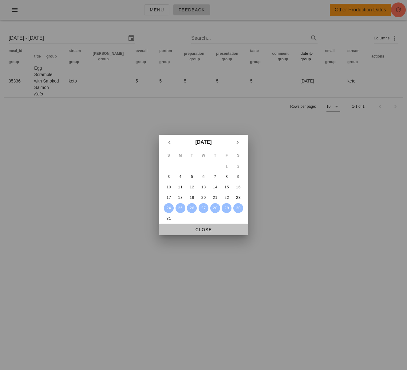
click at [213, 230] on span "Close" at bounding box center [203, 229] width 79 height 5
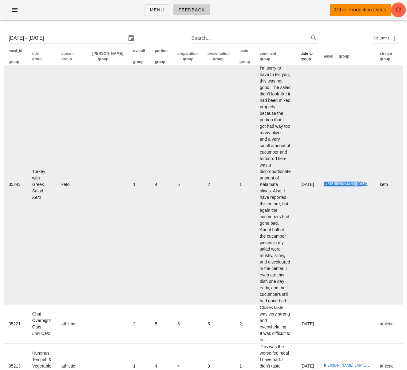
drag, startPoint x: 321, startPoint y: 185, endPoint x: 345, endPoint y: 184, distance: 24.0
click at [350, 185] on td "lorahaber@yahoo.ca" at bounding box center [347, 184] width 56 height 239
copy link "lorahaber@yahoo.ca"
drag, startPoint x: 327, startPoint y: 210, endPoint x: 304, endPoint y: 206, distance: 23.5
click at [327, 210] on td "lorahaber@yahoo.ca" at bounding box center [347, 184] width 56 height 239
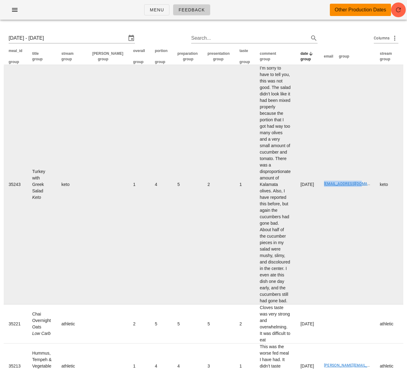
drag, startPoint x: 326, startPoint y: 185, endPoint x: 311, endPoint y: 184, distance: 14.5
click at [319, 185] on td "lorahaber@yahoo.ca" at bounding box center [347, 184] width 56 height 239
copy link "lorahaber@yahoo.ca"
click at [76, 121] on td "keto" at bounding box center [72, 184] width 31 height 239
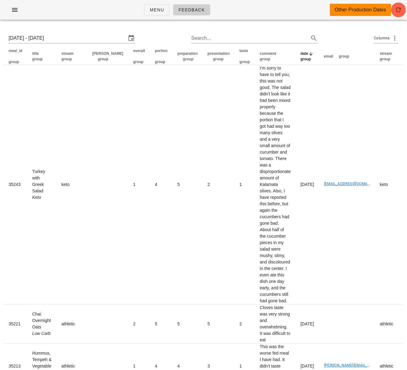
drag, startPoint x: 92, startPoint y: 105, endPoint x: 101, endPoint y: 27, distance: 78.7
click at [92, 105] on td at bounding box center [107, 184] width 41 height 239
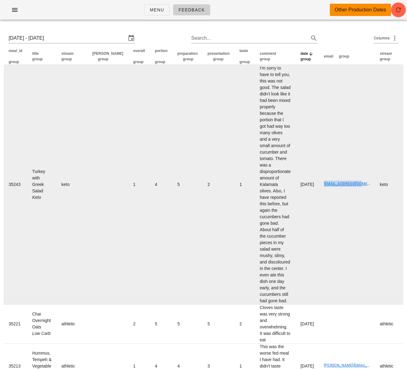
drag, startPoint x: 354, startPoint y: 186, endPoint x: 311, endPoint y: 184, distance: 42.8
click at [319, 184] on td "lorahaber@yahoo.ca" at bounding box center [347, 184] width 56 height 239
copy link "lorahaber@yahoo.ca"
drag, startPoint x: 357, startPoint y: 189, endPoint x: 355, endPoint y: 183, distance: 6.3
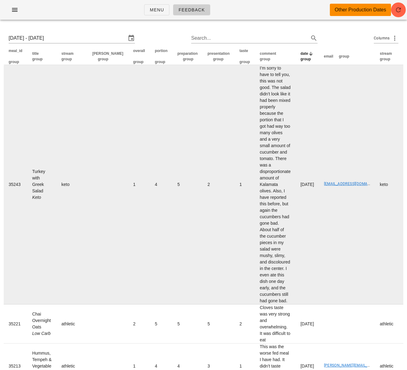
click at [357, 189] on td "lorahaber@yahoo.ca" at bounding box center [347, 184] width 56 height 239
drag, startPoint x: 354, startPoint y: 182, endPoint x: 312, endPoint y: 182, distance: 41.5
click at [319, 182] on td "lorahaber@yahoo.ca" at bounding box center [347, 184] width 56 height 239
copy link "lorahaber@yahoo.ca"
click at [269, 205] on td "I’m sorry to have to tell you, this was not good. The salad didn’t look like it…" at bounding box center [275, 184] width 41 height 239
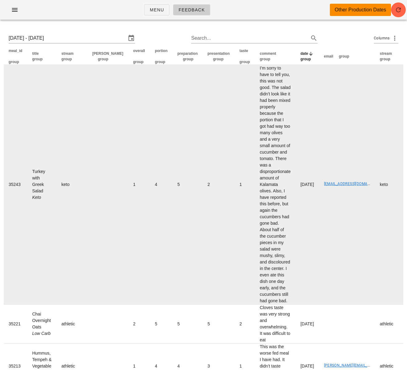
drag, startPoint x: 44, startPoint y: 193, endPoint x: 30, endPoint y: 161, distance: 34.6
click at [30, 161] on td "Turkey with Greek Salad Keto" at bounding box center [41, 184] width 29 height 239
copy td "Turkey with Greek Salad"
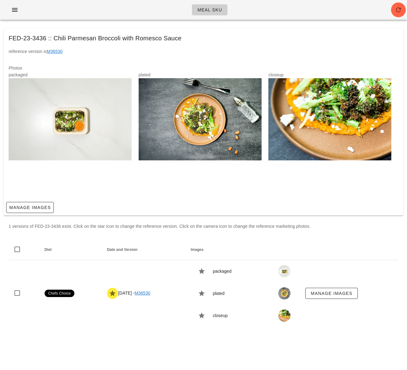
drag, startPoint x: 312, startPoint y: 185, endPoint x: 407, endPoint y: 51, distance: 163.8
click at [314, 183] on div "closeup" at bounding box center [334, 132] width 130 height 123
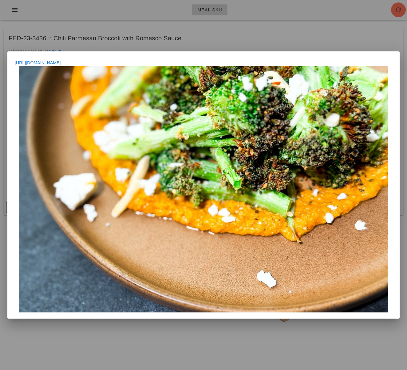
click at [358, 34] on div at bounding box center [203, 185] width 407 height 370
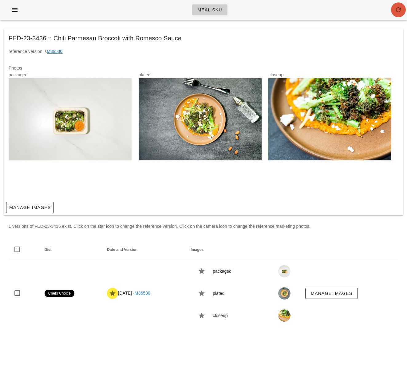
click at [398, 14] on button "button" at bounding box center [398, 9] width 15 height 15
drag, startPoint x: 16, startPoint y: 10, endPoint x: 22, endPoint y: 15, distance: 7.3
click at [16, 10] on icon "button" at bounding box center [14, 9] width 7 height 7
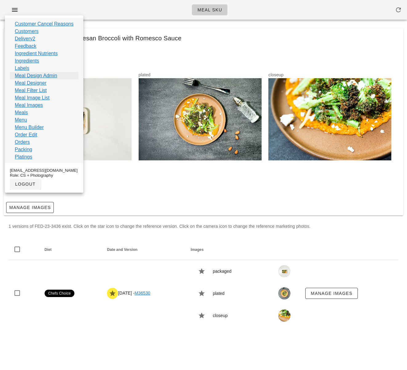
click at [41, 73] on link "Meal Design Admin" at bounding box center [36, 75] width 42 height 7
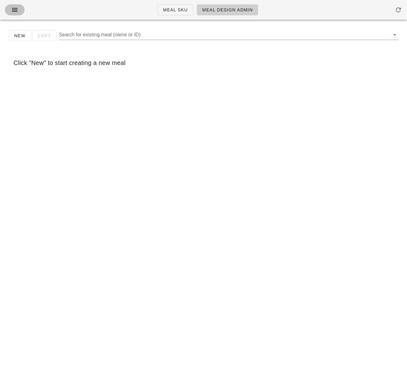
click at [17, 7] on icon "button" at bounding box center [14, 9] width 7 height 7
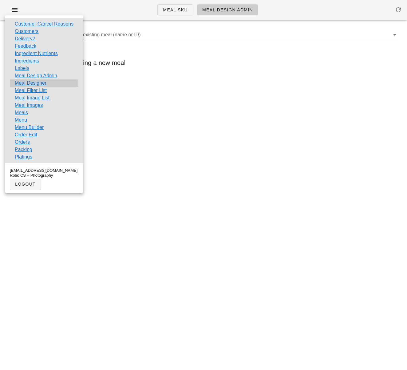
click at [51, 82] on div "Meal Designer" at bounding box center [44, 82] width 69 height 7
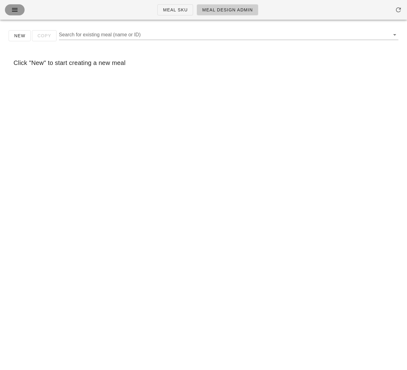
click at [13, 14] on button "button" at bounding box center [15, 9] width 20 height 11
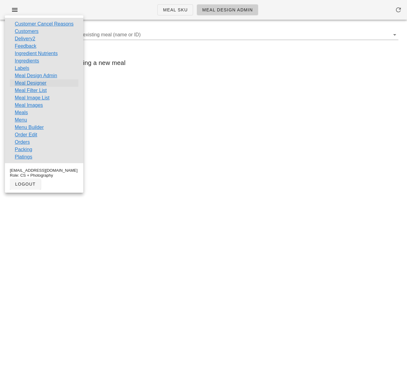
click at [41, 82] on link "Meal Designer" at bounding box center [31, 82] width 32 height 7
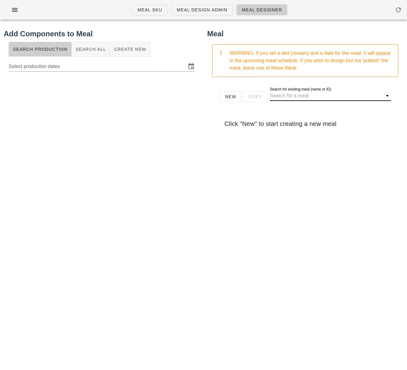
click at [302, 98] on input "Search for existing meal (name or ID)" at bounding box center [325, 96] width 111 height 10
click at [293, 96] on input "Search for existing meal (name or ID)" at bounding box center [325, 96] width 111 height 10
click at [271, 95] on input "scallop"" at bounding box center [322, 96] width 104 height 10
click at [295, 97] on input ""scallop"" at bounding box center [322, 96] width 104 height 10
click at [289, 97] on input ""scallop"" at bounding box center [322, 96] width 104 height 10
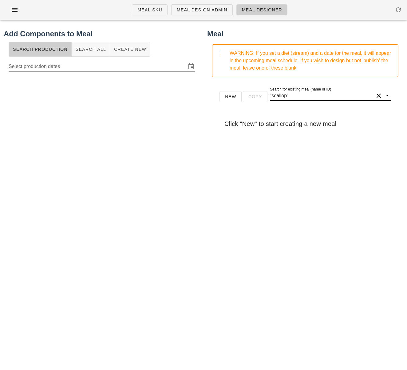
type input ""scallops""
drag, startPoint x: 304, startPoint y: 97, endPoint x: 261, endPoint y: 94, distance: 43.5
click at [261, 94] on div "New Copy Search for existing meal (name or ID) "scallops"" at bounding box center [306, 99] width 182 height 20
click at [122, 95] on div at bounding box center [102, 197] width 196 height 246
click at [296, 96] on input "Search for existing meal (name or ID)" at bounding box center [325, 96] width 111 height 10
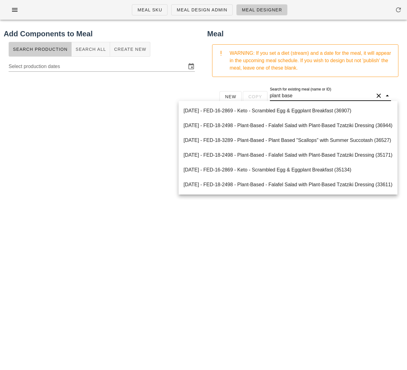
type input "plant based"
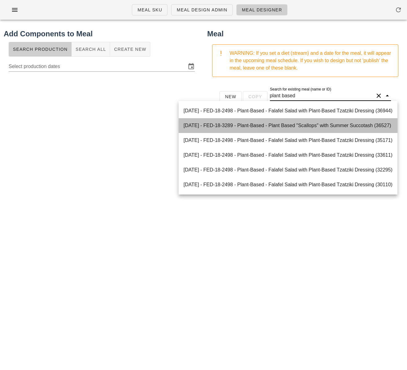
click at [309, 124] on div "2025-08-31 - FED-18-3289 - Plant-Based - Plant Based "Scallops" with Summer Suc…" at bounding box center [288, 125] width 209 height 6
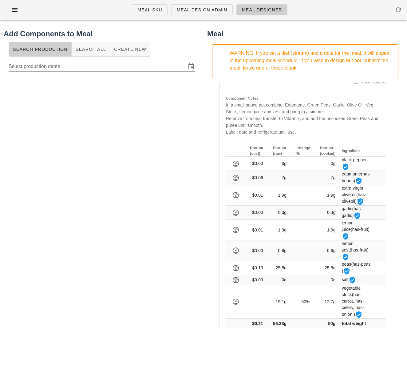
scroll to position [680, 0]
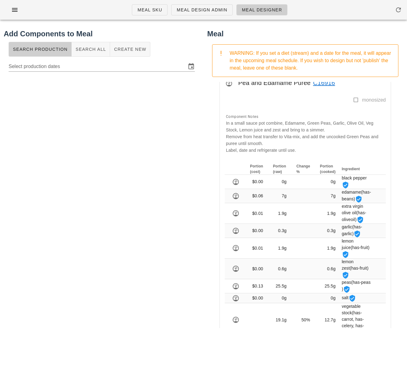
click at [324, 88] on link "C16916" at bounding box center [323, 83] width 25 height 10
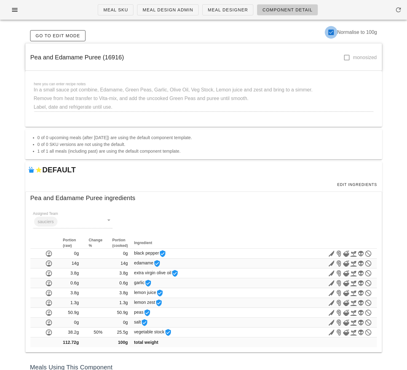
click at [331, 30] on div at bounding box center [331, 32] width 10 height 10
checkbox input "false"
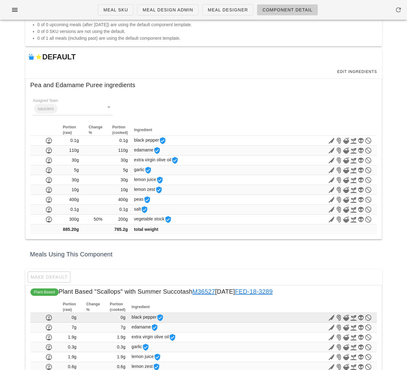
scroll to position [107, 0]
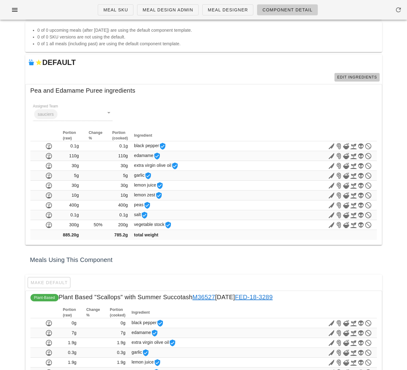
click at [354, 77] on span "Edit Ingredients" at bounding box center [357, 77] width 40 height 4
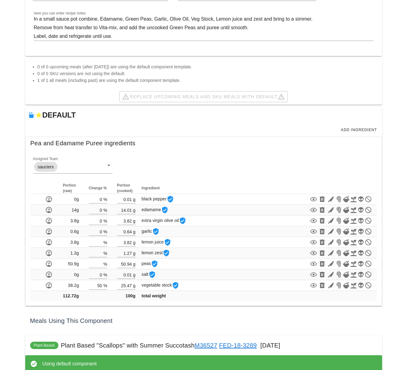
scroll to position [99, 0]
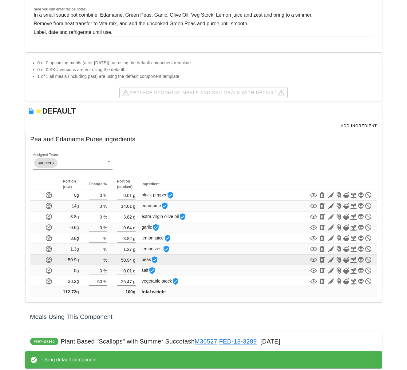
click at [150, 260] on span "peas" at bounding box center [150, 259] width 17 height 5
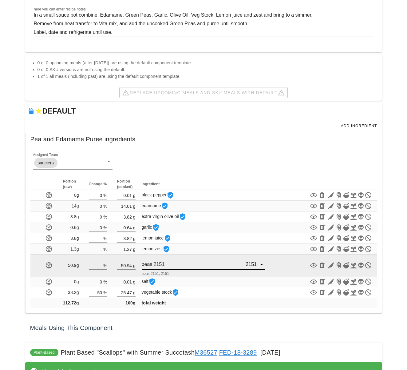
scroll to position [0, 0]
drag, startPoint x: 153, startPoint y: 264, endPoint x: 143, endPoint y: 265, distance: 9.9
click at [143, 265] on input "peas 2151" at bounding box center [193, 264] width 103 height 10
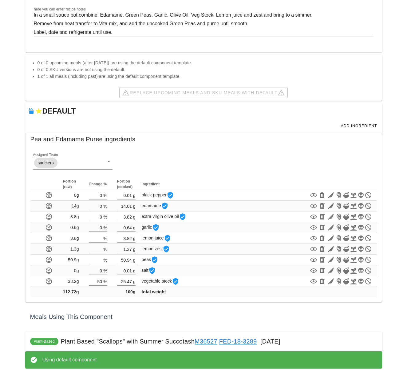
click at [124, 320] on div "Meals Using This Component" at bounding box center [203, 317] width 357 height 20
click at [362, 126] on span "Add Ingredient" at bounding box center [359, 126] width 37 height 4
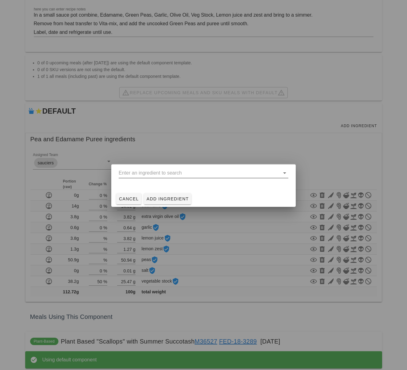
click at [186, 173] on input "text" at bounding box center [199, 173] width 161 height 10
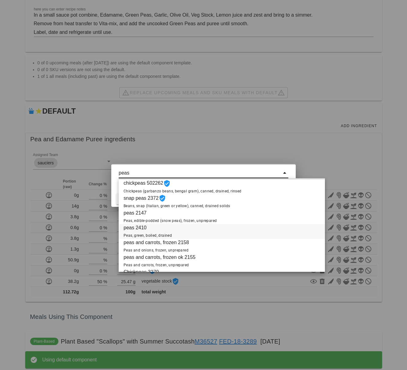
scroll to position [17, 0]
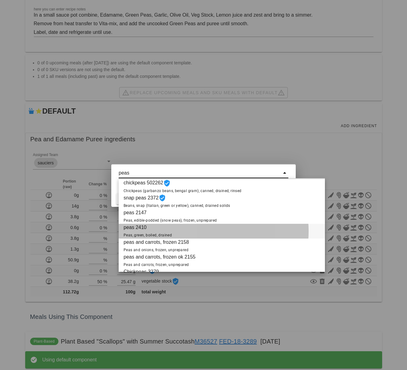
click at [199, 233] on div "peas 2410 Peas, green, boiled, drained" at bounding box center [222, 231] width 206 height 15
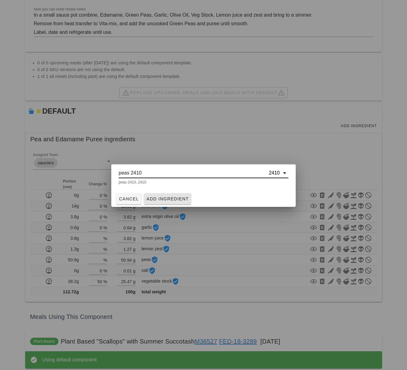
type input "peas 2410"
click at [175, 199] on span "Add Ingredient" at bounding box center [167, 198] width 43 height 5
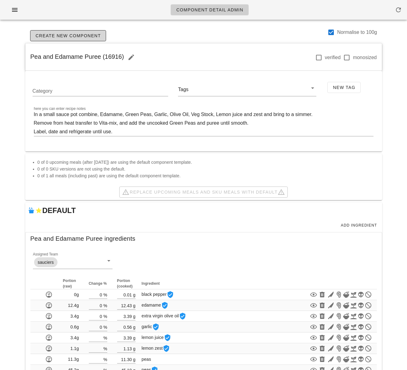
drag, startPoint x: 332, startPoint y: 35, endPoint x: 333, endPoint y: 39, distance: 4.2
click at [332, 35] on div at bounding box center [331, 32] width 10 height 10
checkbox input "false"
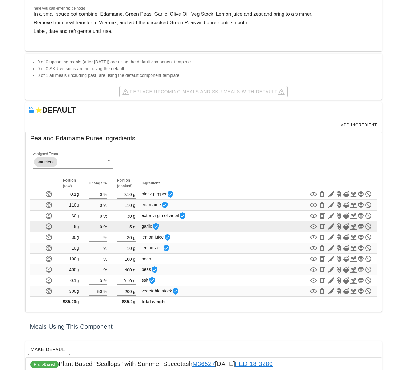
scroll to position [113, 0]
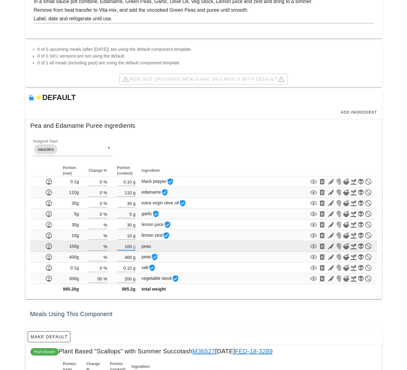
click at [132, 247] on input "100" at bounding box center [124, 246] width 15 height 8
type input "1"
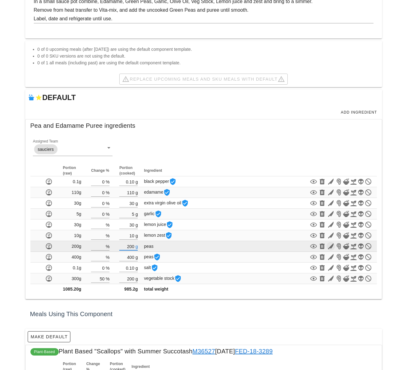
type input "200"
click at [331, 247] on icon "button" at bounding box center [330, 245] width 7 height 7
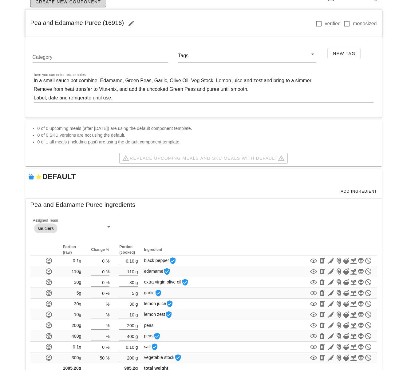
scroll to position [58, 0]
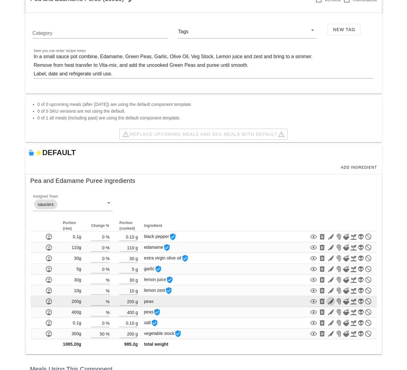
click at [333, 301] on icon "button" at bounding box center [330, 301] width 7 height 7
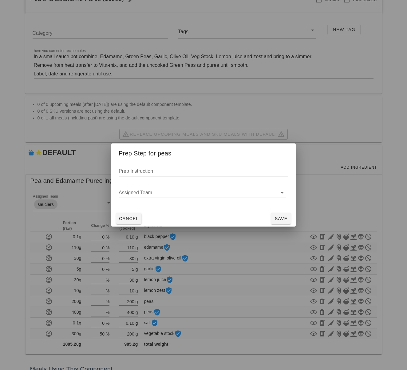
click at [159, 173] on input "Prep Instruction" at bounding box center [204, 171] width 170 height 10
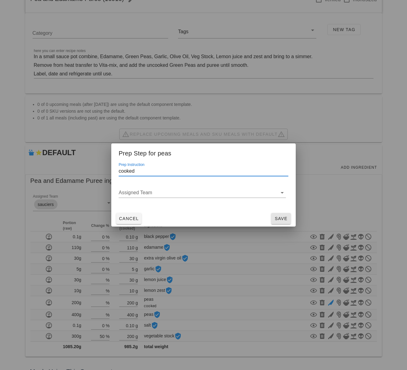
type input "cooked"
click at [285, 219] on span "Save" at bounding box center [281, 218] width 15 height 5
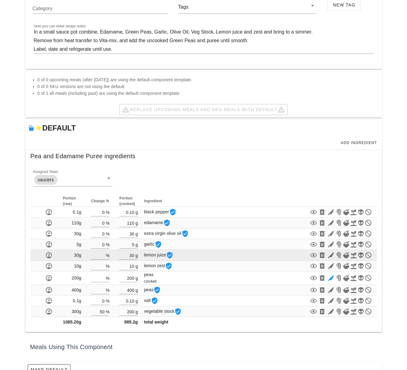
scroll to position [85, 0]
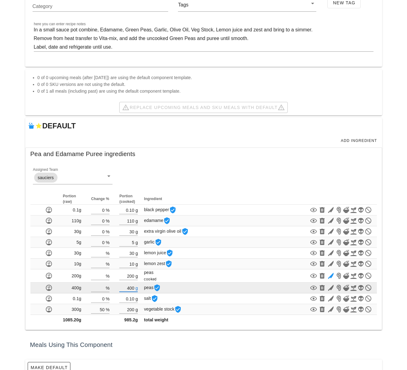
click at [134, 288] on input "400" at bounding box center [126, 288] width 15 height 8
click at [130, 289] on input "400" at bounding box center [126, 288] width 15 height 8
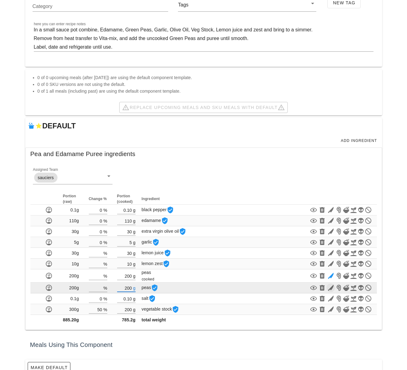
type input "200"
click at [332, 289] on icon "button" at bounding box center [330, 287] width 7 height 7
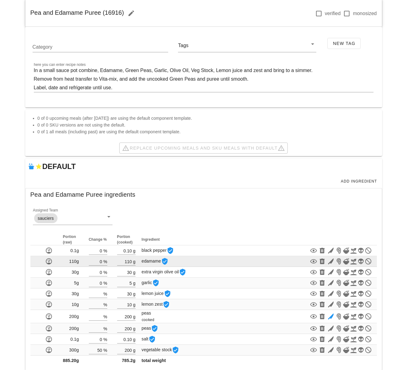
scroll to position [69, 0]
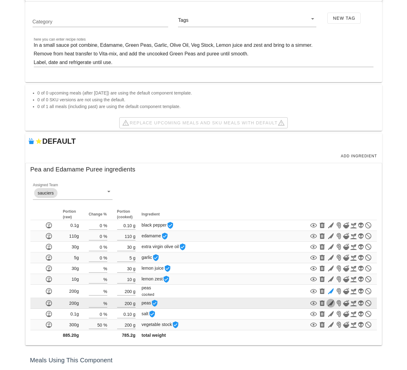
click at [330, 303] on icon "button" at bounding box center [330, 302] width 7 height 7
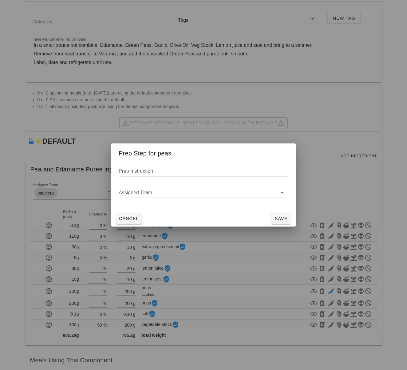
click at [148, 172] on input "Prep Instruction" at bounding box center [204, 171] width 170 height 10
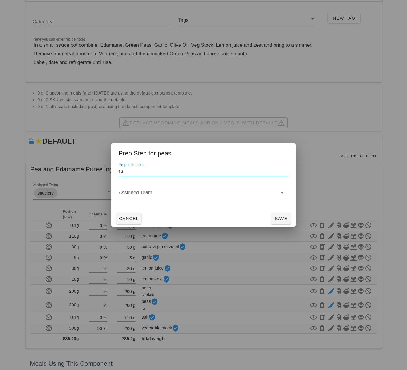
paste input "w"
type input "raw"
click at [279, 219] on span "Save" at bounding box center [281, 218] width 15 height 5
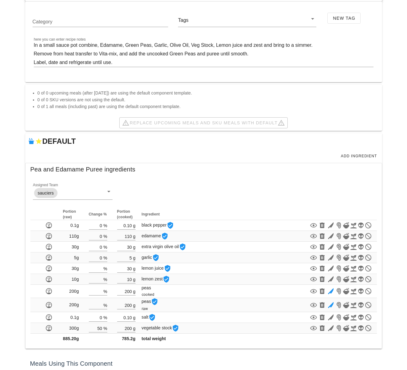
click at [399, 260] on div "Component Detail Admin Create New Component Normalise to 100g Pea and Edamame P…" at bounding box center [203, 232] width 407 height 603
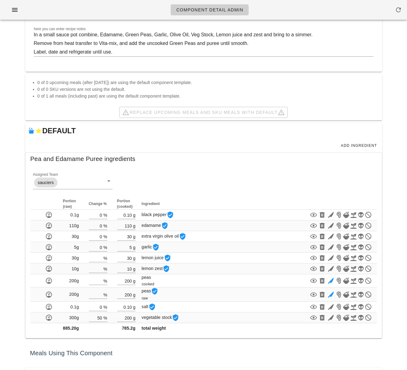
scroll to position [76, 0]
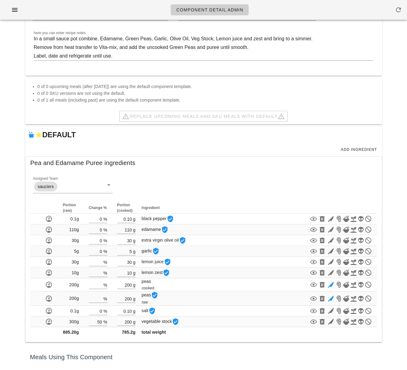
click at [392, 253] on div "Component Detail Admin Create New Component Normalise to 100g Pea and Edamame P…" at bounding box center [203, 225] width 407 height 603
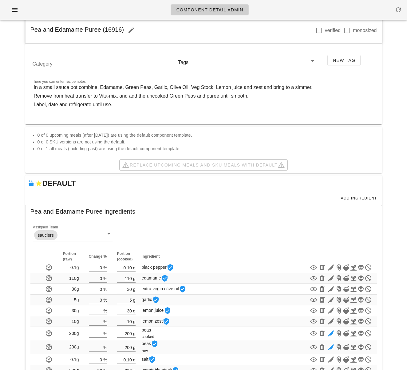
scroll to position [72, 0]
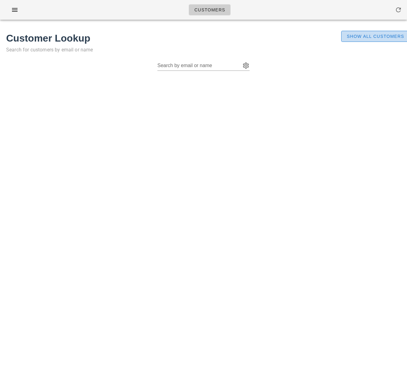
click at [358, 35] on span "Show All Customers" at bounding box center [376, 36] width 58 height 5
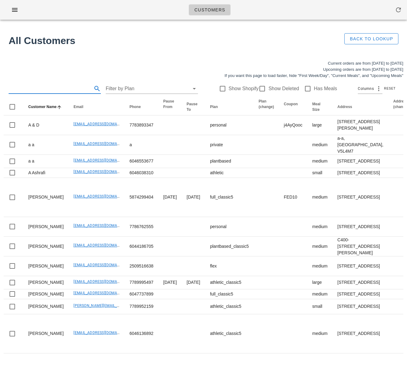
click at [36, 87] on input "text" at bounding box center [50, 89] width 82 height 10
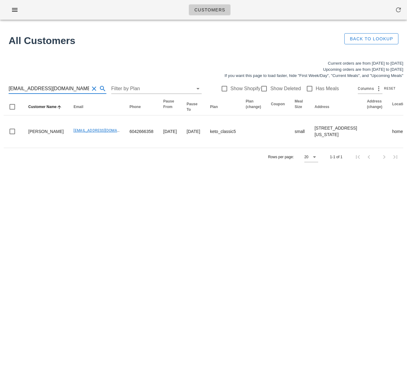
type input "[EMAIL_ADDRESS][DOMAIN_NAME]"
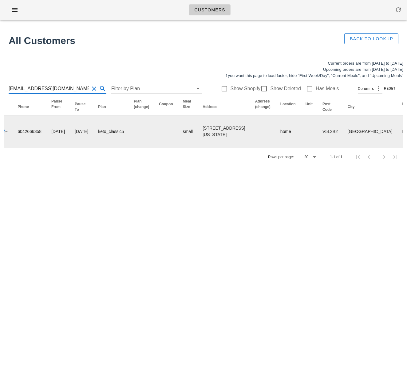
scroll to position [0, 366]
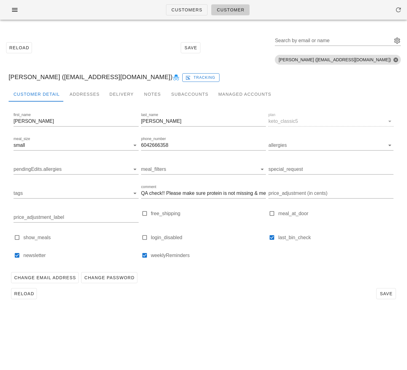
click at [180, 305] on div "Customer Detail Addresses Delivery Notes Subaccounts Managed Accounts first_nam…" at bounding box center [204, 197] width 400 height 220
click at [231, 194] on input "QA check!! Please make sure protein is not missing & meals look good!!!" at bounding box center [203, 193] width 125 height 10
click at [227, 193] on input "QA check!! Please make sure protein is not missing & meals look good!!!" at bounding box center [203, 193] width 125 height 10
drag, startPoint x: 226, startPoint y: 193, endPoint x: 261, endPoint y: 191, distance: 35.5
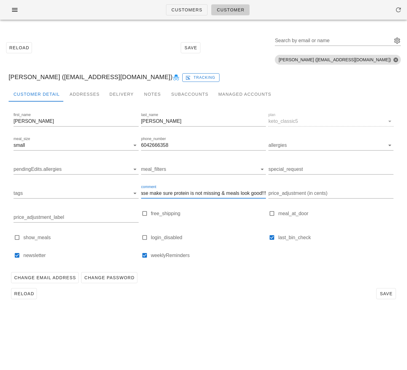
click at [261, 191] on input "QA check!! Please make sure protein is not missing & meals look good!!!" at bounding box center [203, 193] width 125 height 10
drag, startPoint x: 220, startPoint y: 193, endPoint x: 262, endPoint y: 193, distance: 41.2
click at [262, 193] on input "QA check!! Please make sure protein is not missing & there are no spoiled ingre…" at bounding box center [203, 193] width 125 height 10
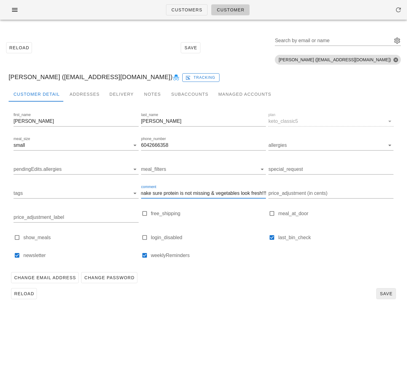
type input "QA check!! Please make sure protein is not missing & vegetables look fresh!!!"
click at [384, 295] on span "Save" at bounding box center [386, 293] width 14 height 5
drag, startPoint x: 231, startPoint y: 309, endPoint x: 35, endPoint y: 296, distance: 196.1
click at [230, 309] on div "Reload Save Search by email or name Include deleted accounts Include Shopify ac…" at bounding box center [203, 168] width 407 height 286
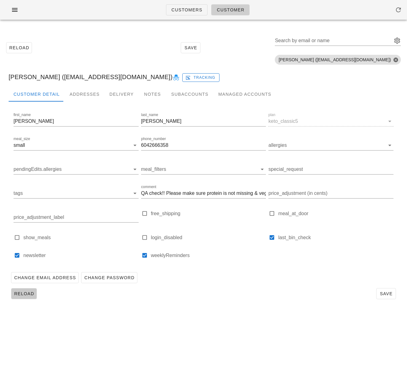
click at [19, 294] on span "Reload" at bounding box center [24, 293] width 20 height 5
click at [180, 10] on span "Customers" at bounding box center [186, 9] width 31 height 5
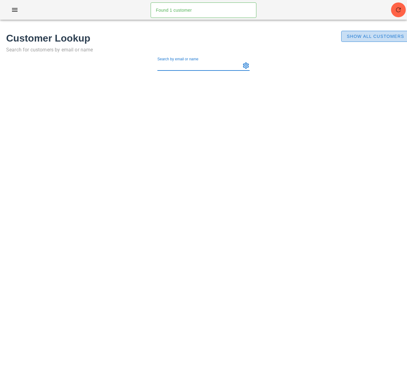
click at [378, 36] on span "Show All Customers" at bounding box center [376, 36] width 58 height 5
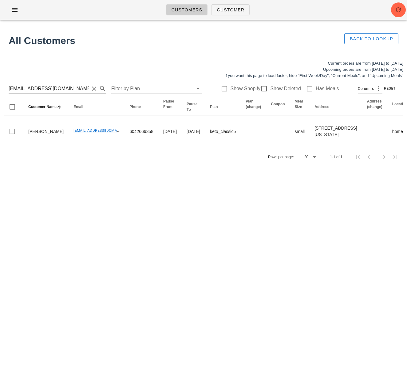
click at [38, 89] on input "[EMAIL_ADDRESS][DOMAIN_NAME]" at bounding box center [49, 89] width 81 height 10
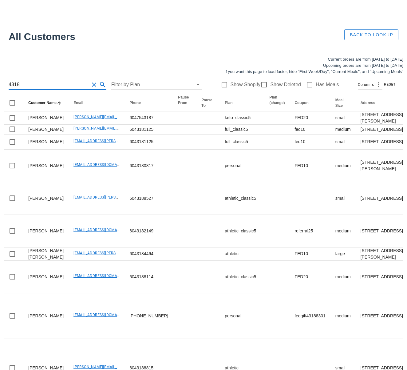
scroll to position [0, 0]
click at [0, 86] on html "Customers Customer Found 1 customer All Customers Back to Lookup Current orders…" at bounding box center [203, 318] width 407 height 645
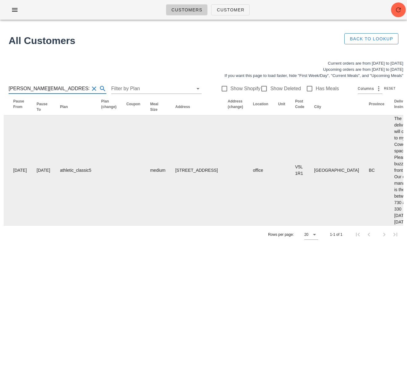
scroll to position [0, 379]
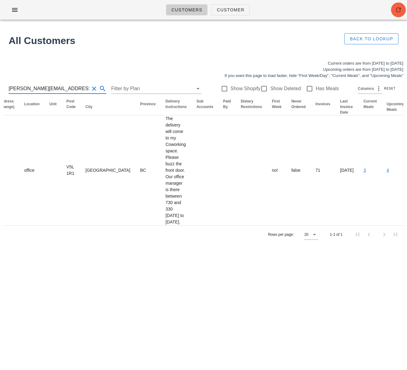
type input "[PERSON_NAME][EMAIL_ADDRESS][DOMAIN_NAME]"
click at [399, 13] on icon "button" at bounding box center [398, 9] width 7 height 7
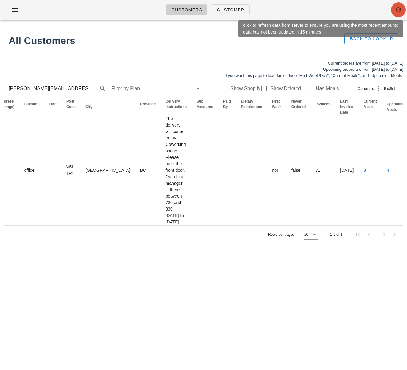
click at [396, 12] on icon "button" at bounding box center [398, 9] width 7 height 7
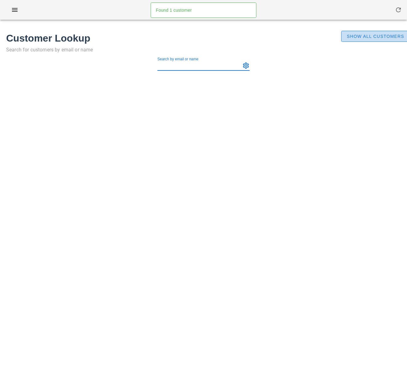
click at [367, 34] on span "Show All Customers" at bounding box center [376, 36] width 58 height 5
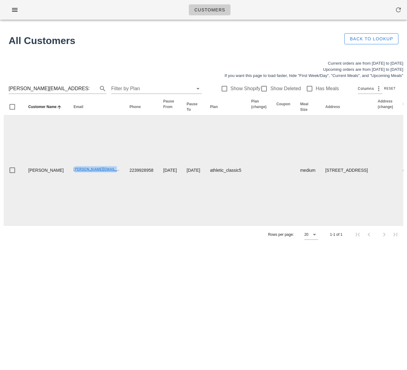
drag, startPoint x: 54, startPoint y: 177, endPoint x: 100, endPoint y: 176, distance: 45.9
click at [99, 176] on td "[PERSON_NAME][EMAIL_ADDRESS][DOMAIN_NAME]" at bounding box center [97, 170] width 56 height 110
copy link "[PERSON_NAME][EMAIL_ADDRESS][DOMAIN_NAME]"
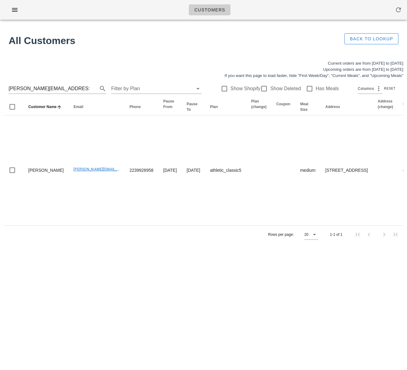
drag, startPoint x: 127, startPoint y: 316, endPoint x: 152, endPoint y: 312, distance: 25.9
click at [127, 316] on div "Customers Found 1 customer All Customers Back to Lookup Current orders are from…" at bounding box center [203, 185] width 407 height 370
click at [45, 85] on input "[PERSON_NAME][EMAIL_ADDRESS][DOMAIN_NAME]" at bounding box center [49, 89] width 81 height 10
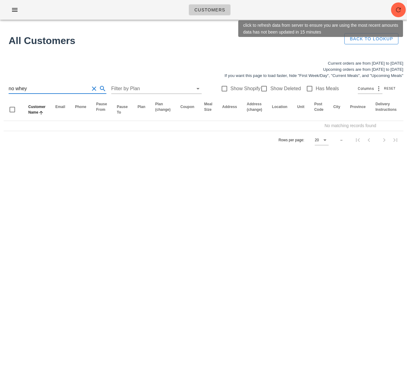
type input "no whey"
click at [394, 10] on span "button" at bounding box center [398, 9] width 15 height 7
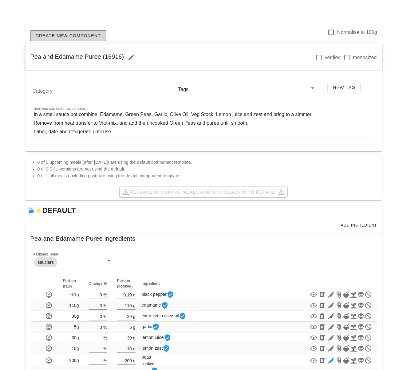
scroll to position [72, 0]
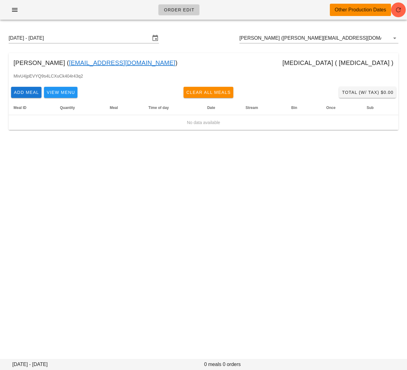
click at [201, 30] on div "[DATE] - [DATE] [PERSON_NAME] ([PERSON_NAME][EMAIL_ADDRESS][DOMAIN_NAME])" at bounding box center [204, 38] width 400 height 20
click at [17, 13] on icon "button" at bounding box center [14, 9] width 7 height 7
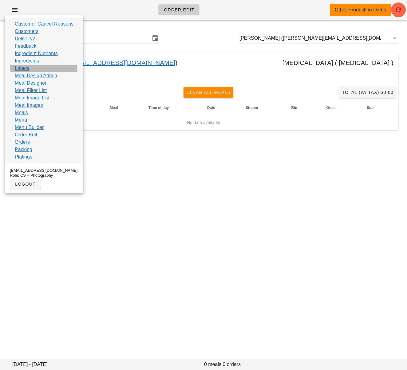
click at [27, 67] on link "Labels" at bounding box center [22, 68] width 14 height 7
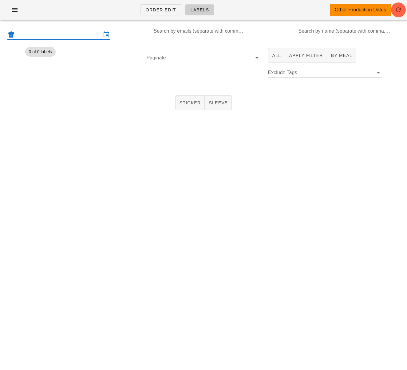
click at [63, 37] on input "text" at bounding box center [59, 35] width 86 height 10
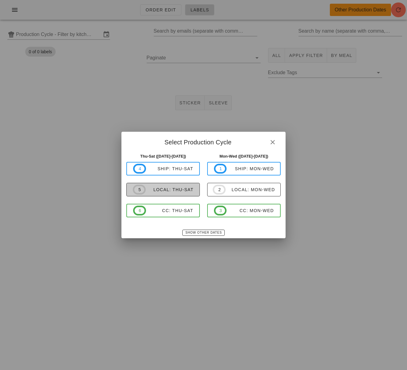
click at [186, 190] on div "local: Thu-Sat" at bounding box center [170, 189] width 48 height 5
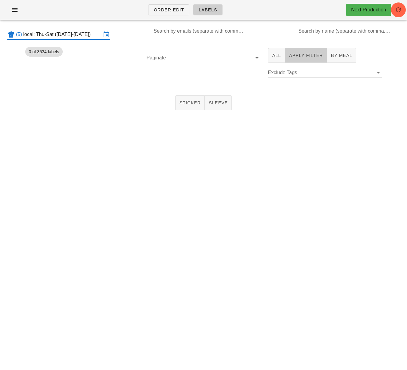
click at [296, 57] on span "Apply Filter" at bounding box center [306, 55] width 34 height 5
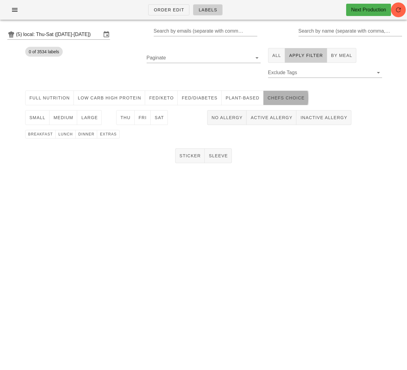
click at [267, 97] on span "chefs choice" at bounding box center [286, 97] width 38 height 5
click at [57, 119] on span "medium" at bounding box center [63, 117] width 20 height 5
click at [122, 119] on span "Thu" at bounding box center [125, 117] width 10 height 5
click at [145, 118] on span "Fri" at bounding box center [142, 117] width 9 height 5
click at [155, 117] on span "Sat" at bounding box center [159, 117] width 10 height 5
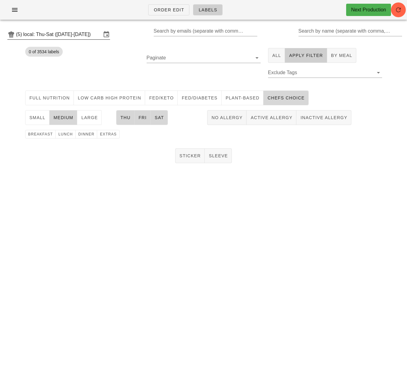
click at [55, 35] on input "local: Thu-Sat (Sep 4-Sep 6)" at bounding box center [62, 35] width 78 height 10
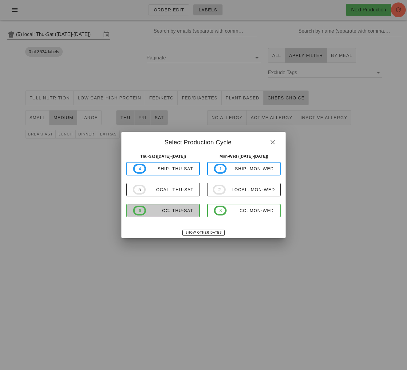
click at [164, 213] on div "CC: Thu-Sat" at bounding box center [169, 210] width 47 height 5
type input "CC: Thu-Sat ([DATE]-[DATE])"
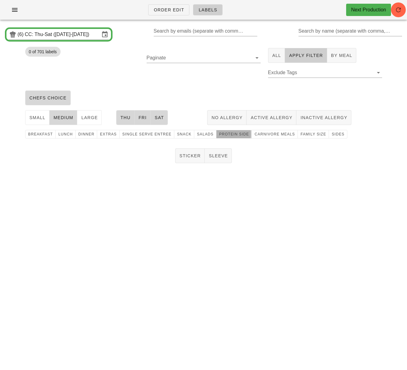
click at [235, 134] on span "protein side" at bounding box center [234, 134] width 30 height 4
click at [192, 157] on span "Sticker" at bounding box center [190, 155] width 22 height 5
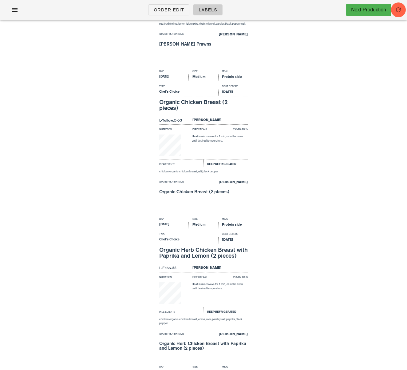
scroll to position [668, 0]
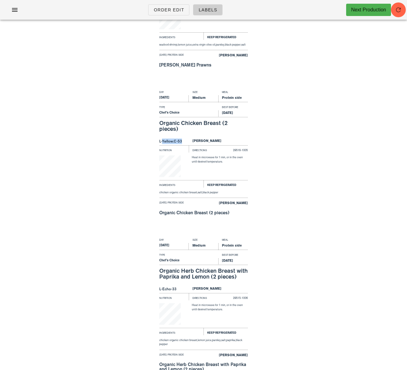
drag, startPoint x: 183, startPoint y: 141, endPoint x: 162, endPoint y: 142, distance: 20.9
click at [162, 142] on div "L-Yellow.C-53" at bounding box center [174, 141] width 30 height 7
click at [138, 148] on div "Day Size Meal Thursday Medium Protein side Type Best Before Chef's Choice Sep 6…" at bounding box center [203, 162] width 407 height 148
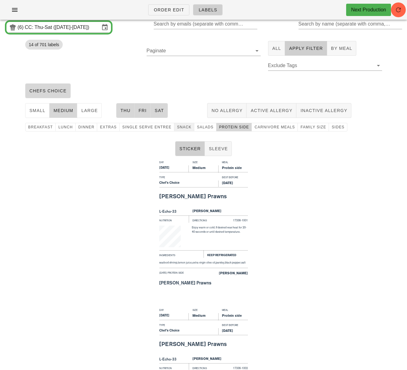
scroll to position [0, 0]
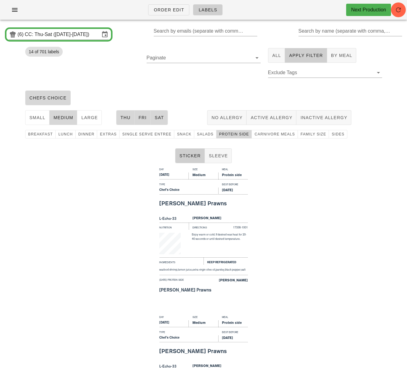
click at [114, 172] on div "Day Size Meal Thursday Medium Protein side Type Best Before Chef's Choice Sep 6…" at bounding box center [203, 240] width 407 height 148
click at [92, 163] on div "Sticker Sleeve" at bounding box center [203, 156] width 407 height 20
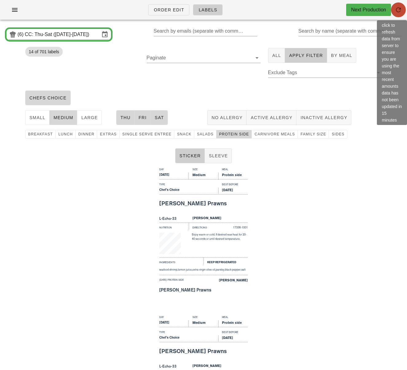
click at [399, 12] on icon "button" at bounding box center [398, 9] width 7 height 7
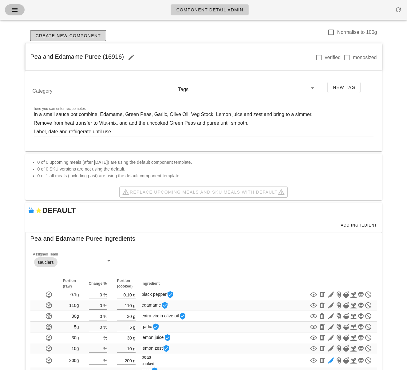
click at [12, 8] on icon "button" at bounding box center [14, 9] width 7 height 7
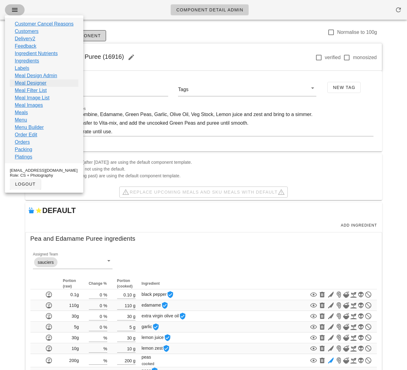
scroll to position [0, 0]
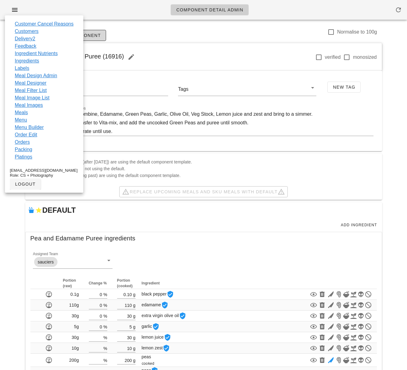
click at [142, 28] on div "Create New Component Normalise to 100g" at bounding box center [203, 35] width 357 height 15
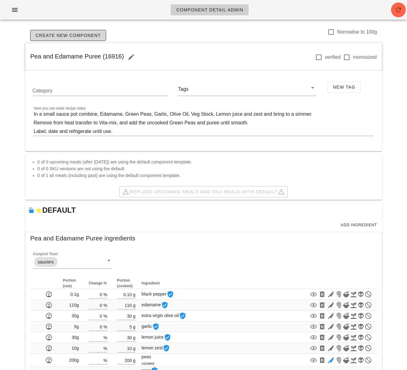
scroll to position [0, 0]
click at [14, 10] on icon "button" at bounding box center [14, 9] width 7 height 7
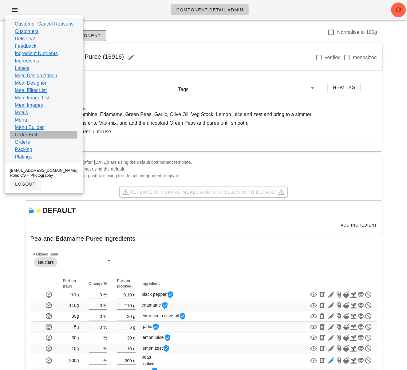
click at [33, 134] on link "Order Edit" at bounding box center [26, 134] width 22 height 7
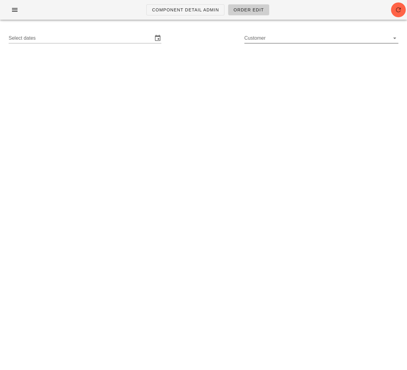
click at [263, 40] on input "Customer" at bounding box center [317, 38] width 144 height 10
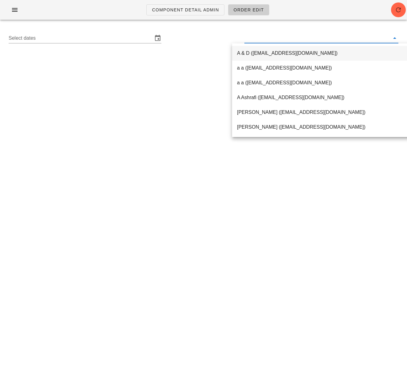
paste input "[EMAIL_ADDRESS][DOMAIN_NAME]"
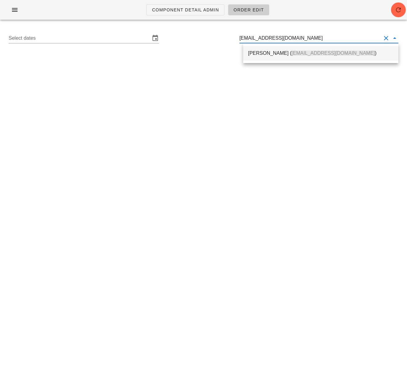
click at [271, 55] on div "Dominika ( [EMAIL_ADDRESS][DOMAIN_NAME] )" at bounding box center [321, 53] width 146 height 6
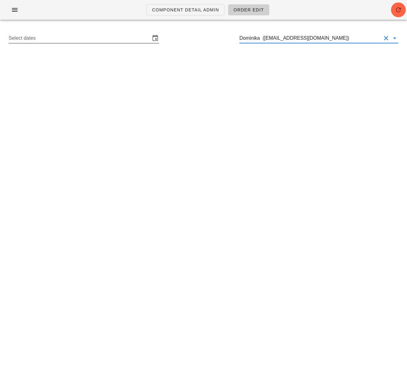
type input "Dominika ([EMAIL_ADDRESS][DOMAIN_NAME])"
click at [108, 40] on input "Select dates" at bounding box center [80, 38] width 142 height 10
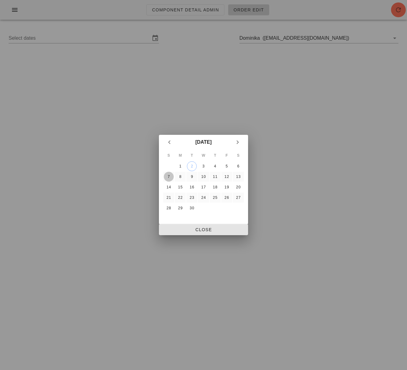
drag, startPoint x: 166, startPoint y: 177, endPoint x: 203, endPoint y: 231, distance: 65.5
click at [166, 177] on div "7" at bounding box center [169, 176] width 10 height 4
click at [203, 231] on span "Close" at bounding box center [203, 229] width 79 height 5
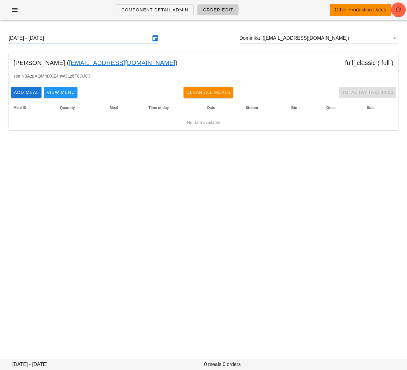
click at [110, 39] on input "Sunday September 7 - Saturday September 13" at bounding box center [80, 38] width 142 height 10
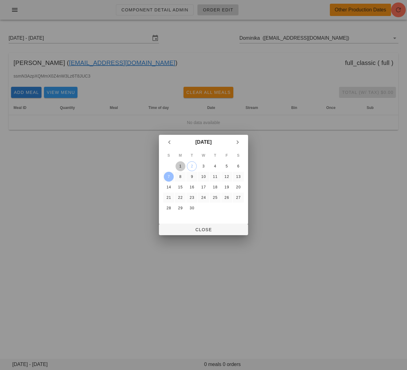
click at [180, 166] on div "1" at bounding box center [181, 166] width 10 height 4
click at [193, 231] on span "Close" at bounding box center [203, 229] width 79 height 5
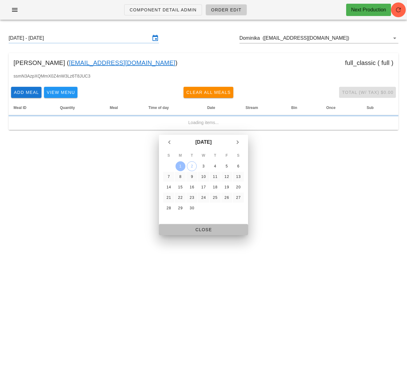
type input "Sunday August 31 - Saturday September 6"
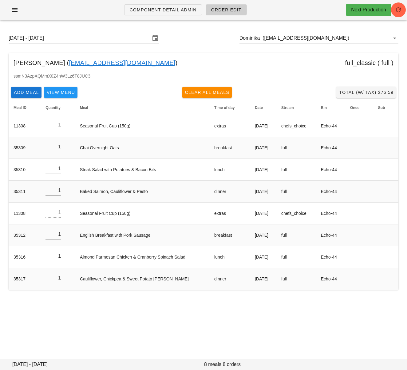
drag, startPoint x: 90, startPoint y: 311, endPoint x: 102, endPoint y: 297, distance: 19.0
click at [91, 311] on div "Component Detail Admin Order Edit Next Production Sunday August 31 - Saturday S…" at bounding box center [203, 185] width 407 height 370
click at [171, 335] on div "Component Detail Admin Order Edit Next Production Sunday August 31 - Saturday S…" at bounding box center [203, 185] width 407 height 370
click at [398, 14] on button "button" at bounding box center [398, 9] width 15 height 15
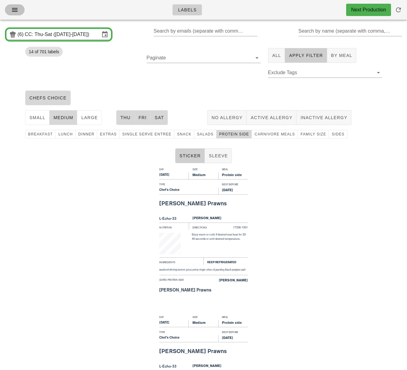
click at [14, 10] on icon "button" at bounding box center [14, 9] width 7 height 7
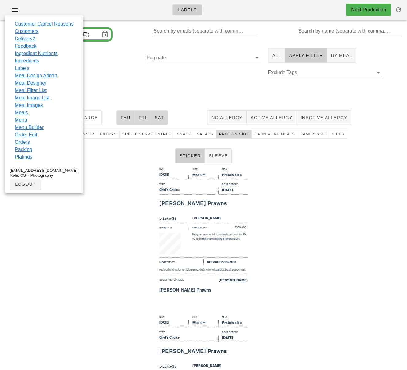
click at [33, 128] on link "Menu Builder" at bounding box center [29, 127] width 29 height 7
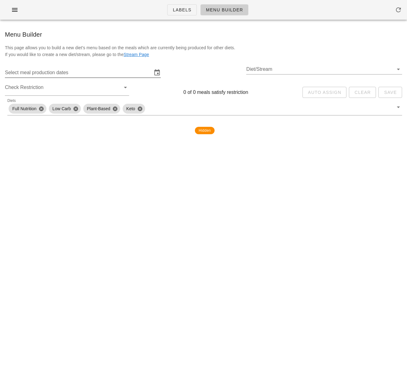
click at [78, 72] on input "Select meal production dates" at bounding box center [78, 73] width 147 height 10
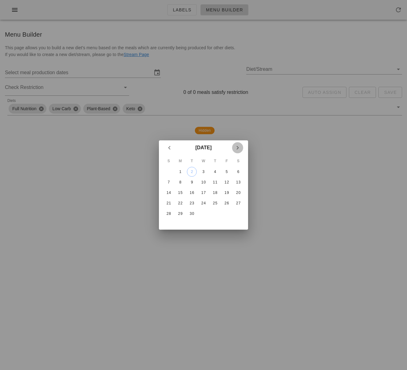
click at [238, 149] on icon "Next month" at bounding box center [237, 147] width 7 height 7
drag, startPoint x: 170, startPoint y: 146, endPoint x: 175, endPoint y: 150, distance: 6.0
click at [170, 146] on icon "Previous month" at bounding box center [169, 147] width 7 height 7
drag, startPoint x: 169, startPoint y: 191, endPoint x: 174, endPoint y: 184, distance: 8.6
click at [169, 191] on div "14" at bounding box center [169, 192] width 10 height 4
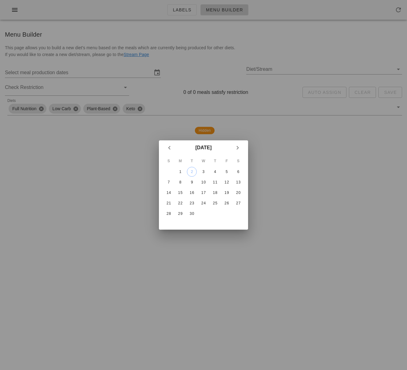
type input "[DATE] - [DATE]"
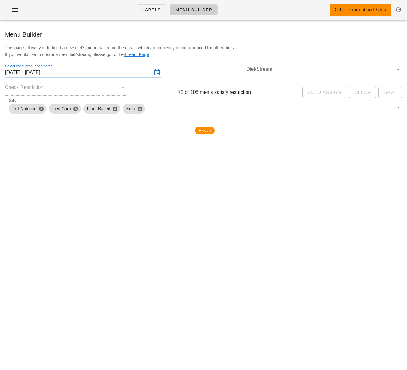
click at [273, 71] on input "Diet/Stream" at bounding box center [319, 69] width 147 height 10
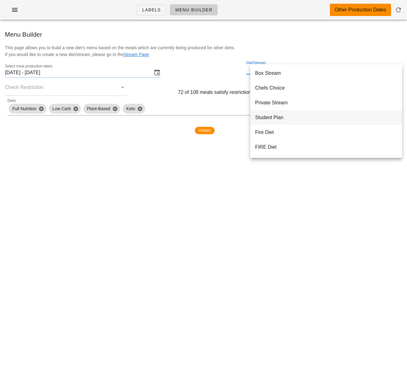
scroll to position [138, 0]
click at [274, 112] on div "Private Stream" at bounding box center [326, 113] width 142 height 6
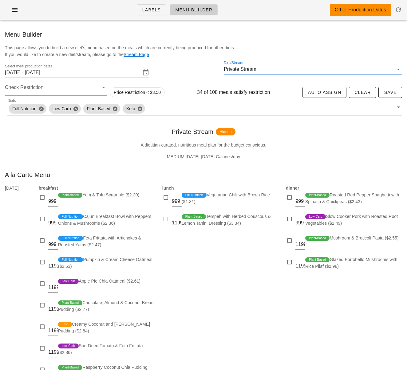
scroll to position [0, 0]
click at [289, 197] on div at bounding box center [290, 197] width 9 height 9
checkbox input "true"
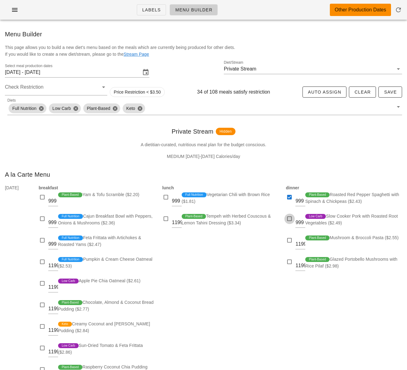
click at [288, 219] on div at bounding box center [290, 218] width 9 height 9
checkbox input "true"
click at [287, 239] on div at bounding box center [290, 240] width 9 height 9
checkbox input "false"
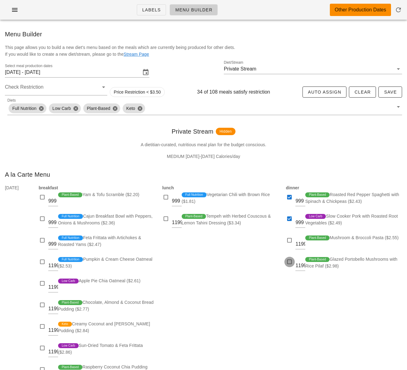
click at [290, 261] on div at bounding box center [290, 262] width 9 height 9
checkbox input "true"
drag, startPoint x: 330, startPoint y: 237, endPoint x: 384, endPoint y: 237, distance: 53.9
click at [384, 237] on div "Plant-Based Mushroom & Broccoli Pasta ($2.55)" at bounding box center [354, 245] width 97 height 22
copy div "Mushroom & Broccoli Pasta"
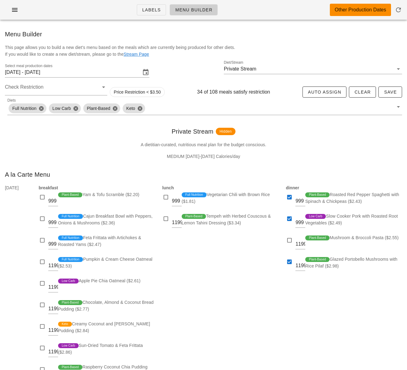
click at [239, 327] on div "lunch 999 Full Nutrition Vegetarian Chili with Brown Rice ($1.81) 1199 Plant-Ba…" at bounding box center [221, 296] width 124 height 230
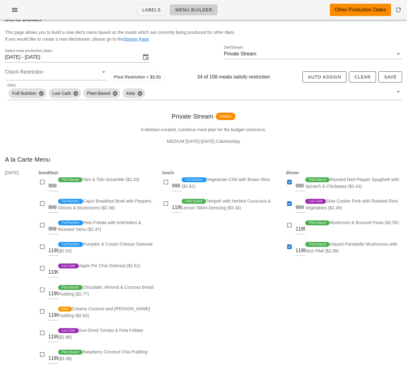
scroll to position [45, 0]
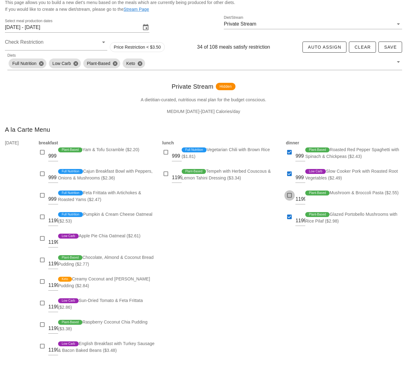
drag, startPoint x: 287, startPoint y: 195, endPoint x: 272, endPoint y: 193, distance: 14.9
click at [287, 195] on div at bounding box center [290, 195] width 9 height 9
checkbox input "true"
click at [167, 171] on div at bounding box center [166, 174] width 9 height 9
checkbox input "true"
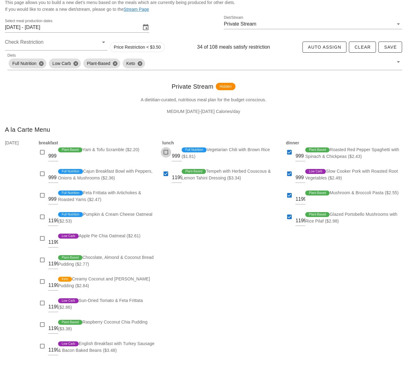
click at [164, 150] on div at bounding box center [166, 152] width 9 height 9
checkbox input "true"
drag, startPoint x: 230, startPoint y: 227, endPoint x: 282, endPoint y: 193, distance: 62.0
click at [231, 226] on div "lunch 999 Full Nutrition Vegetarian Chili with Brown Rice ($1.81) 1199 Plant-Ba…" at bounding box center [221, 251] width 124 height 230
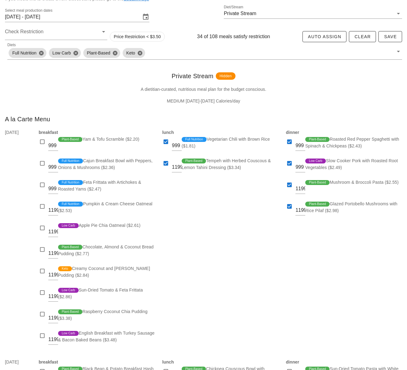
scroll to position [56, 0]
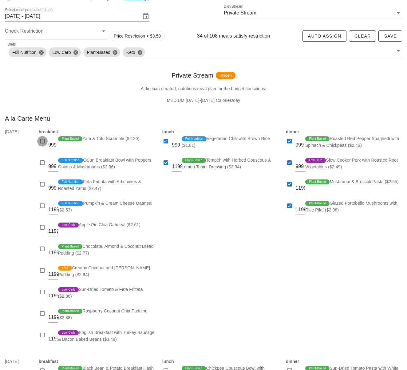
click at [41, 141] on div at bounding box center [42, 141] width 9 height 9
checkbox input "true"
click at [43, 203] on div at bounding box center [42, 206] width 9 height 9
checkbox input "true"
click at [40, 184] on div at bounding box center [42, 184] width 9 height 9
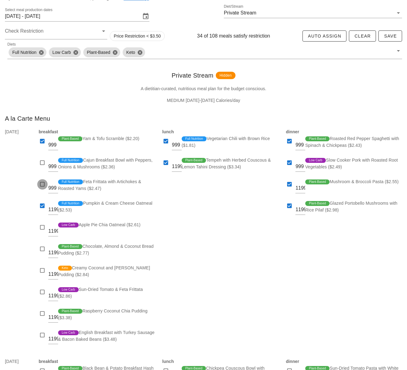
checkbox input "true"
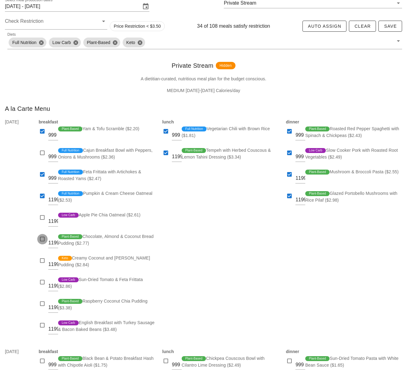
click at [41, 238] on div at bounding box center [42, 239] width 9 height 9
checkbox input "true"
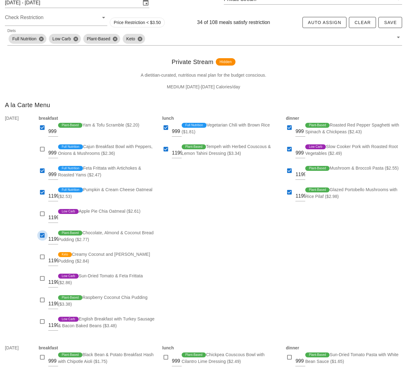
scroll to position [70, 0]
click at [40, 257] on div at bounding box center [42, 256] width 9 height 9
checkbox input "true"
click at [44, 320] on div at bounding box center [42, 321] width 9 height 9
checkbox input "true"
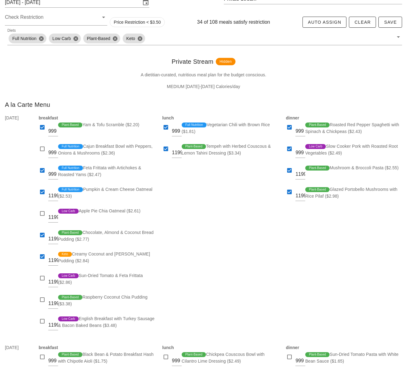
scroll to position [70, 0]
click at [198, 215] on div "lunch 999 Full Nutrition Vegetarian Chili with Brown Rice ($1.81) 1199 Plant-Ba…" at bounding box center [221, 225] width 124 height 230
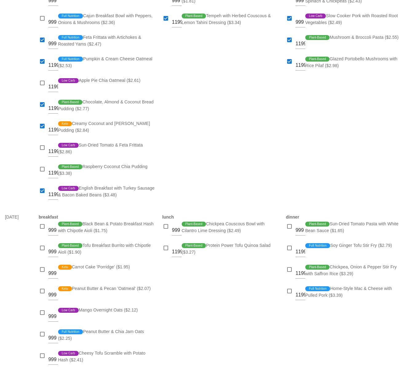
scroll to position [279, 0]
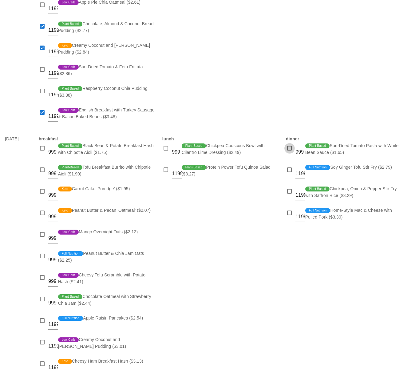
click at [288, 149] on div at bounding box center [290, 148] width 9 height 9
checkbox input "true"
click at [290, 168] on div at bounding box center [290, 170] width 9 height 9
checkbox input "true"
click at [284, 194] on div "dinner 999 Plant-Based Sun-Dried Tomato Pasta with White Bean Sauce ($1.65) 119…" at bounding box center [344, 268] width 124 height 273
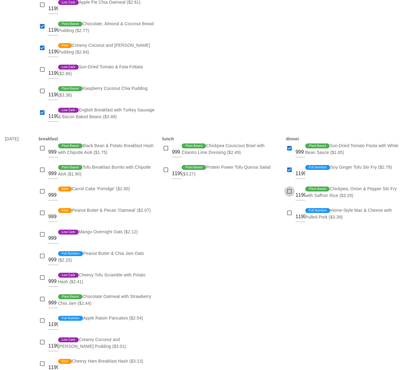
click at [288, 194] on div at bounding box center [290, 191] width 9 height 9
checkbox input "true"
drag, startPoint x: 290, startPoint y: 216, endPoint x: 282, endPoint y: 213, distance: 8.4
click at [290, 216] on div at bounding box center [290, 213] width 9 height 9
checkbox input "true"
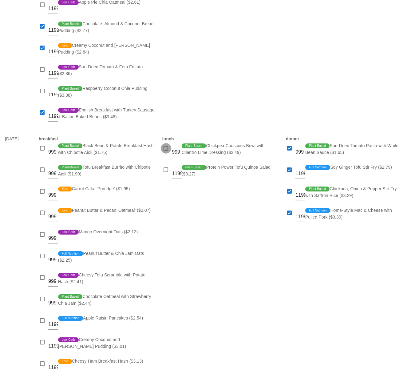
click at [165, 147] on div at bounding box center [166, 148] width 9 height 9
checkbox input "true"
drag, startPoint x: 166, startPoint y: 171, endPoint x: 211, endPoint y: 170, distance: 45.9
click at [166, 171] on div at bounding box center [166, 170] width 9 height 9
checkbox input "true"
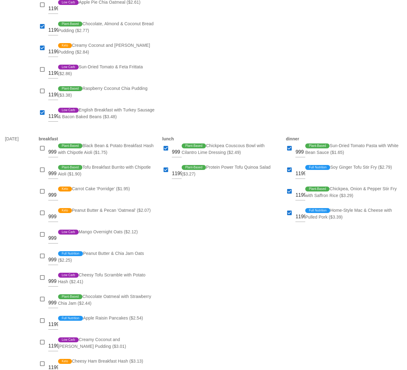
click at [235, 221] on div "lunch 999 Plant-Based Chickpea Couscous Bowl with Cilantro Lime Dressing ($2.49…" at bounding box center [221, 268] width 124 height 273
click at [41, 148] on div at bounding box center [42, 148] width 9 height 9
checkbox input "true"
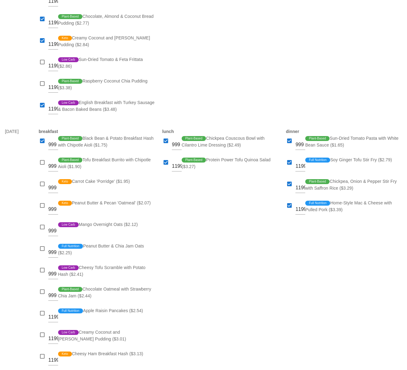
scroll to position [290, 0]
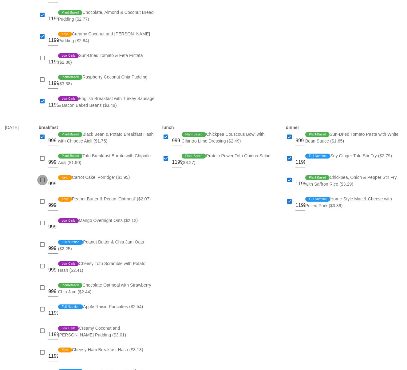
click at [42, 178] on div at bounding box center [42, 180] width 9 height 9
checkbox input "true"
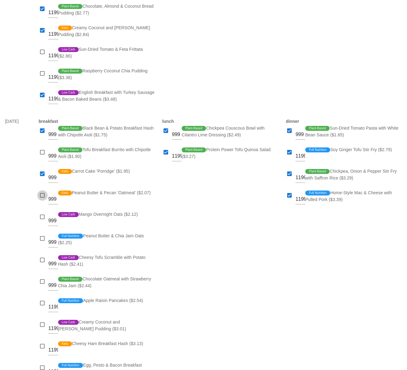
scroll to position [298, 0]
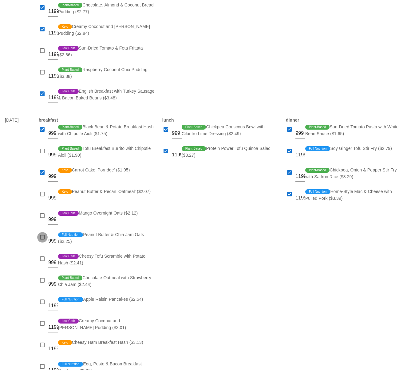
click at [43, 235] on div at bounding box center [42, 237] width 9 height 9
checkbox input "true"
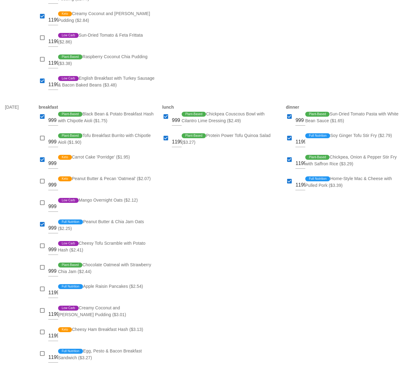
scroll to position [314, 0]
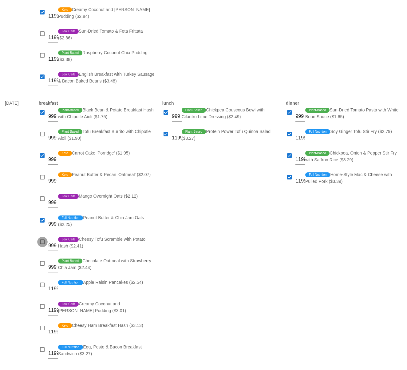
click at [44, 242] on div at bounding box center [42, 242] width 9 height 9
checkbox input "true"
click at [43, 284] on div at bounding box center [42, 285] width 9 height 9
checkbox input "true"
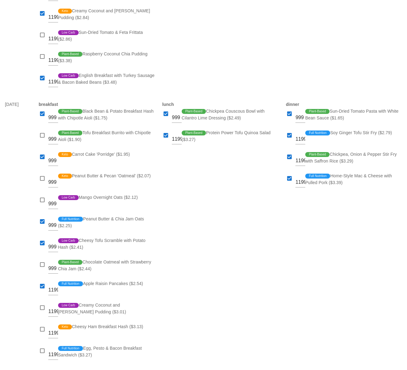
drag, startPoint x: 226, startPoint y: 241, endPoint x: 243, endPoint y: 223, distance: 25.0
click at [226, 241] on div "lunch 999 Plant-Based Chickpea Couscous Bowl with Cilantro Lime Dressing ($2.49…" at bounding box center [221, 233] width 124 height 273
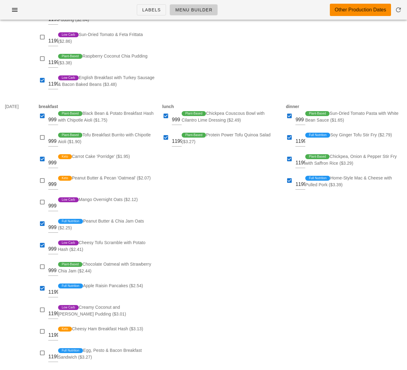
scroll to position [314, 0]
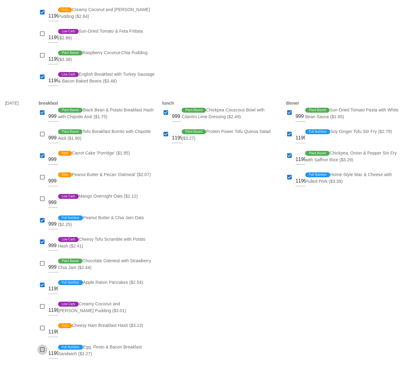
click at [43, 349] on div at bounding box center [42, 349] width 9 height 9
checkbox input "true"
click at [190, 320] on div "lunch 999 Plant-Based Chickpea Couscous Bowl with Cilantro Lime Dressing ($2.49…" at bounding box center [221, 232] width 124 height 273
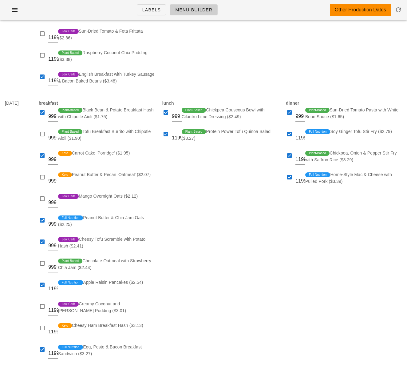
scroll to position [0, 0]
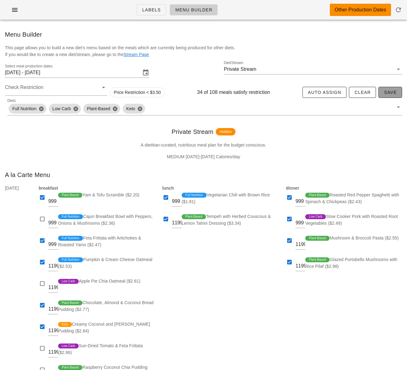
click at [393, 94] on span "Save" at bounding box center [390, 92] width 13 height 5
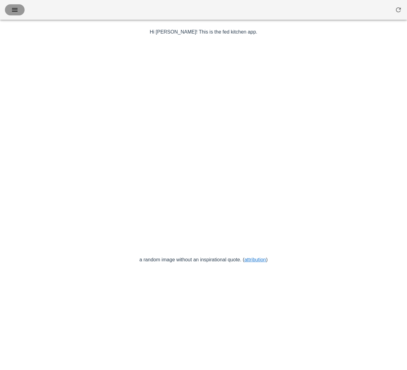
click at [14, 13] on icon "button" at bounding box center [14, 9] width 7 height 7
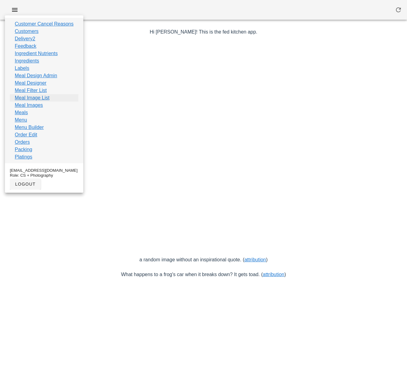
click at [40, 98] on link "Meal Image List" at bounding box center [32, 97] width 35 height 7
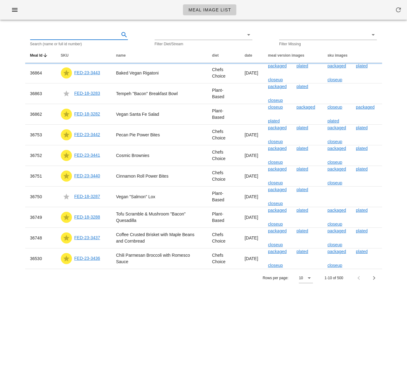
click at [74, 33] on input "text" at bounding box center [74, 35] width 88 height 10
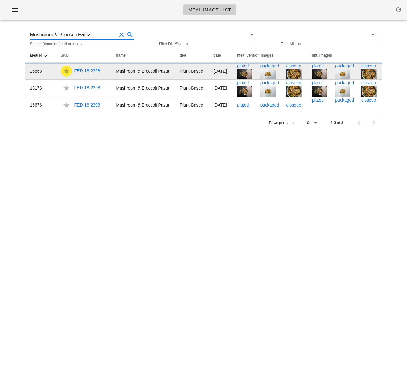
type input "Mushroom & Broccoli Pasta"
click at [90, 73] on link "FED-18-2398" at bounding box center [87, 70] width 26 height 5
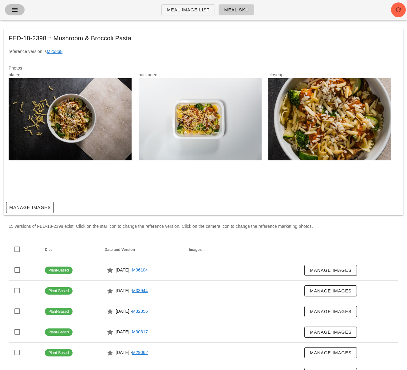
click at [13, 10] on icon "button" at bounding box center [14, 9] width 7 height 7
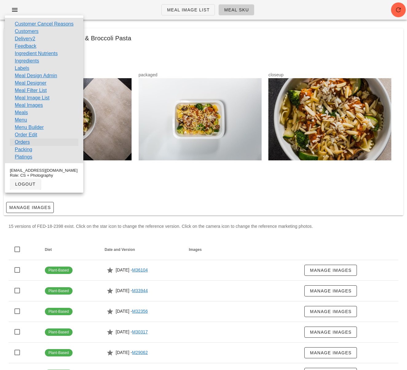
click at [27, 143] on link "Orders" at bounding box center [22, 141] width 15 height 7
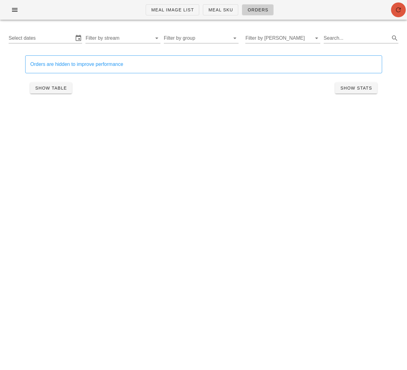
click at [397, 12] on icon "button" at bounding box center [398, 9] width 7 height 7
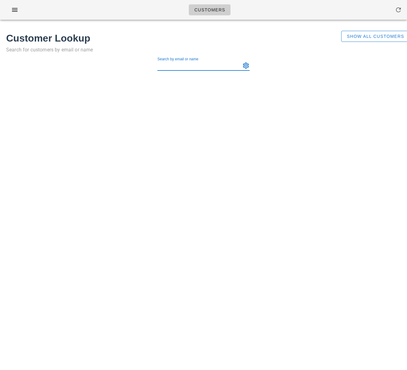
paste input "[PERSON_NAME]"
type input "[PERSON_NAME]"
click at [354, 36] on span "Show All Customers" at bounding box center [376, 36] width 58 height 5
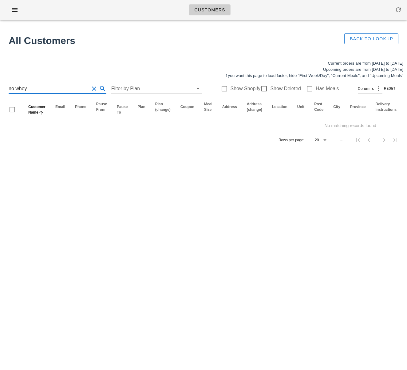
drag, startPoint x: 34, startPoint y: 86, endPoint x: -17, endPoint y: 85, distance: 51.7
click at [0, 85] on html "Customers No customers found for your search. All Customers Back to Lookup Curr…" at bounding box center [203, 185] width 407 height 370
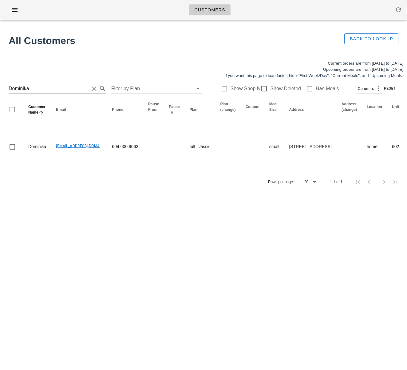
scroll to position [0, 0]
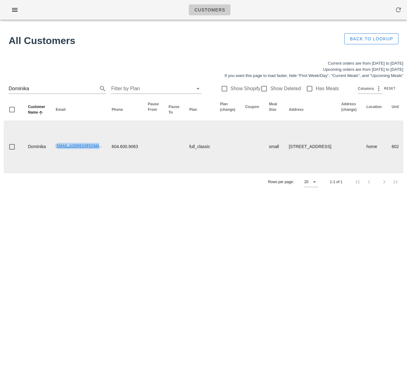
drag, startPoint x: 54, startPoint y: 145, endPoint x: 113, endPoint y: 149, distance: 58.9
click at [113, 149] on tr "Dominika influencer2@fedfedfed.com 604.600.9063 full_classic small 602-7588, 16…" at bounding box center [402, 147] width 799 height 52
copy link "influencer2@fedfedfed.com"
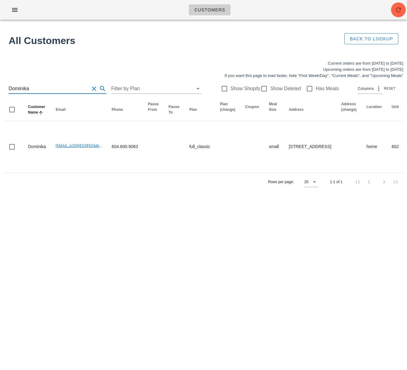
drag, startPoint x: 43, startPoint y: 92, endPoint x: -14, endPoint y: 85, distance: 58.0
click at [0, 85] on html "Customers No customers found for your search. All Customers Back to Lookup Curr…" at bounding box center [203, 185] width 407 height 370
type input "p"
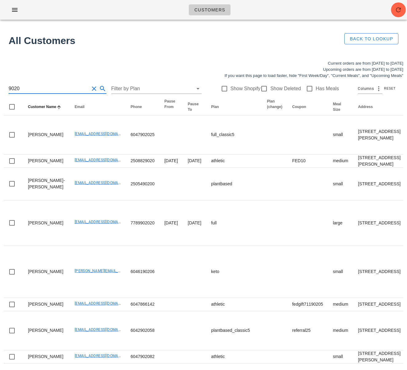
click at [10, 88] on input "9020" at bounding box center [49, 89] width 81 height 10
drag, startPoint x: 25, startPoint y: 88, endPoint x: -6, endPoint y: 86, distance: 30.8
click at [0, 86] on html "Customers No customers found for your search. All Customers Back to Lookup Curr…" at bounding box center [203, 244] width 407 height 489
click at [8, 87] on div "9020 Filter by Plan Show Shopify Show Deleted Has Meals Columns Reset" at bounding box center [204, 89] width 400 height 20
click at [10, 89] on input "9020" at bounding box center [49, 89] width 81 height 10
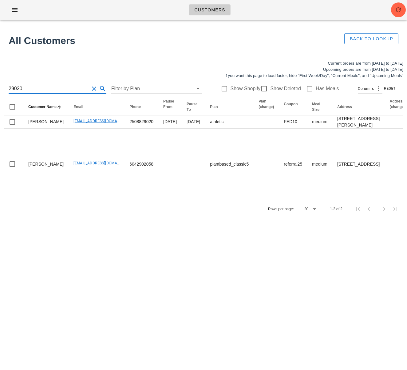
type input "29020"
click at [36, 91] on input "29020" at bounding box center [49, 89] width 81 height 10
drag, startPoint x: 36, startPoint y: 87, endPoint x: -16, endPoint y: 86, distance: 51.7
click at [0, 86] on html "Customers No customers found for your search. All Customers Back to Lookup Curr…" at bounding box center [203, 185] width 407 height 370
click at [49, 87] on input "29020" at bounding box center [49, 89] width 81 height 10
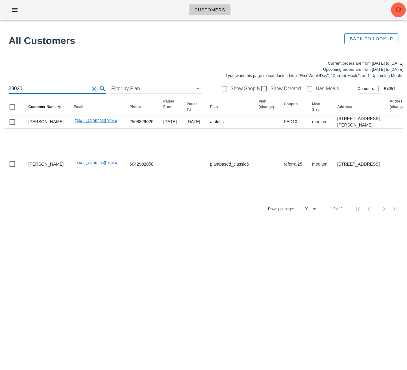
drag, startPoint x: 40, startPoint y: 88, endPoint x: -5, endPoint y: 84, distance: 45.4
click at [0, 84] on html "Customers No customers found for your search. All Customers Back to Lookup Curr…" at bounding box center [203, 185] width 407 height 370
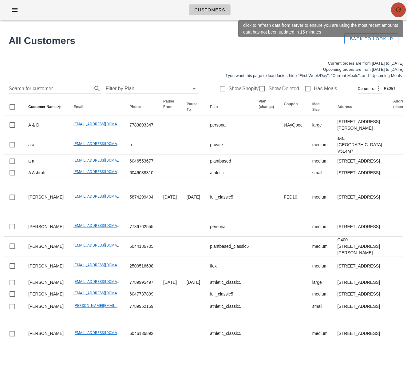
click at [400, 12] on icon "button" at bounding box center [398, 9] width 7 height 7
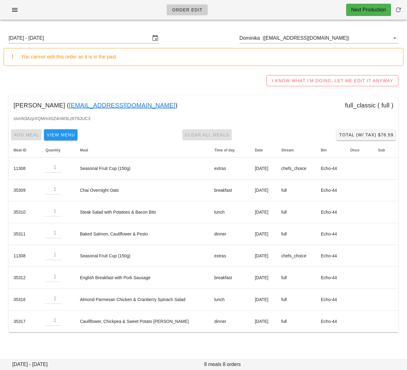
click at [217, 95] on div "Dominika ( [EMAIL_ADDRESS][DOMAIN_NAME] ) full_classic ( full )" at bounding box center [204, 105] width 390 height 20
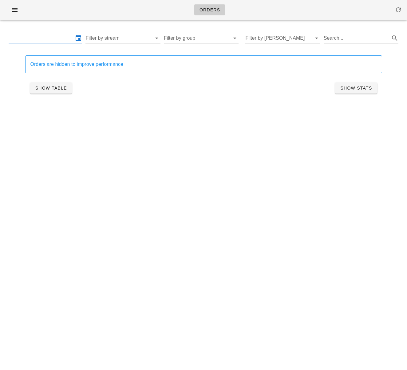
click at [52, 39] on input "text" at bounding box center [41, 38] width 65 height 10
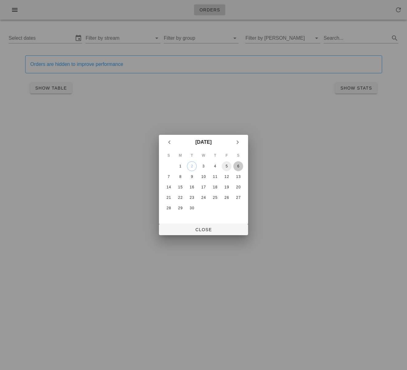
drag, startPoint x: 239, startPoint y: 166, endPoint x: 222, endPoint y: 168, distance: 17.7
click at [239, 166] on div "6" at bounding box center [239, 166] width 10 height 4
click at [217, 167] on div "4" at bounding box center [215, 166] width 10 height 4
click at [209, 230] on span "Close" at bounding box center [203, 229] width 79 height 5
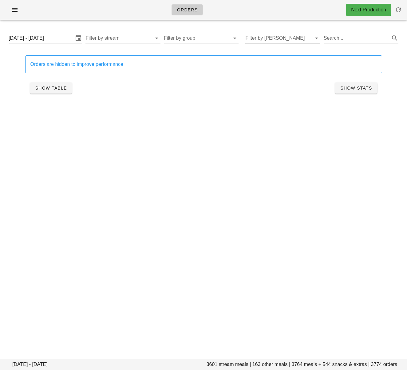
click at [268, 40] on input "Filter by tod" at bounding box center [278, 38] width 65 height 10
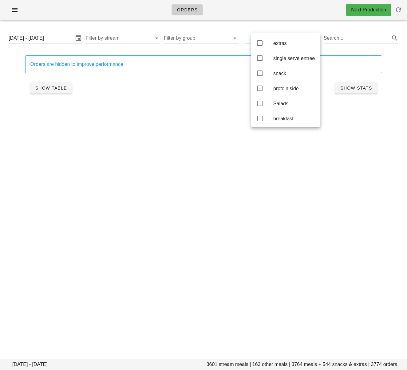
drag, startPoint x: 258, startPoint y: 74, endPoint x: 221, endPoint y: 80, distance: 37.4
click at [258, 75] on icon at bounding box center [259, 73] width 7 height 7
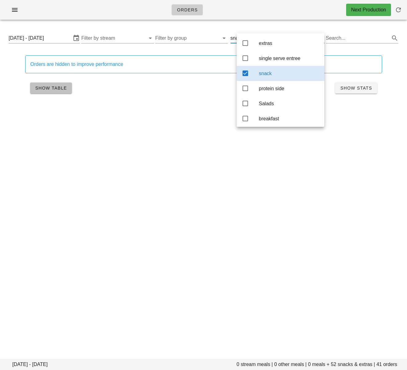
click at [38, 88] on span "Show Table" at bounding box center [51, 88] width 32 height 5
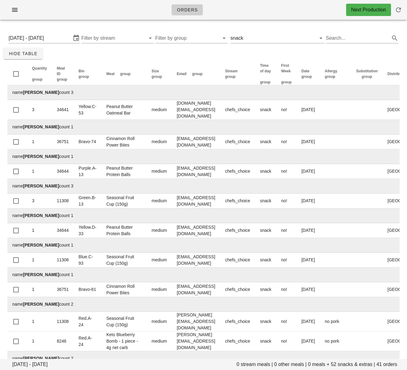
drag, startPoint x: 14, startPoint y: 10, endPoint x: 27, endPoint y: 81, distance: 71.3
click at [14, 10] on icon "button" at bounding box center [14, 9] width 7 height 7
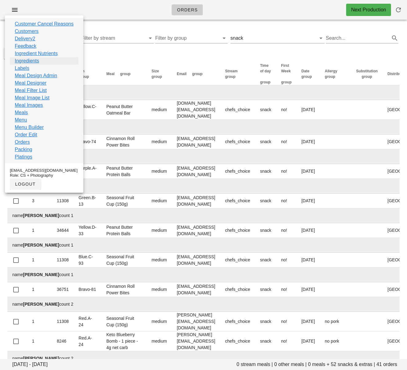
click at [31, 61] on link "Ingredients" at bounding box center [27, 60] width 24 height 7
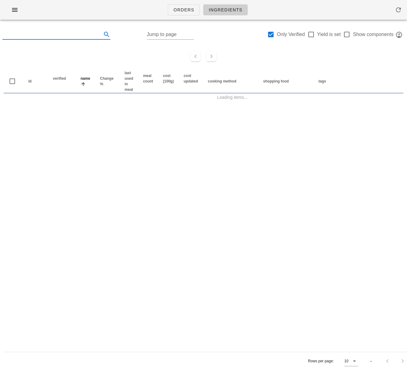
click at [65, 35] on input "text" at bounding box center [51, 35] width 98 height 10
type input "p"
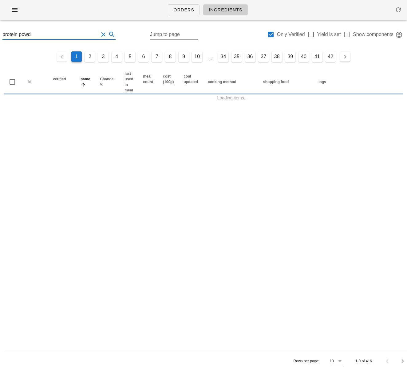
type input "protein powd"
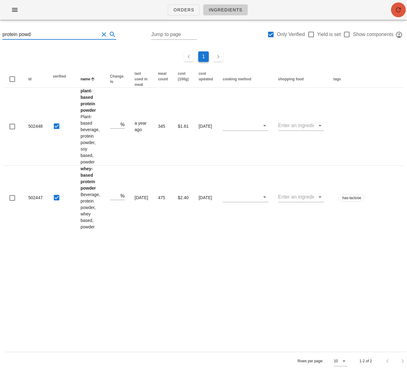
click at [403, 7] on span "button" at bounding box center [398, 9] width 15 height 7
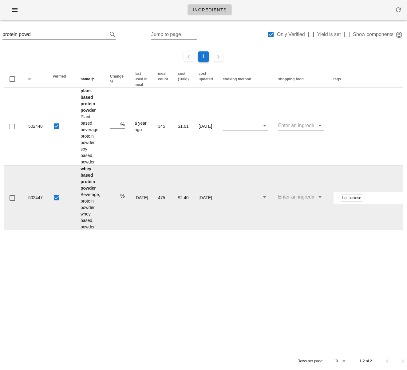
click at [301, 202] on input "text" at bounding box center [296, 197] width 36 height 10
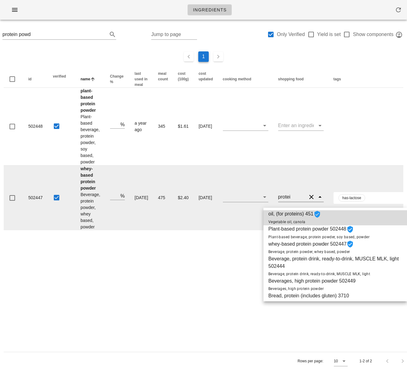
type input "protein"
drag, startPoint x: 295, startPoint y: 203, endPoint x: 268, endPoint y: 203, distance: 27.4
click at [268, 203] on tr "502447 whey-based protein powder Beverage, protein powder, whey based, powder %…" at bounding box center [240, 198] width 473 height 65
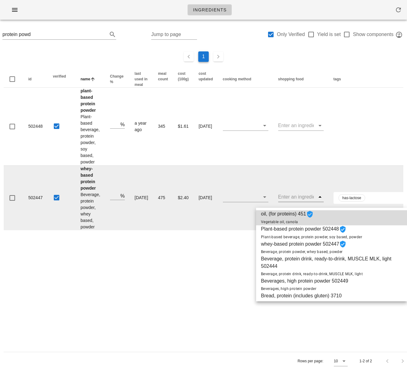
scroll to position [0, 0]
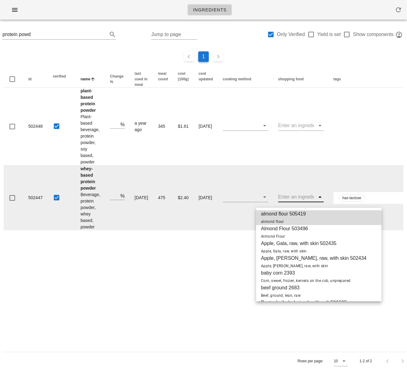
click at [392, 202] on input "text" at bounding box center [385, 198] width 37 height 8
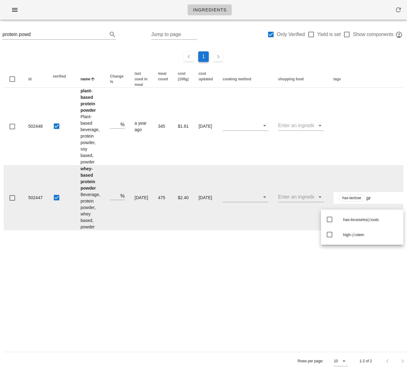
type input "p"
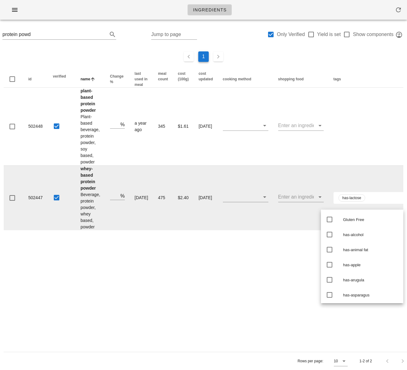
click at [214, 282] on div "Ingredients protein powd Jump to page Only Verified Yield is set Show component…" at bounding box center [203, 185] width 407 height 370
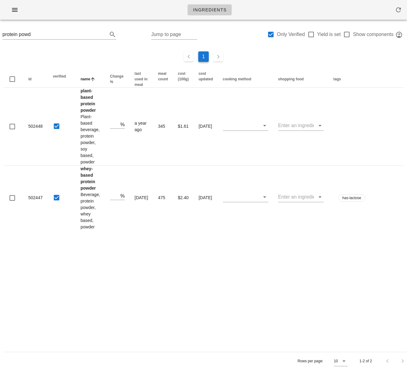
click at [82, 277] on div "Ingredients protein powd Jump to page Only Verified Yield is set Show component…" at bounding box center [203, 185] width 407 height 370
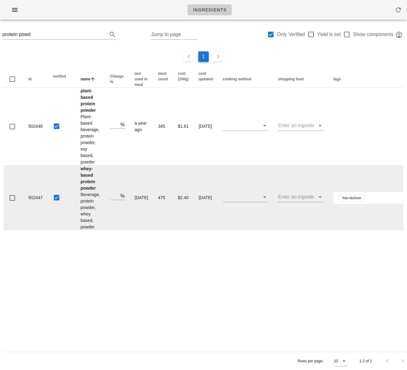
click at [384, 201] on input "text" at bounding box center [385, 198] width 37 height 8
type input "p"
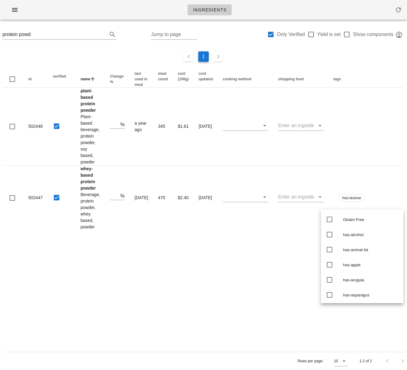
click at [221, 262] on div "Ingredients protein powd Jump to page Only Verified Yield is set Show component…" at bounding box center [203, 185] width 407 height 370
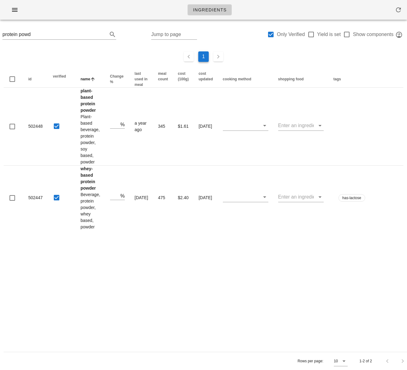
click at [125, 285] on div "Ingredients protein powd Jump to page Only Verified Yield is set Show component…" at bounding box center [203, 185] width 407 height 370
click at [45, 30] on input "protein powd" at bounding box center [50, 35] width 97 height 10
click at [43, 34] on input "protein powd" at bounding box center [50, 35] width 97 height 10
click at [270, 33] on div at bounding box center [271, 34] width 10 height 10
checkbox input "false"
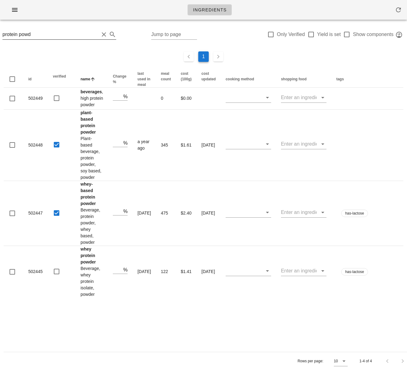
click at [55, 34] on input "protein powd" at bounding box center [50, 35] width 97 height 10
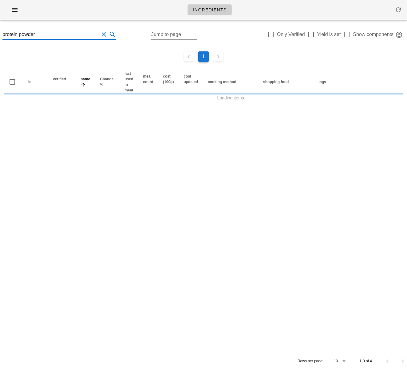
type input "protein powder"
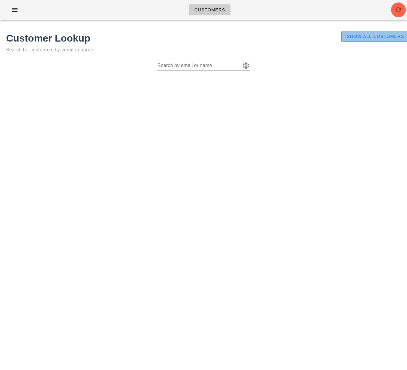
click at [359, 36] on span "Show All Customers" at bounding box center [376, 36] width 58 height 5
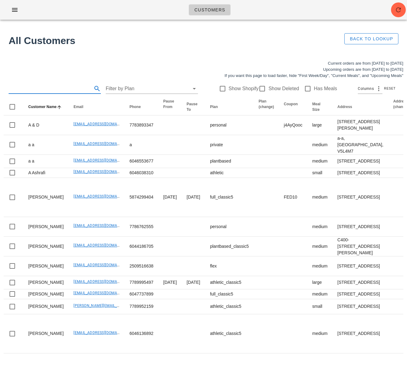
click at [45, 90] on input "text" at bounding box center [50, 89] width 82 height 10
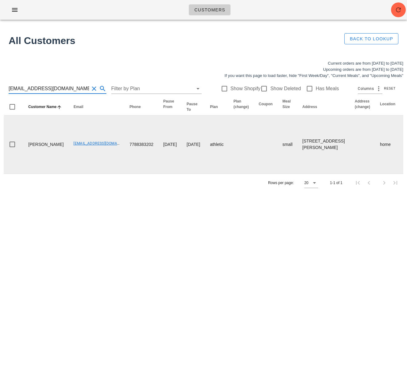
type input "brook@logiforms.com"
drag, startPoint x: 43, startPoint y: 160, endPoint x: 27, endPoint y: 146, distance: 21.8
click at [24, 146] on td "Brook Davies" at bounding box center [45, 144] width 45 height 58
copy td "Brook Davies"
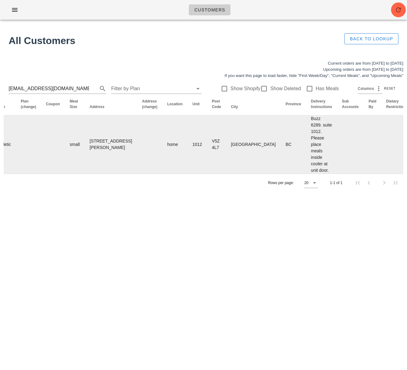
scroll to position [0, 265]
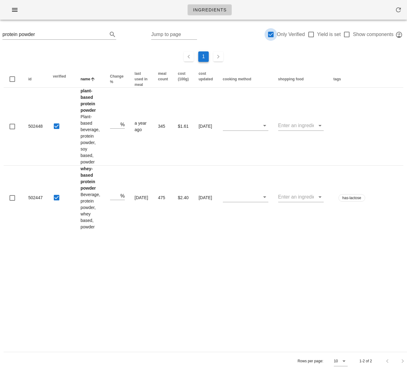
click at [270, 34] on div at bounding box center [271, 34] width 10 height 10
checkbox input "false"
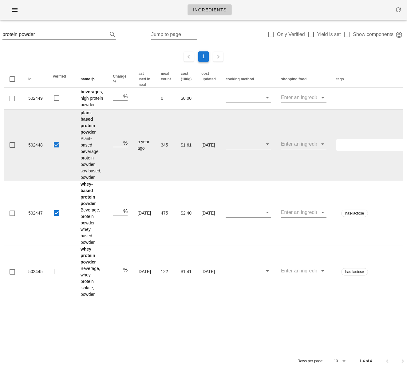
scroll to position [0, 73]
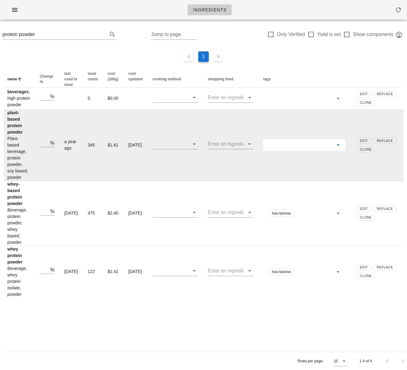
click at [307, 149] on input "text" at bounding box center [300, 145] width 66 height 8
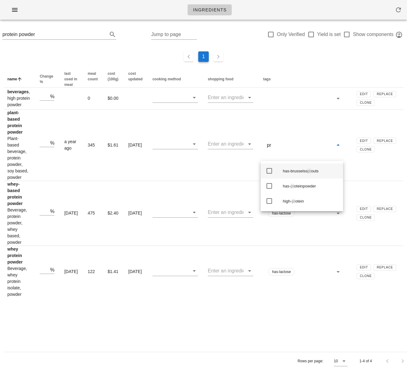
type input "pro"
click at [271, 186] on icon at bounding box center [269, 185] width 7 height 7
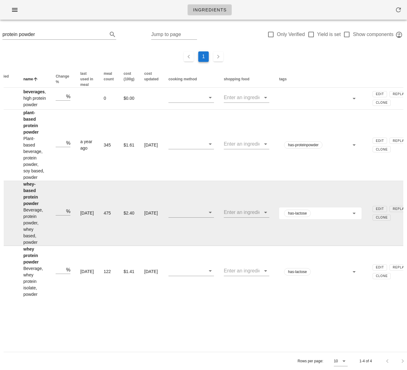
click at [314, 217] on input "text" at bounding box center [330, 213] width 37 height 8
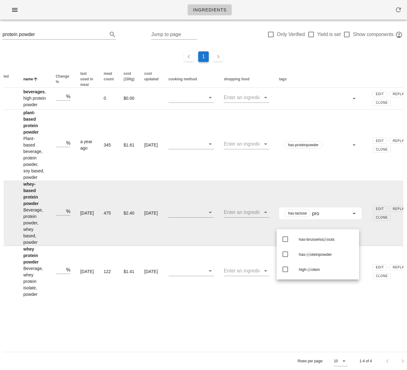
type input "prot"
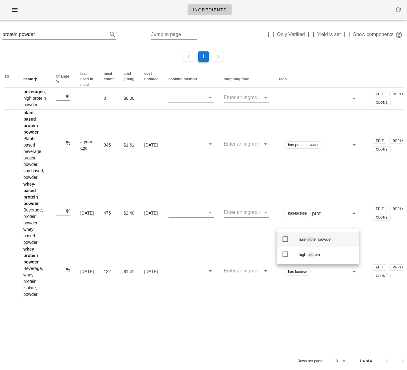
click at [315, 240] on div "has- prot einpowder" at bounding box center [326, 239] width 55 height 5
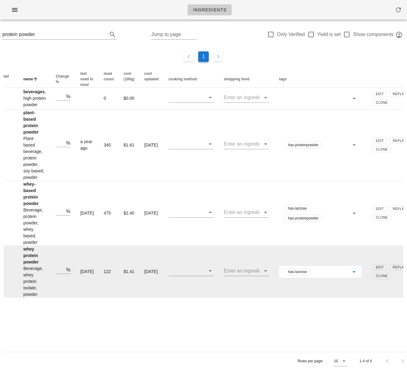
click at [322, 276] on input "text" at bounding box center [330, 272] width 37 height 8
type input "prot"
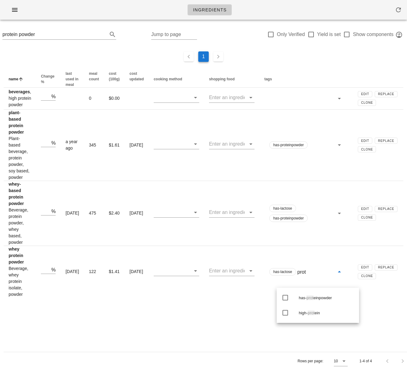
drag, startPoint x: 326, startPoint y: 296, endPoint x: 330, endPoint y: 290, distance: 6.8
click at [326, 295] on div "has- prot einpowder" at bounding box center [326, 297] width 55 height 5
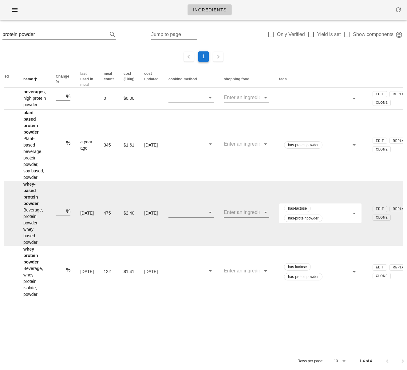
scroll to position [0, 0]
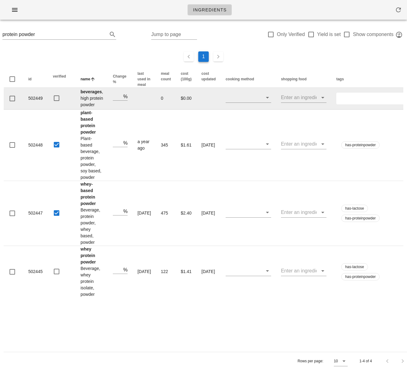
click at [346, 102] on input "text" at bounding box center [373, 98] width 66 height 8
type input "prote"
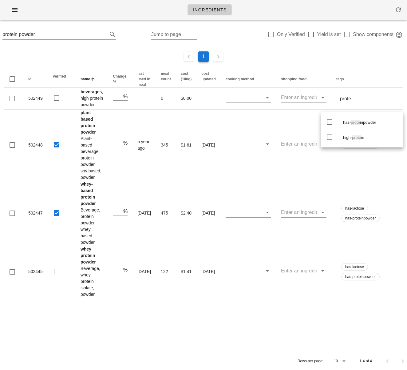
click at [354, 119] on div "has- prote inpowder" at bounding box center [370, 123] width 55 height 10
click at [284, 331] on div "Ingredients protein powder Jump to page Only Verified Yield is set Show compone…" at bounding box center [203, 185] width 407 height 370
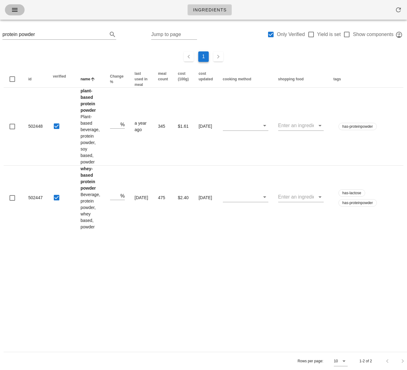
click at [10, 11] on span "button" at bounding box center [15, 9] width 10 height 7
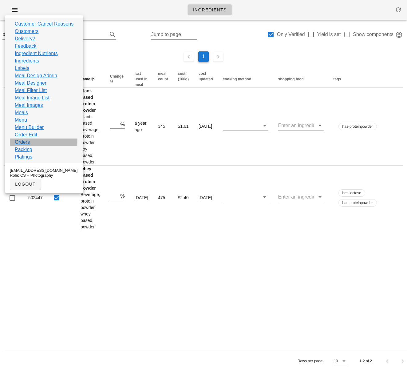
click at [27, 141] on link "Orders" at bounding box center [22, 141] width 15 height 7
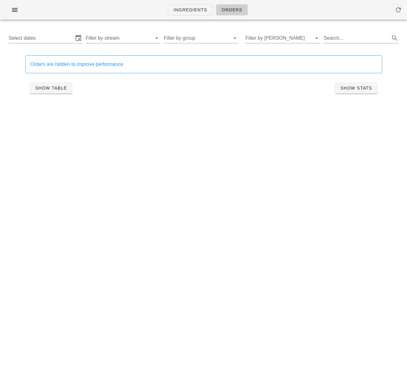
drag, startPoint x: 46, startPoint y: 39, endPoint x: 50, endPoint y: 46, distance: 8.3
click at [46, 39] on input "Select dates" at bounding box center [41, 38] width 65 height 10
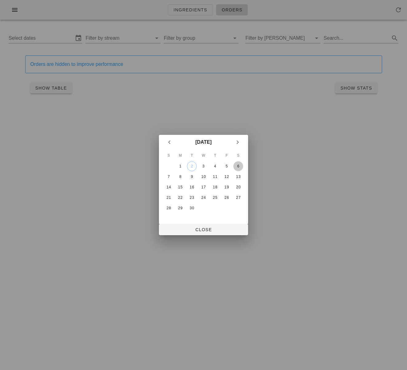
click at [241, 165] on div "6" at bounding box center [239, 166] width 10 height 4
drag, startPoint x: 217, startPoint y: 166, endPoint x: 219, endPoint y: 170, distance: 4.0
click at [217, 166] on div "4" at bounding box center [215, 166] width 10 height 4
click at [215, 229] on span "Close" at bounding box center [203, 229] width 79 height 5
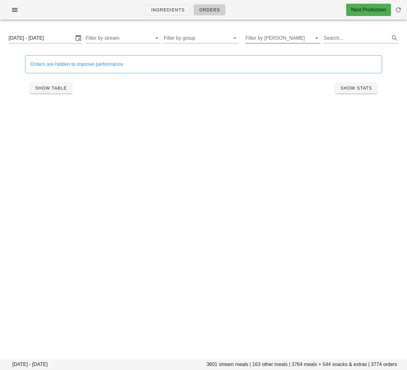
click at [287, 38] on input "Filter by tod" at bounding box center [278, 38] width 65 height 10
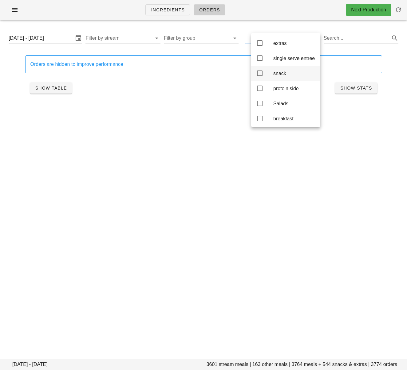
drag, startPoint x: 261, startPoint y: 74, endPoint x: 256, endPoint y: 76, distance: 5.7
click at [262, 74] on icon at bounding box center [259, 73] width 7 height 7
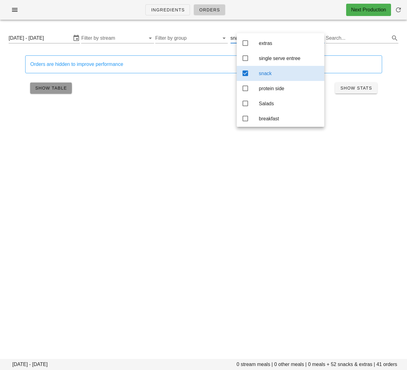
click at [67, 90] on button "Show Table" at bounding box center [51, 87] width 42 height 11
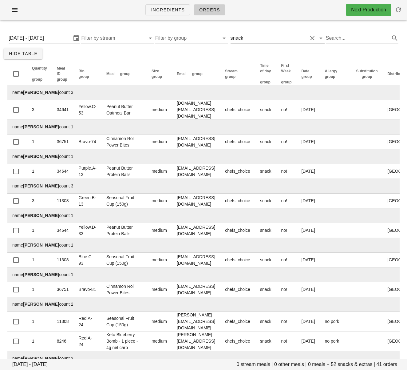
click at [276, 37] on input "text" at bounding box center [276, 38] width 63 height 10
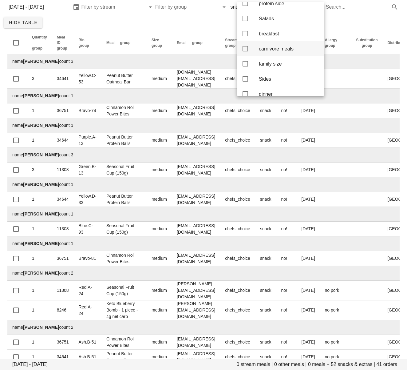
scroll to position [53, 0]
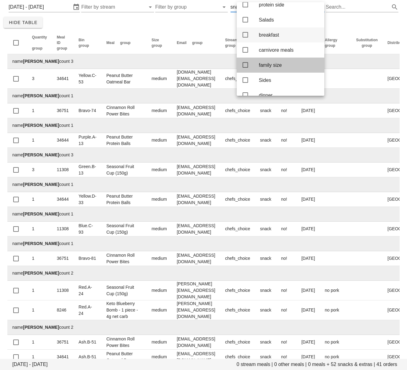
click at [246, 66] on icon at bounding box center [245, 64] width 7 height 7
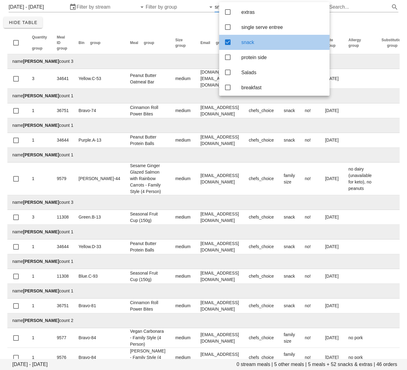
click at [229, 43] on icon at bounding box center [227, 41] width 7 height 7
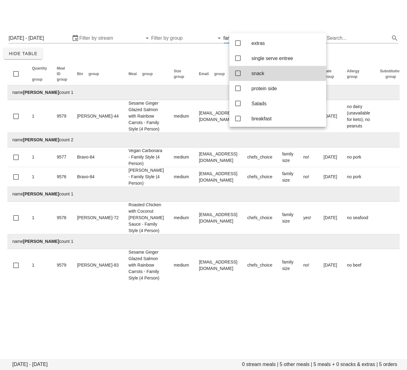
click at [186, 27] on div "Thursday September 4 - Saturday September 6 0 stream meals | 5 other meals | 5 …" at bounding box center [203, 157] width 407 height 264
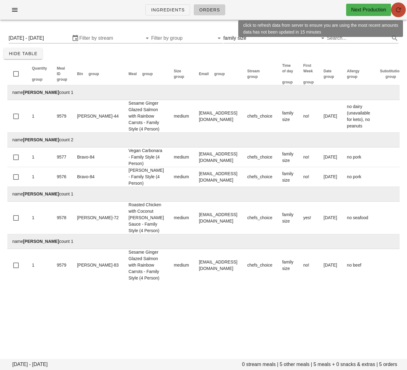
click at [399, 11] on icon "button" at bounding box center [398, 9] width 7 height 7
